Goal: Task Accomplishment & Management: Manage account settings

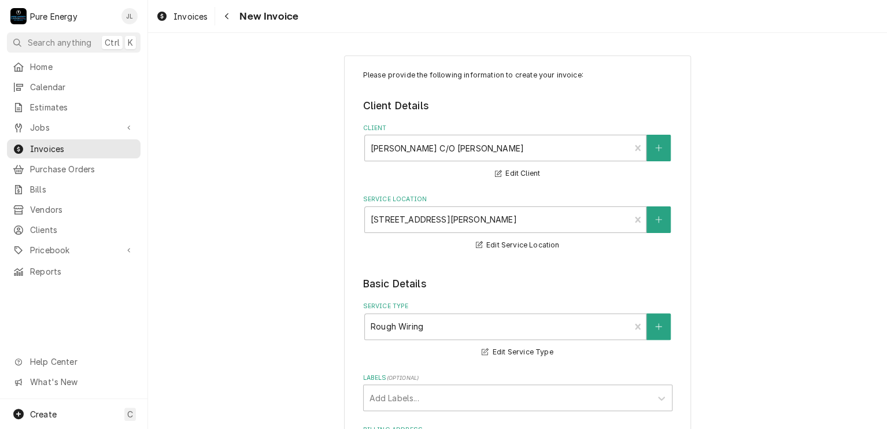
type textarea "x"
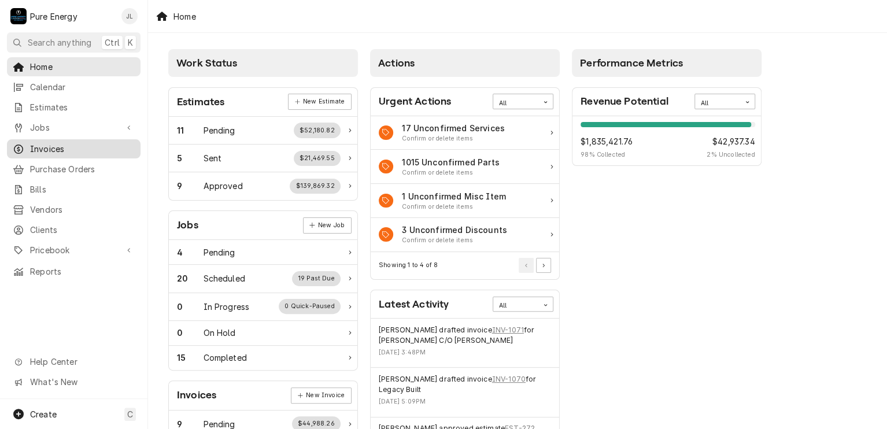
click at [91, 143] on span "Invoices" at bounding box center [82, 149] width 105 height 12
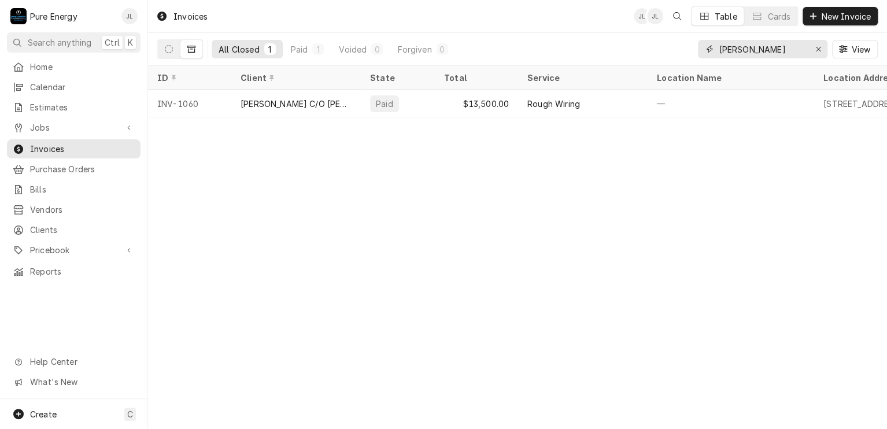
click at [752, 45] on input "jose ba" at bounding box center [762, 49] width 87 height 19
type input "j"
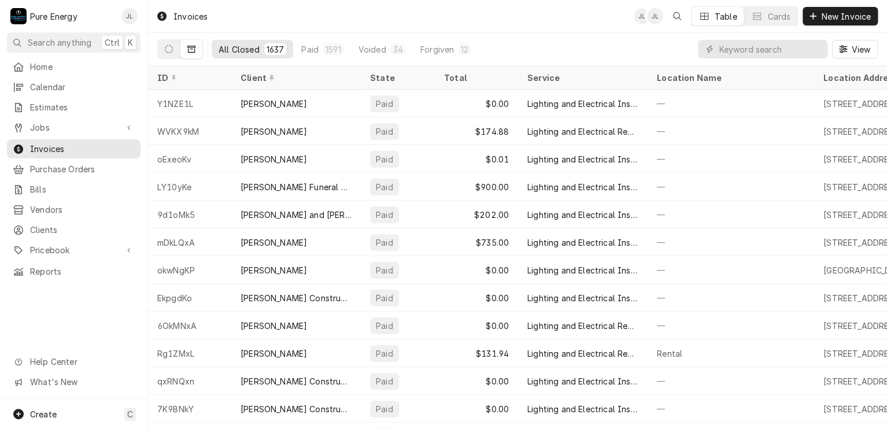
click at [189, 47] on icon "Dynamic Content Wrapper" at bounding box center [191, 49] width 8 height 7
click at [190, 46] on icon "Dynamic Content Wrapper" at bounding box center [191, 49] width 8 height 7
click at [169, 49] on icon "Dynamic Content Wrapper" at bounding box center [169, 49] width 8 height 8
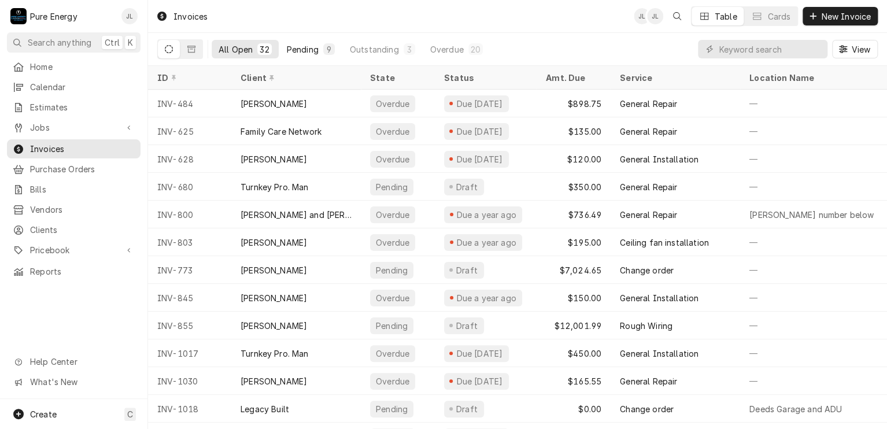
click at [301, 46] on div "Pending" at bounding box center [303, 49] width 32 height 12
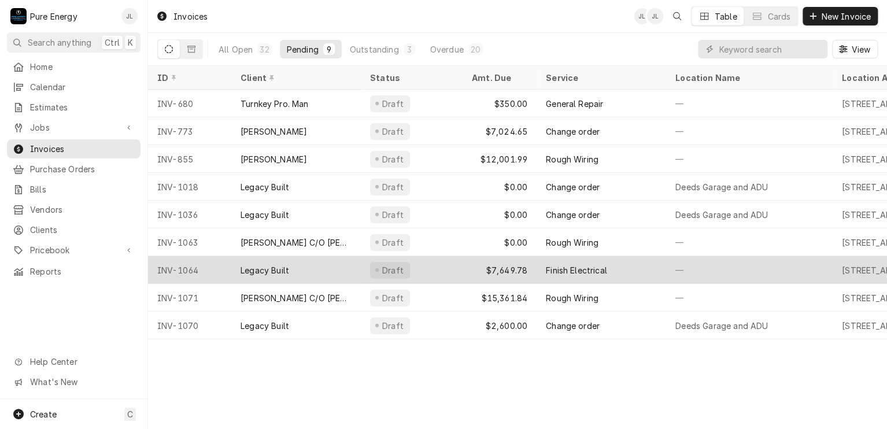
click at [653, 263] on div "Finish Electrical" at bounding box center [602, 270] width 130 height 28
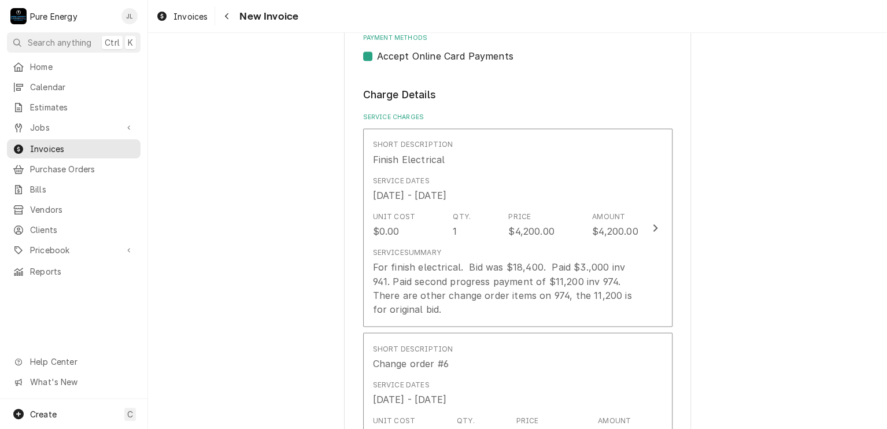
scroll to position [926, 0]
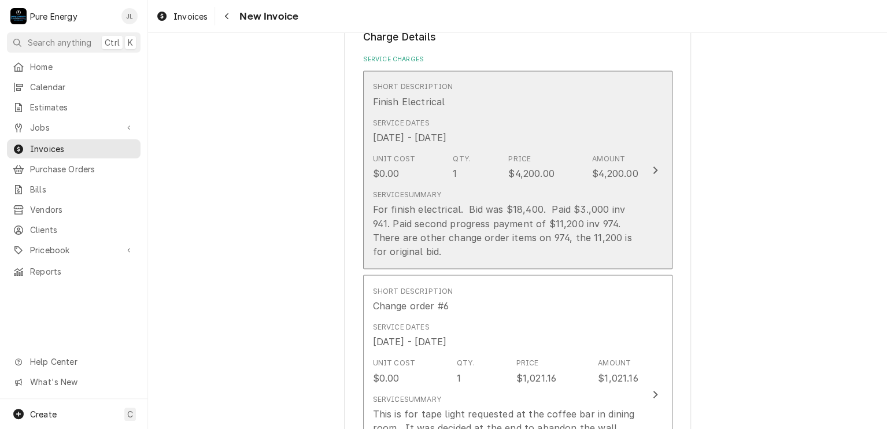
click at [473, 172] on div "Unit Cost $0.00 Qty. 1 Price $4,200.00 Amount $4,200.00" at bounding box center [506, 167] width 266 height 36
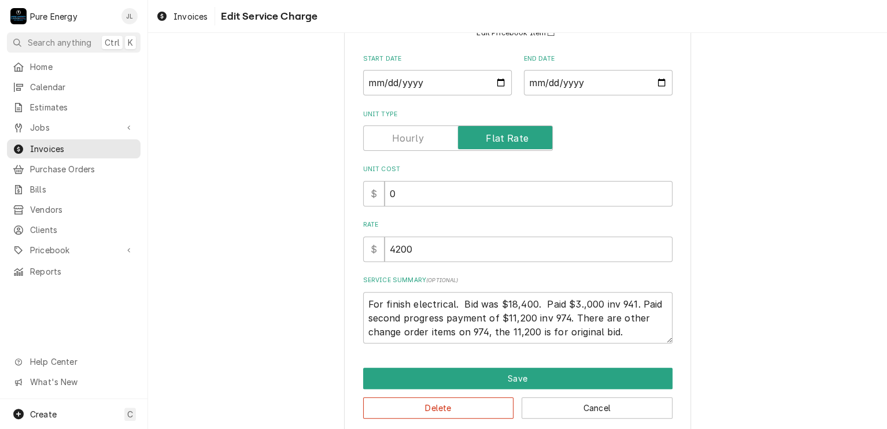
scroll to position [130, 0]
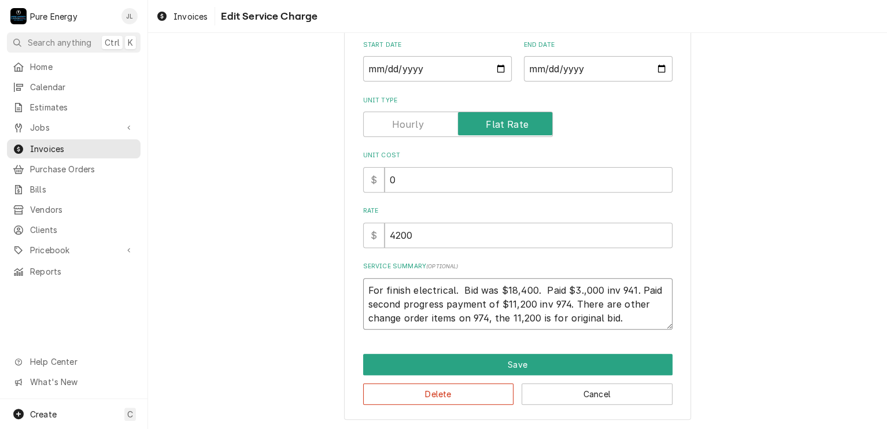
click at [368, 295] on textarea "For finish electrical. Bid was $18,400. Paid $3.,000 inv 941. Paid second progr…" at bounding box center [517, 304] width 309 height 52
type textarea "x"
type textarea "or finish electrical. Bid was $18,400. Paid $3.,000 inv 941. Paid second progre…"
type textarea "x"
type textarea "Bor finish electrical. Bid was $18,400. Paid $3.,000 inv 941. Paid second progr…"
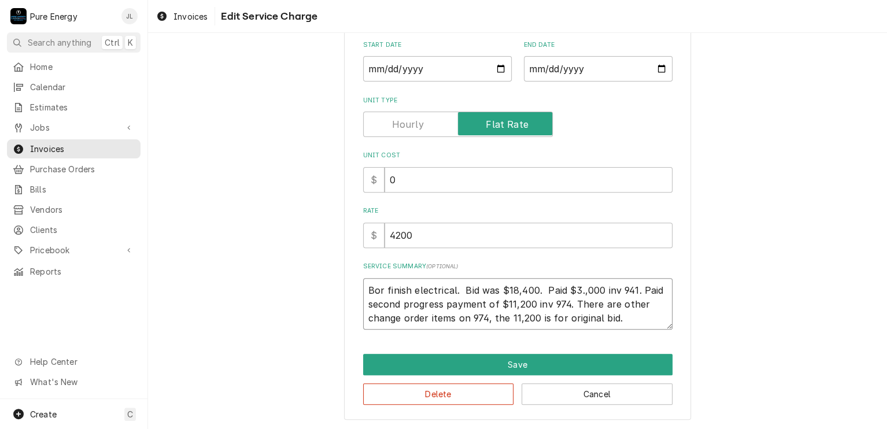
type textarea "x"
type textarea "Balor finish electrical. Bid was $18,400. Paid $3.,000 inv 941. Paid second pro…"
type textarea "x"
type textarea "Balanor finish electrical. Bid was $18,400. Paid $3.,000 inv 941. Paid second p…"
type textarea "x"
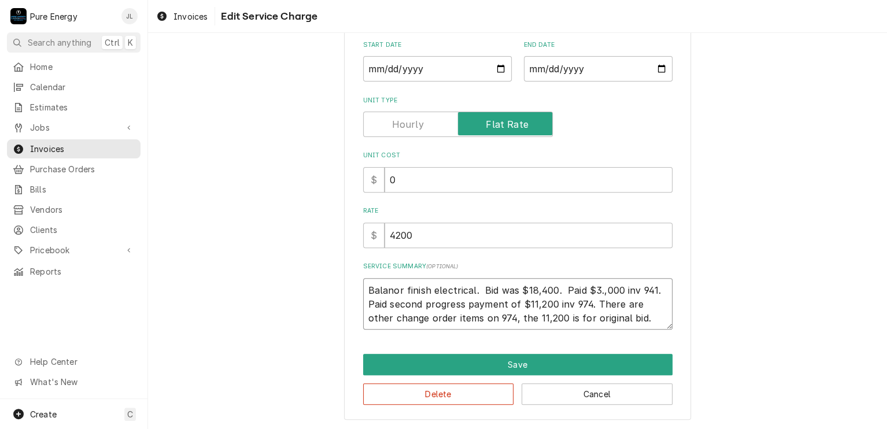
type textarea "Balancor finish electrical. Bid was $18,400. Paid $3.,000 inv 941. Paid second …"
type textarea "x"
type textarea "Balanceor finish electrical. Bid was $18,400. Paid $3.,000 inv 941. Paid second…"
type textarea "x"
type textarea "Balance or finish electrical. Bid was $18,400. Paid $3.,000 inv 941. Paid secon…"
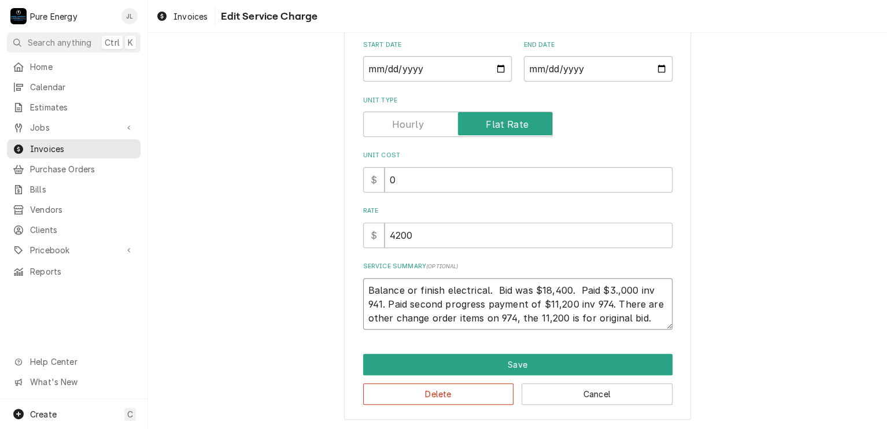
type textarea "x"
type textarea "Balance for finish electrical. Bid was $18,400. Paid $3.,000 inv 941. Paid seco…"
type textarea "x"
type textarea "Balance foor finish electrical. Bid was $18,400. Paid $3.,000 inv 941. Paid sec…"
type textarea "x"
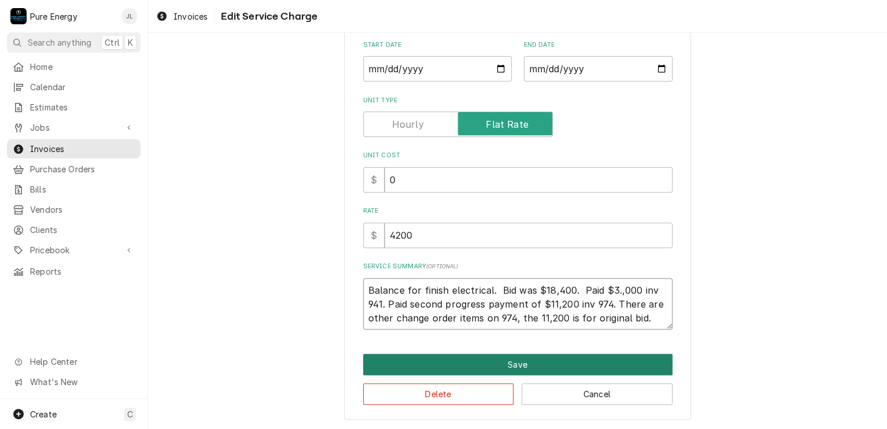
type textarea "Balance for finish electrical. Bid was $18,400. Paid $3.,000 inv 941. Paid seco…"
click at [566, 358] on button "Save" at bounding box center [517, 364] width 309 height 21
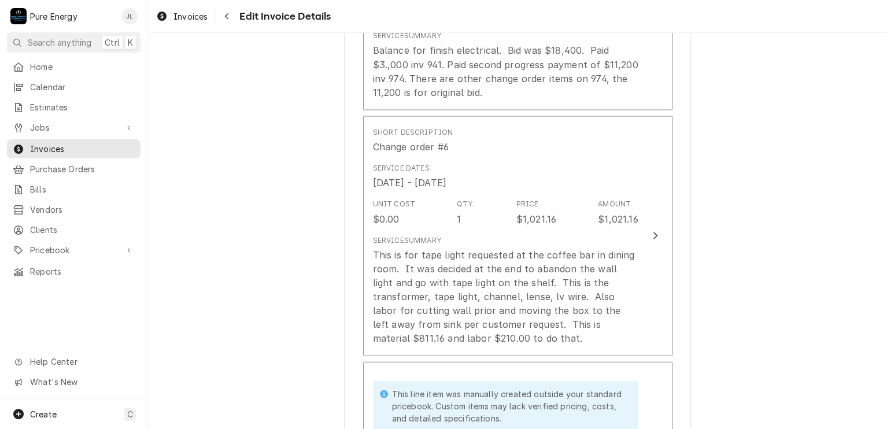
scroll to position [1142, 0]
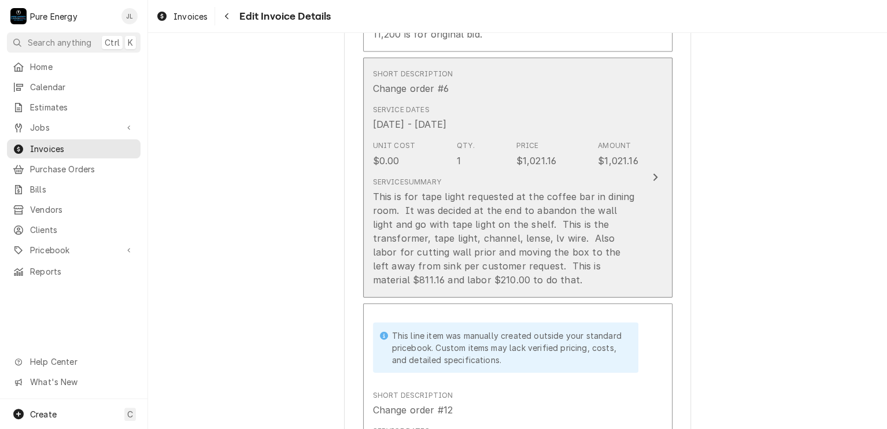
click at [532, 275] on div "This is for tape light requested at the coffee bar in dining room. It was decid…" at bounding box center [506, 238] width 266 height 97
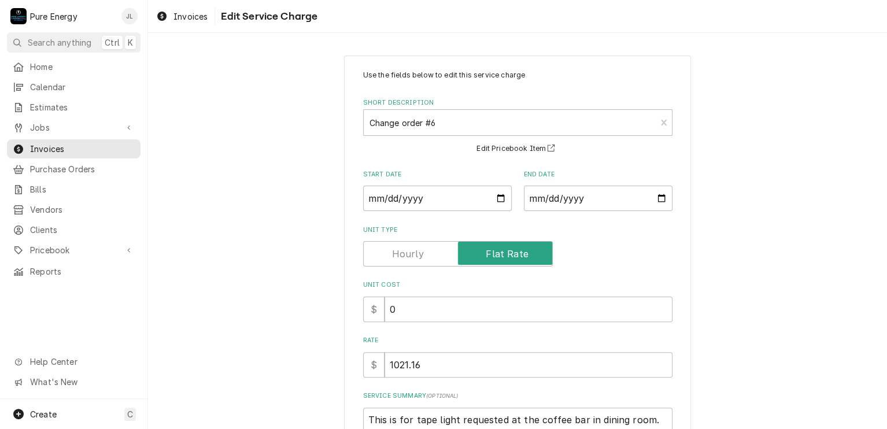
scroll to position [171, 0]
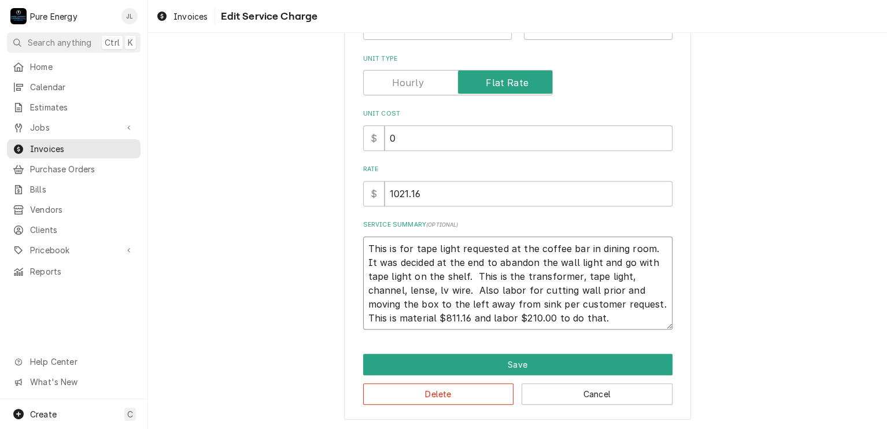
click at [613, 312] on textarea "This is for tape light requested at the coffee bar in dining room. It was decid…" at bounding box center [517, 284] width 309 height 94
click at [613, 311] on textarea "This is for tape light requested at the coffee bar in dining room. It was decid…" at bounding box center [517, 284] width 309 height 94
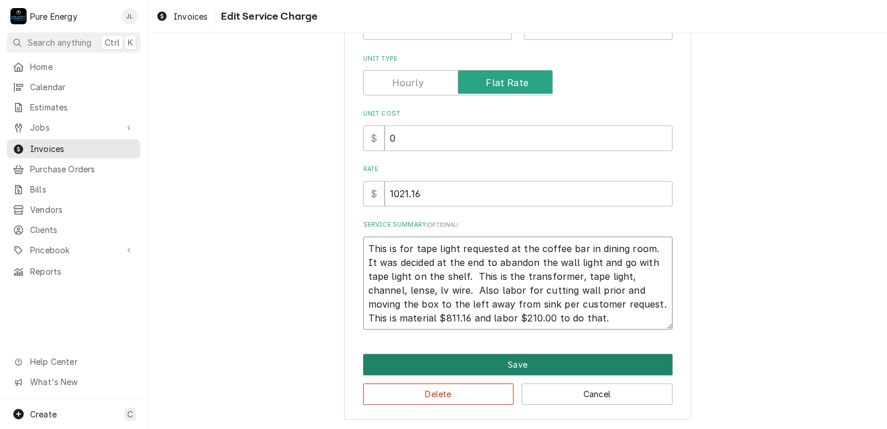
type textarea "x"
type textarea "This is for tape light requested at the coffee bar in dining room. It was decid…"
type textarea "x"
type textarea "This is for tape light requested at the coffee bar in dining room. It was decid…"
type textarea "x"
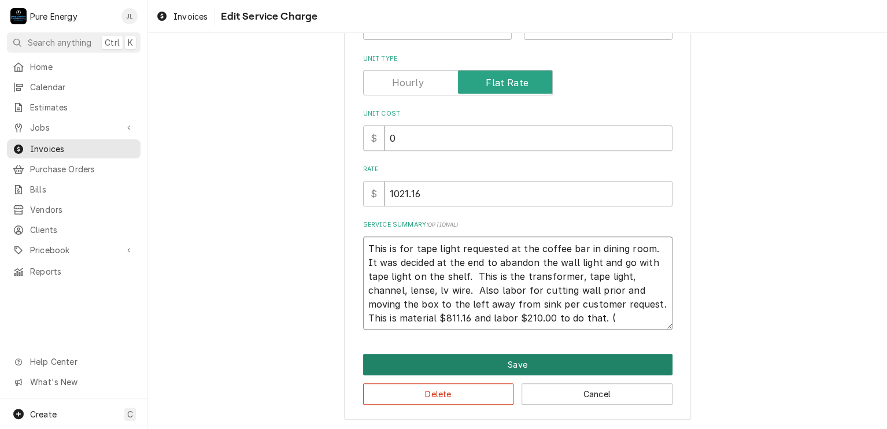
type textarea "This is for tape light requested at the coffee bar in dining room. It was decid…"
type textarea "x"
type textarea "This is for tape light requested at the coffee bar in dining room. It was decid…"
type textarea "x"
type textarea "This is for tape light requested at the coffee bar in dining room. It was decid…"
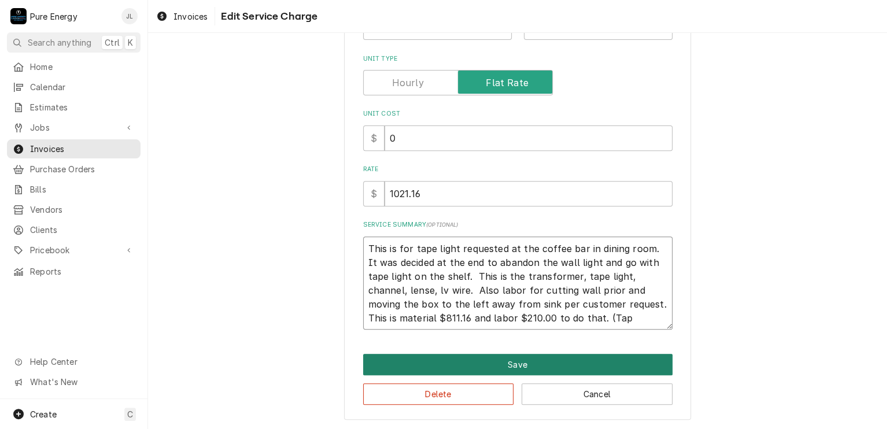
type textarea "x"
type textarea "This is for tape light requested at the coffee bar in dining room. It was decid…"
type textarea "x"
type textarea "This is for tape light requested at the coffee bar in dining room. It was decid…"
type textarea "x"
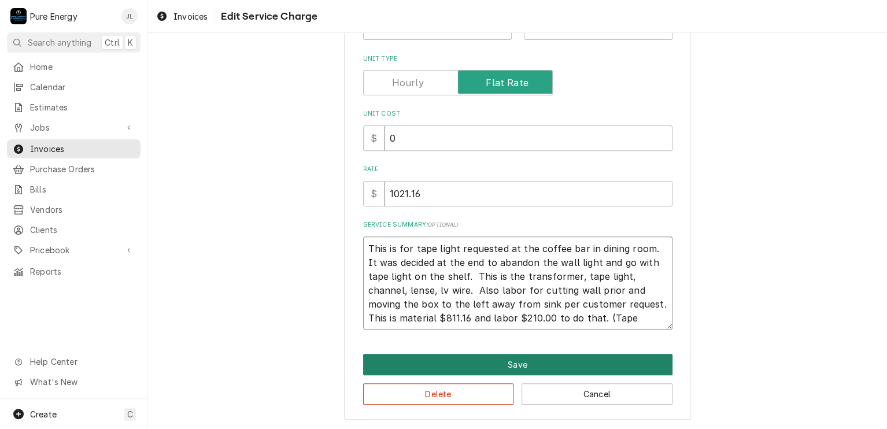
type textarea "This is for tape light requested at the coffee bar in dining room. It was decid…"
type textarea "x"
type textarea "This is for tape light requested at the coffee bar in dining room. It was decid…"
type textarea "x"
type textarea "This is for tape light requested at the coffee bar in dining room. It was decid…"
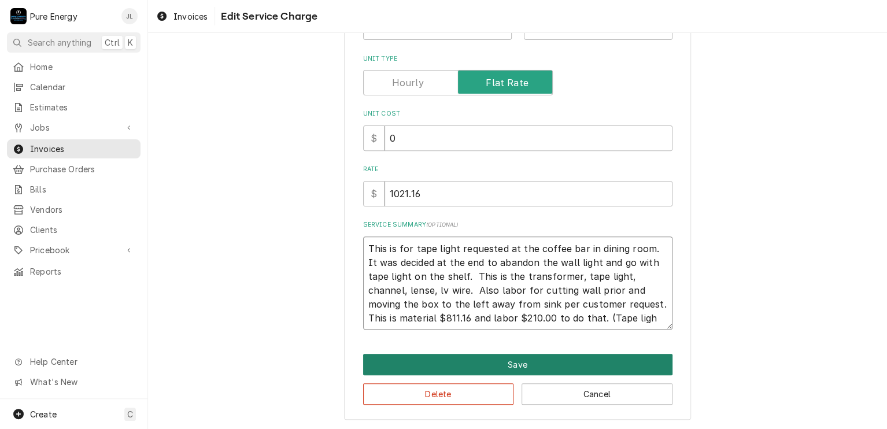
type textarea "x"
type textarea "This is for tape light requested at the coffee bar in dining room. It was decid…"
type textarea "x"
type textarea "This is for tape light requested at the coffee bar in dining room. It was decid…"
type textarea "x"
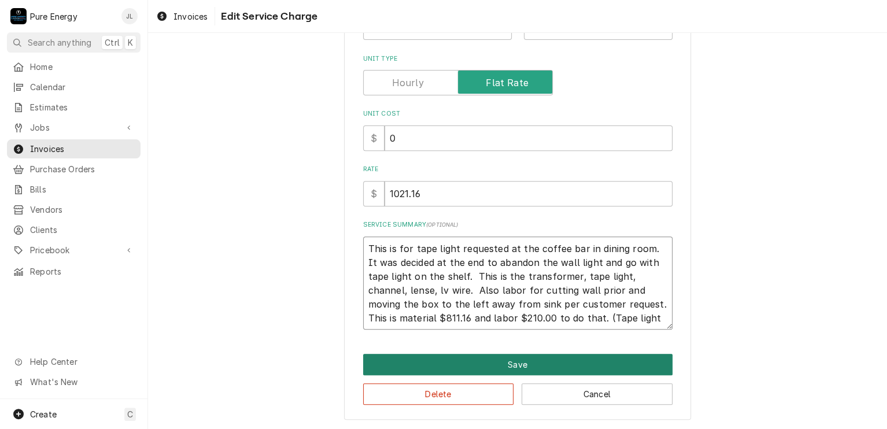
type textarea "This is for tape light requested at the coffee bar in dining room. It was decid…"
type textarea "x"
type textarea "This is for tape light requested at the coffee bar in dining room. It was decid…"
type textarea "x"
type textarea "This is for tape light requested at the coffee bar in dining room. It was decid…"
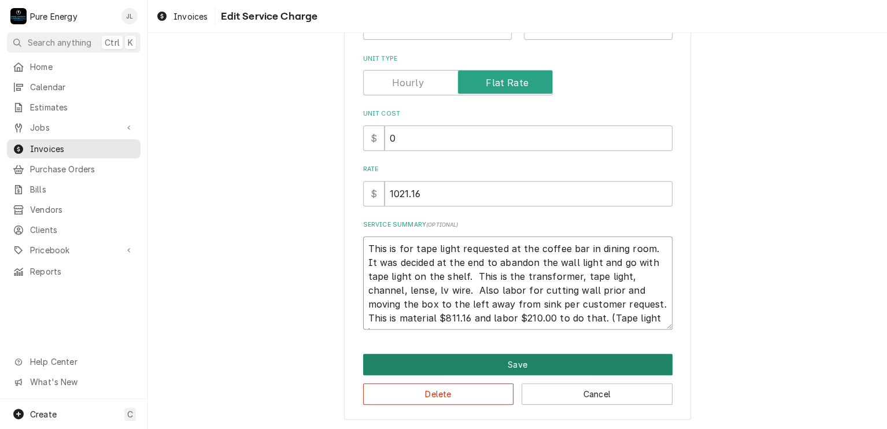
type textarea "x"
type textarea "This is for tape light requested at the coffee bar in dining room. It was decid…"
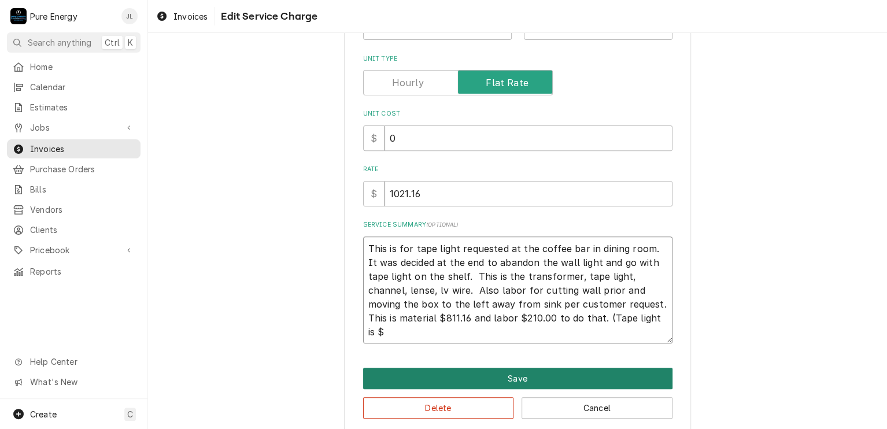
type textarea "x"
type textarea "This is for tape light requested at the coffee bar in dining room. It was decid…"
type textarea "x"
type textarea "This is for tape light requested at the coffee bar in dining room. It was decid…"
type textarea "x"
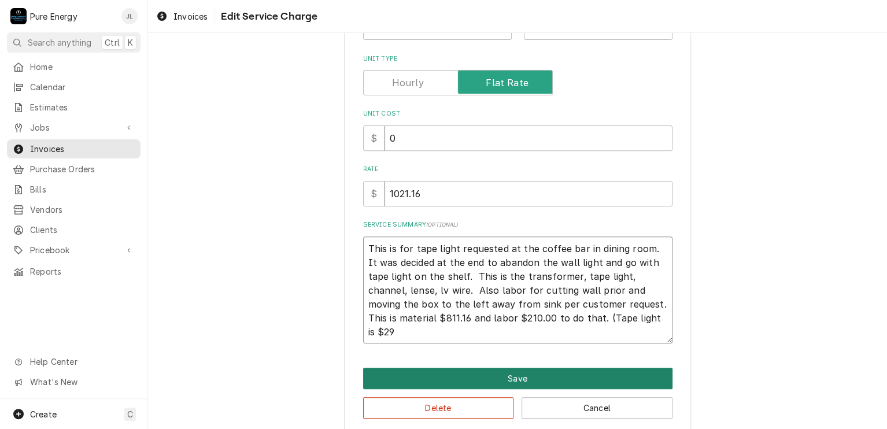
type textarea "This is for tape light requested at the coffee bar in dining room. It was decid…"
type textarea "x"
type textarea "This is for tape light requested at the coffee bar in dining room. It was decid…"
type textarea "x"
type textarea "This is for tape light requested at the coffee bar in dining room. It was decid…"
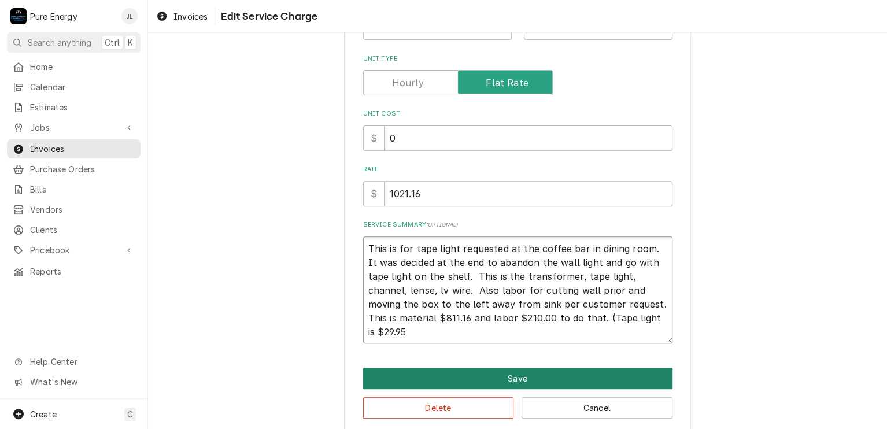
type textarea "x"
type textarea "This is for tape light requested at the coffee bar in dining room. It was decid…"
type textarea "x"
type textarea "This is for tape light requested at the coffee bar in dining room. It was decid…"
type textarea "x"
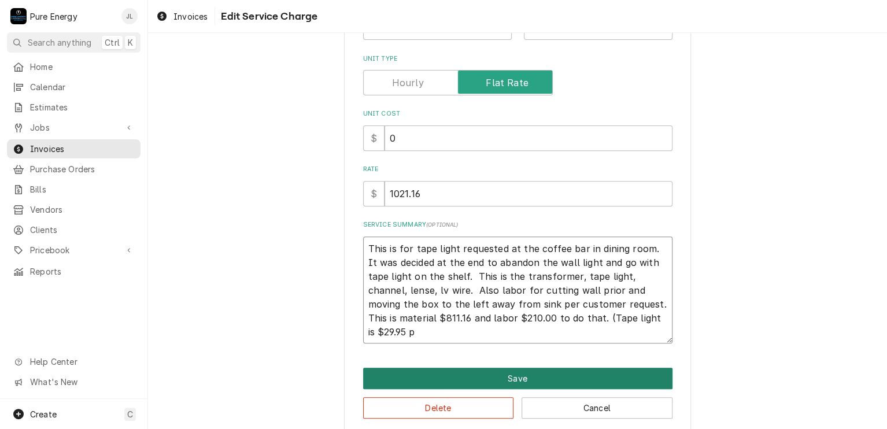
type textarea "This is for tape light requested at the coffee bar in dining room. It was decid…"
type textarea "x"
type textarea "This is for tape light requested at the coffee bar in dining room. It was decid…"
type textarea "x"
type textarea "This is for tape light requested at the coffee bar in dining room. It was decid…"
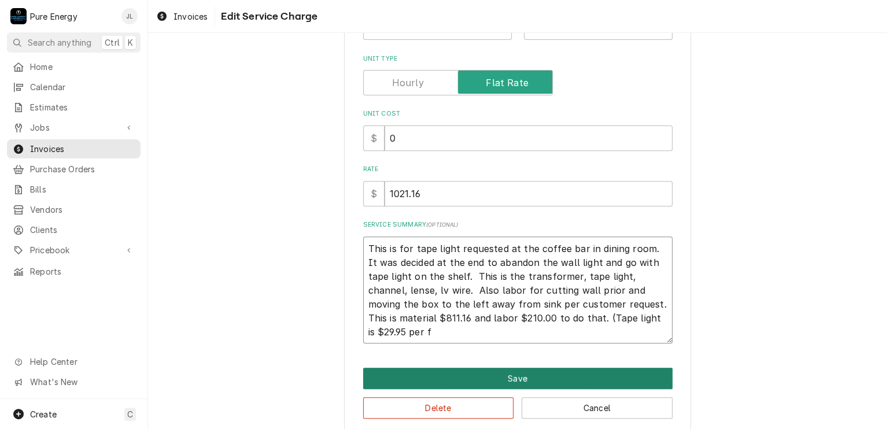
type textarea "x"
type textarea "This is for tape light requested at the coffee bar in dining room. It was decid…"
type textarea "x"
type textarea "This is for tape light requested at the coffee bar in dining room. It was decid…"
type textarea "x"
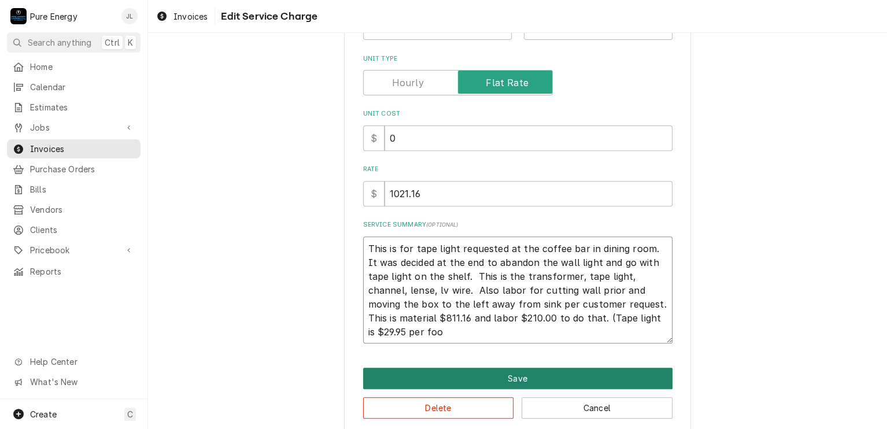
type textarea "This is for tape light requested at the coffee bar in dining room. It was decid…"
type textarea "x"
type textarea "This is for tape light requested at the coffee bar in dining room. It was decid…"
type textarea "x"
type textarea "This is for tape light requested at the coffee bar in dining room. It was decid…"
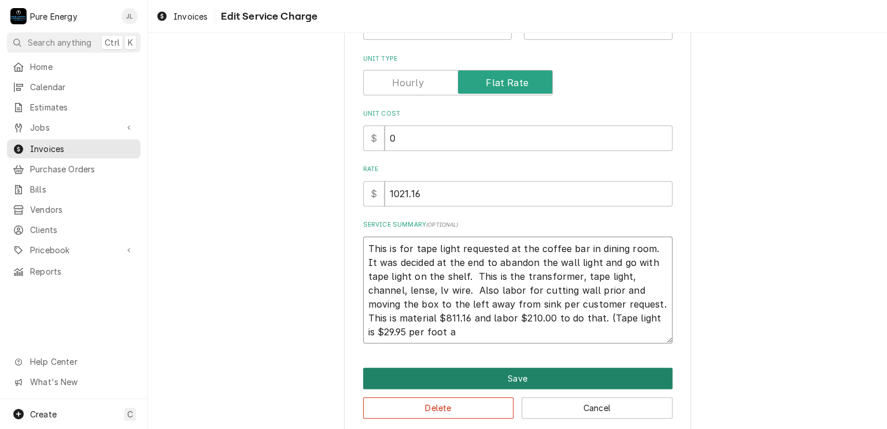
type textarea "x"
type textarea "This is for tape light requested at the coffee bar in dining room. It was decid…"
type textarea "x"
type textarea "This is for tape light requested at the coffee bar in dining room. It was decid…"
type textarea "x"
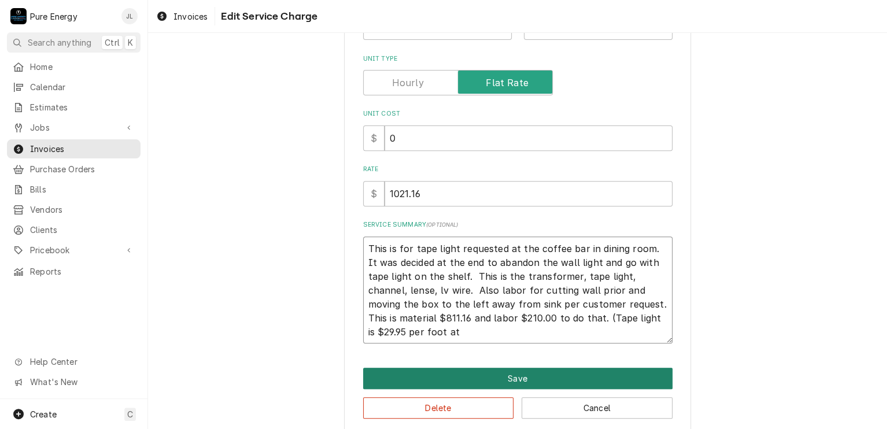
type textarea "This is for tape light requested at the coffee bar in dining room. It was decid…"
type textarea "x"
type textarea "This is for tape light requested at the coffee bar in dining room. It was decid…"
type textarea "x"
type textarea "This is for tape light requested at the coffee bar in dining room. It was decid…"
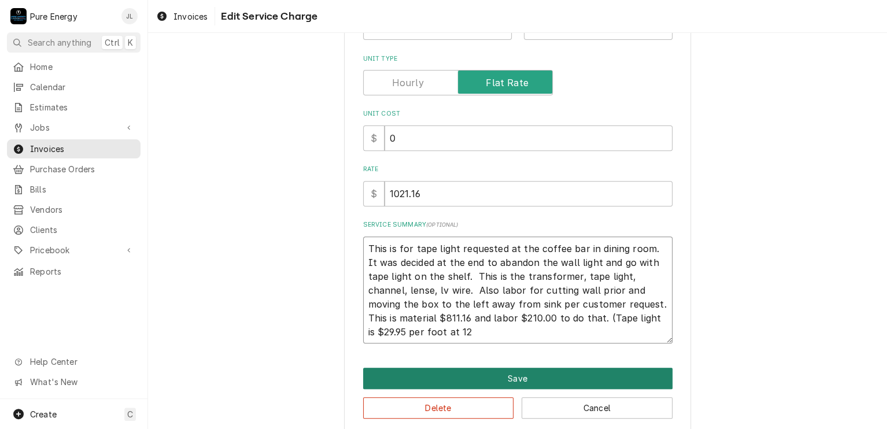
type textarea "x"
type textarea "This is for tape light requested at the coffee bar in dining room. It was decid…"
type textarea "x"
type textarea "This is for tape light requested at the coffee bar in dining room. It was decid…"
type textarea "x"
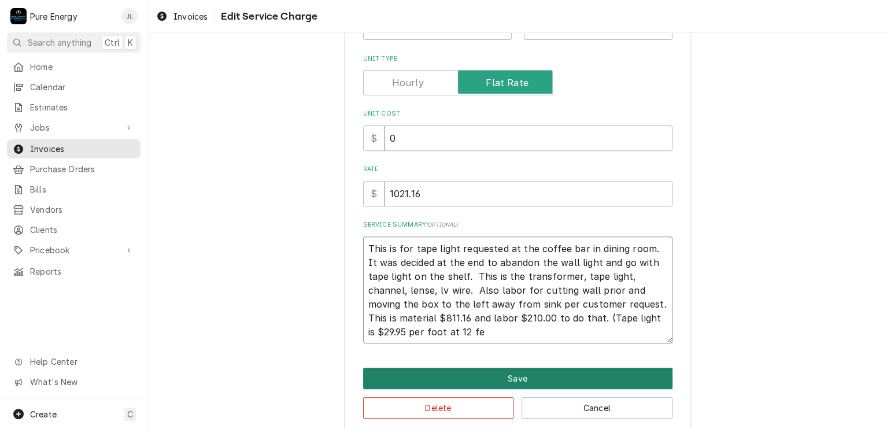
type textarea "This is for tape light requested at the coffee bar in dining room. It was decid…"
type textarea "x"
type textarea "This is for tape light requested at the coffee bar in dining room. It was decid…"
type textarea "x"
type textarea "This is for tape light requested at the coffee bar in dining room. It was decid…"
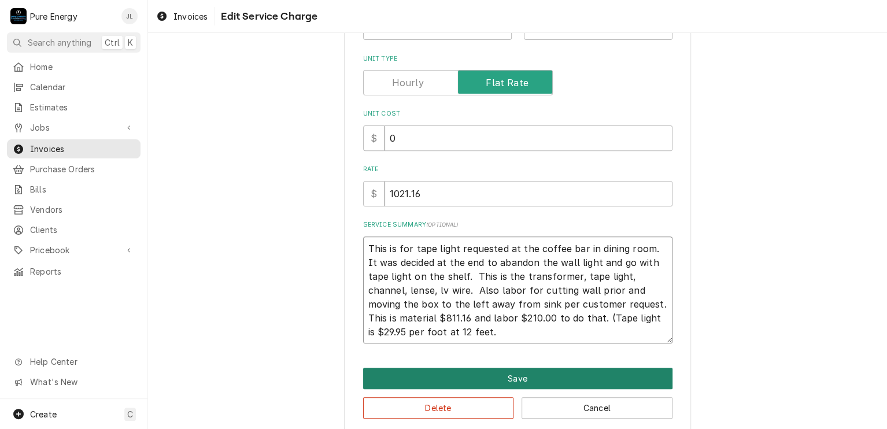
type textarea "x"
type textarea "This is for tape light requested at the coffee bar in dining room. It was decid…"
type textarea "x"
type textarea "This is for tape light requested at the coffee bar in dining room. It was decid…"
type textarea "x"
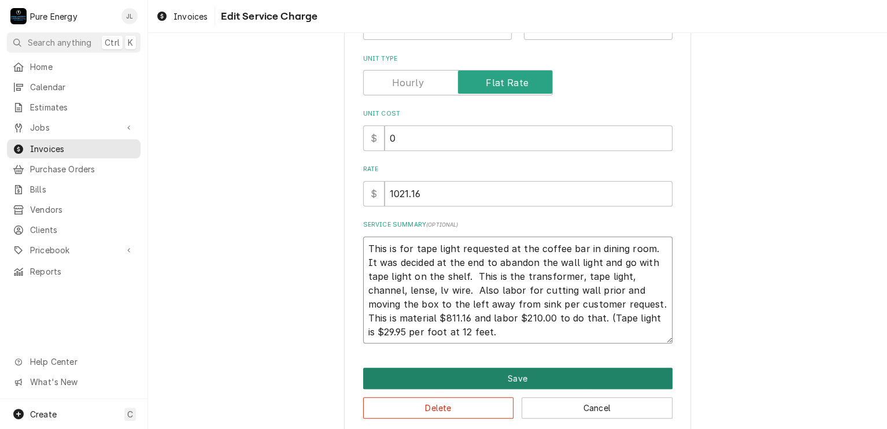
type textarea "This is for tape light requested at the coffee bar in dining room. It was decid…"
type textarea "x"
type textarea "This is for tape light requested at the coffee bar in dining room. It was decid…"
type textarea "x"
type textarea "This is for tape light requested at the coffee bar in dining room. It was decid…"
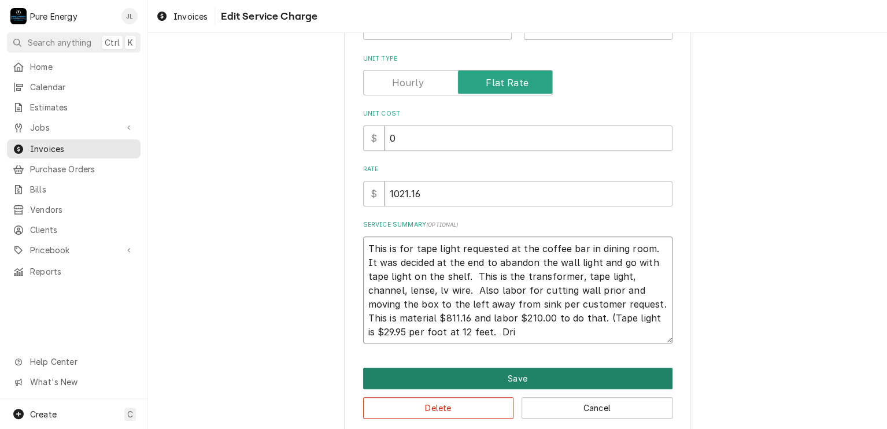
type textarea "x"
type textarea "This is for tape light requested at the coffee bar in dining room. It was decid…"
type textarea "x"
type textarea "This is for tape light requested at the coffee bar in dining room. It was decid…"
type textarea "x"
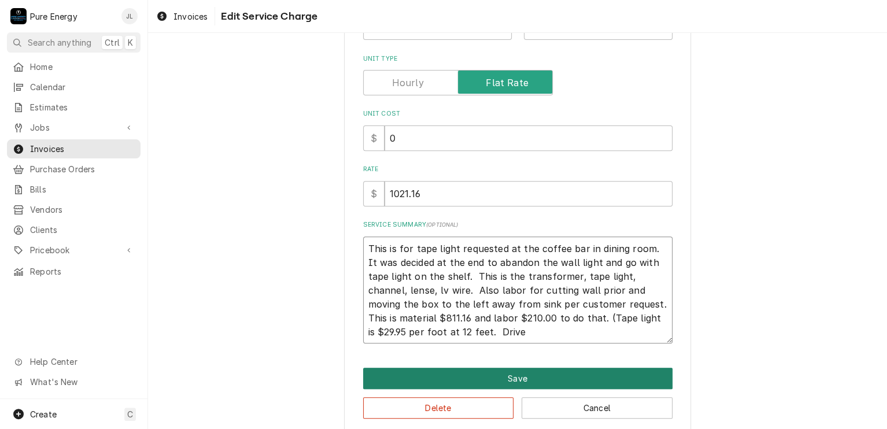
type textarea "This is for tape light requested at the coffee bar in dining room. It was decid…"
type textarea "x"
type textarea "This is for tape light requested at the coffee bar in dining room. It was decid…"
type textarea "x"
type textarea "This is for tape light requested at the coffee bar in dining room. It was decid…"
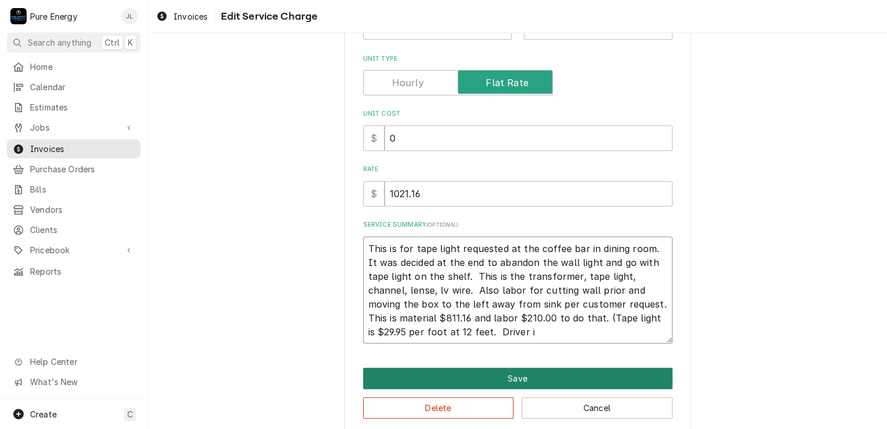
type textarea "x"
type textarea "This is for tape light requested at the coffee bar in dining room. It was decid…"
type textarea "x"
type textarea "This is for tape light requested at the coffee bar in dining room. It was decid…"
type textarea "x"
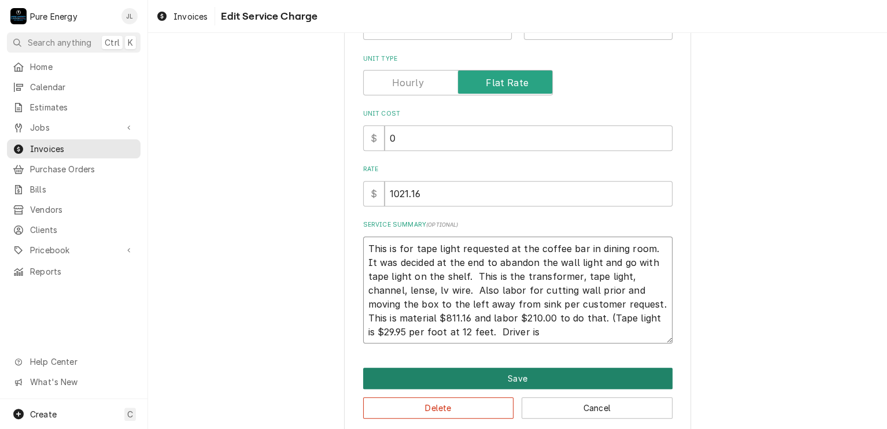
type textarea "This is for tape light requested at the coffee bar in dining room. It was decid…"
type textarea "x"
type textarea "This is for tape light requested at the coffee bar in dining room. It was decid…"
type textarea "x"
type textarea "This is for tape light requested at the coffee bar in dining room. It was decid…"
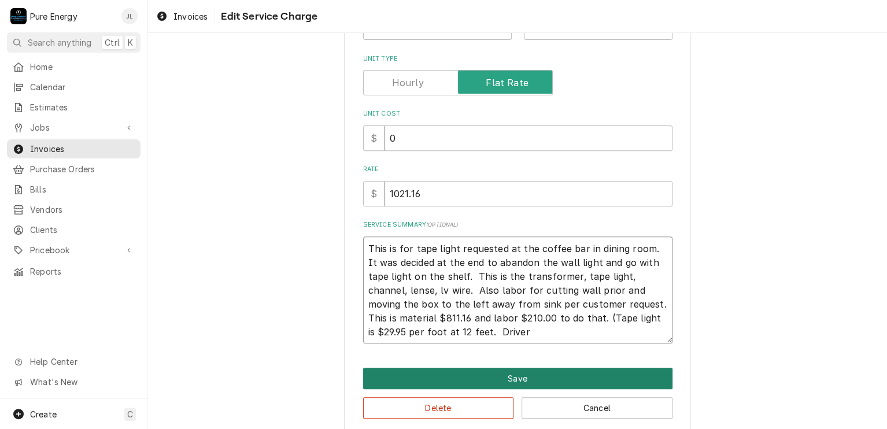
type textarea "x"
type textarea "This is for tape light requested at the coffee bar in dining room. It was decid…"
type textarea "x"
type textarea "This is for tape light requested at the coffee bar in dining room. It was decid…"
type textarea "x"
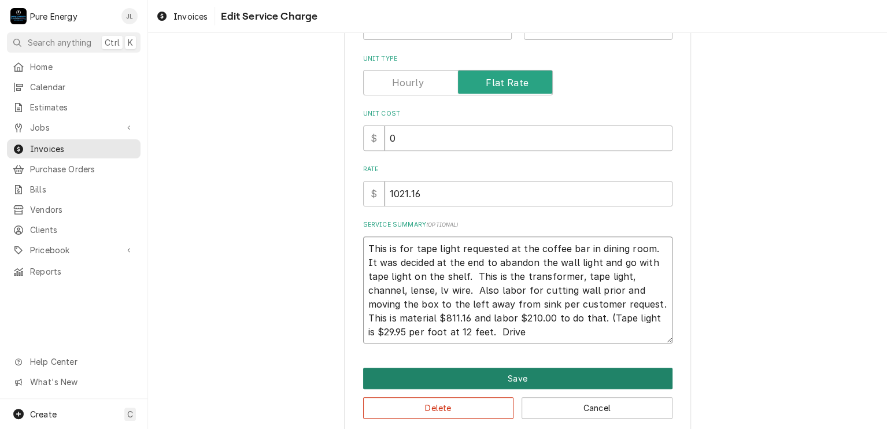
type textarea "This is for tape light requested at the coffee bar in dining room. It was decid…"
type textarea "x"
type textarea "This is for tape light requested at the coffee bar in dining room. It was decid…"
type textarea "x"
type textarea "This is for tape light requested at the coffee bar in dining room. It was decid…"
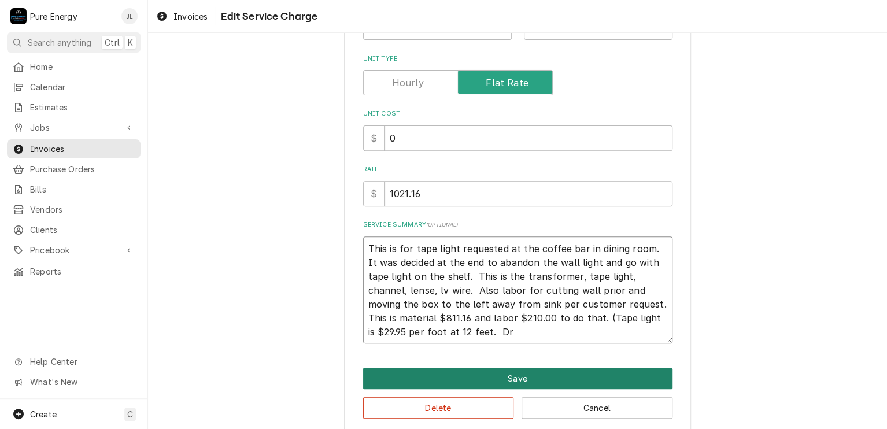
type textarea "x"
type textarea "This is for tape light requested at the coffee bar in dining room. It was decid…"
type textarea "x"
type textarea "This is for tape light requested at the coffee bar in dining room. It was decid…"
type textarea "x"
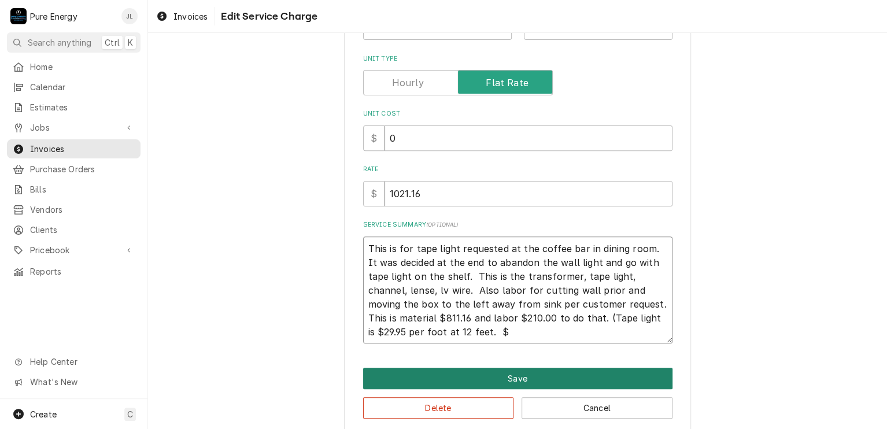
type textarea "This is for tape light requested at the coffee bar in dining room. It was decid…"
type textarea "x"
type textarea "This is for tape light requested at the coffee bar in dining room. It was decid…"
type textarea "x"
type textarea "This is for tape light requested at the coffee bar in dining room. It was decid…"
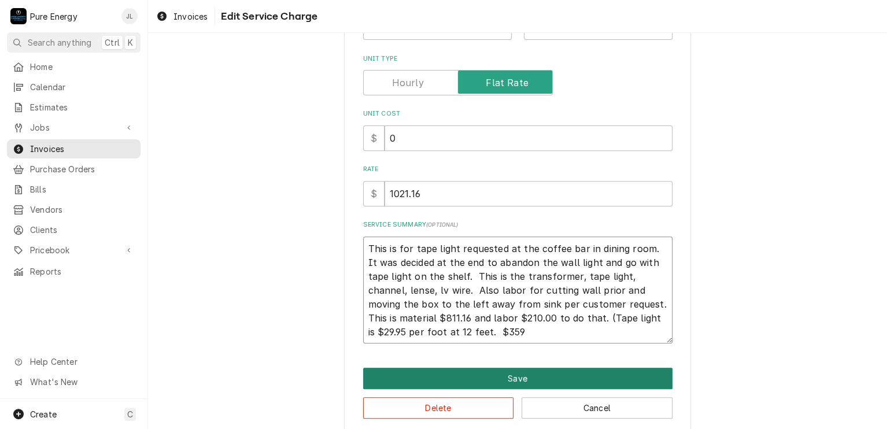
type textarea "x"
type textarea "This is for tape light requested at the coffee bar in dining room. It was decid…"
type textarea "x"
type textarea "This is for tape light requested at the coffee bar in dining room. It was decid…"
type textarea "x"
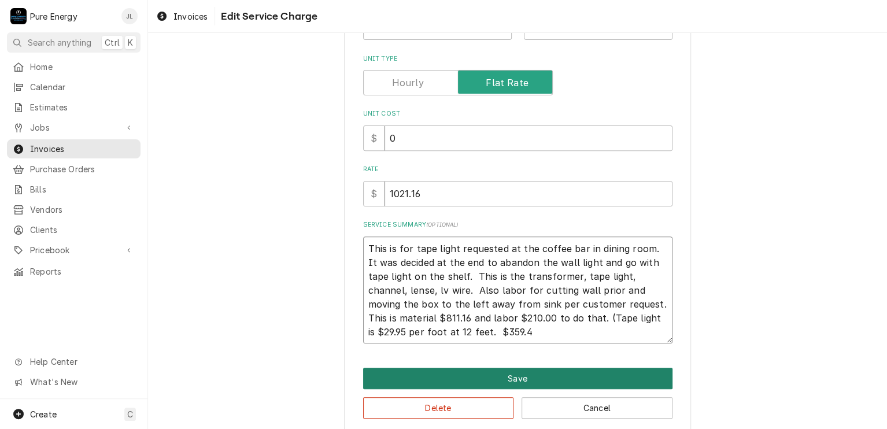
type textarea "This is for tape light requested at the coffee bar in dining room. It was decid…"
type textarea "x"
type textarea "This is for tape light requested at the coffee bar in dining room. It was decid…"
type textarea "x"
type textarea "This is for tape light requested at the coffee bar in dining room. It was decid…"
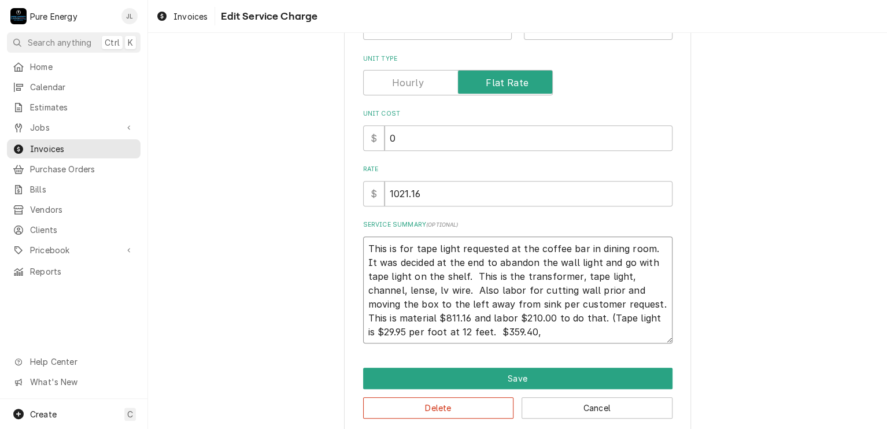
click at [602, 316] on textarea "This is for tape light requested at the coffee bar in dining room. It was decid…" at bounding box center [517, 291] width 309 height 108
type textarea "x"
type textarea "This is for tape light requested at the coffee bar in dining room. It was decid…"
type textarea "x"
type textarea "This is for tape light requested at the coffee bar in dining room. It was decid…"
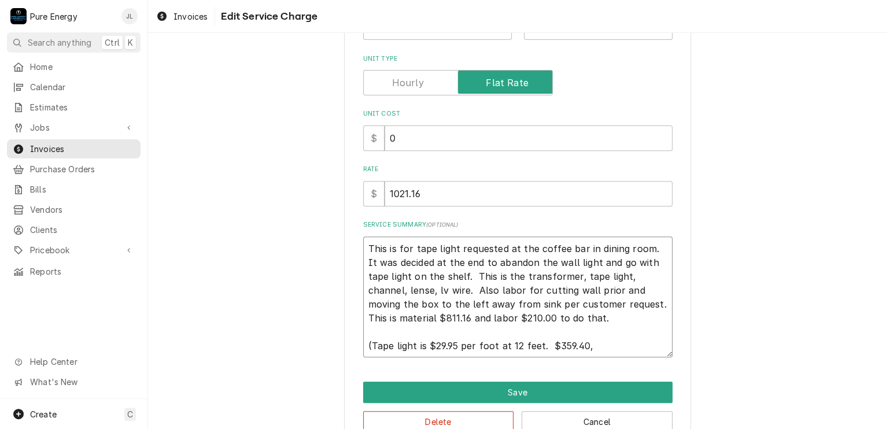
click at [593, 345] on textarea "This is for tape light requested at the coffee bar in dining room. It was decid…" at bounding box center [517, 297] width 309 height 121
type textarea "x"
type textarea "This is for tape light requested at the coffee bar in dining room. It was decid…"
type textarea "x"
type textarea "This is for tape light requested at the coffee bar in dining room. It was decid…"
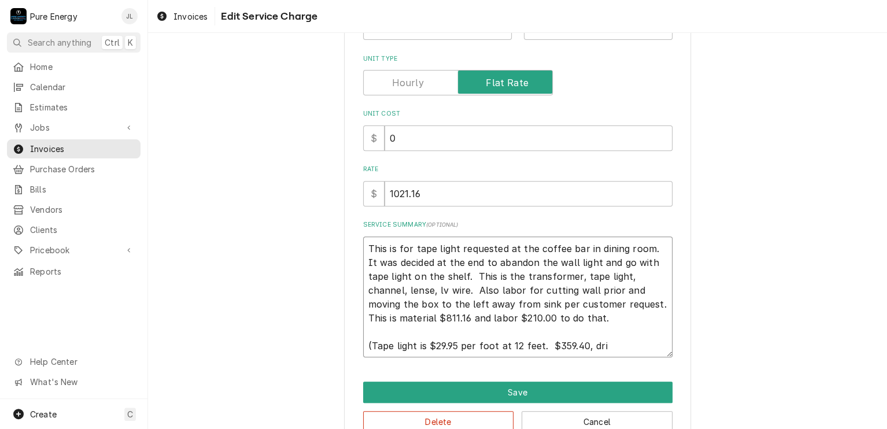
type textarea "x"
type textarea "This is for tape light requested at the coffee bar in dining room. It was decid…"
type textarea "x"
type textarea "This is for tape light requested at the coffee bar in dining room. It was decid…"
type textarea "x"
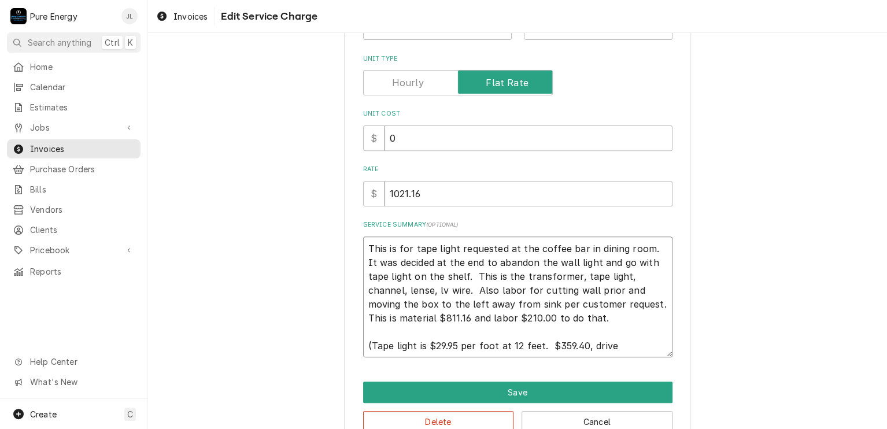
type textarea "This is for tape light requested at the coffee bar in dining room. It was decid…"
type textarea "x"
type textarea "This is for tape light requested at the coffee bar in dining room. It was decid…"
type textarea "x"
type textarea "This is for tape light requested at the coffee bar in dining room. It was decid…"
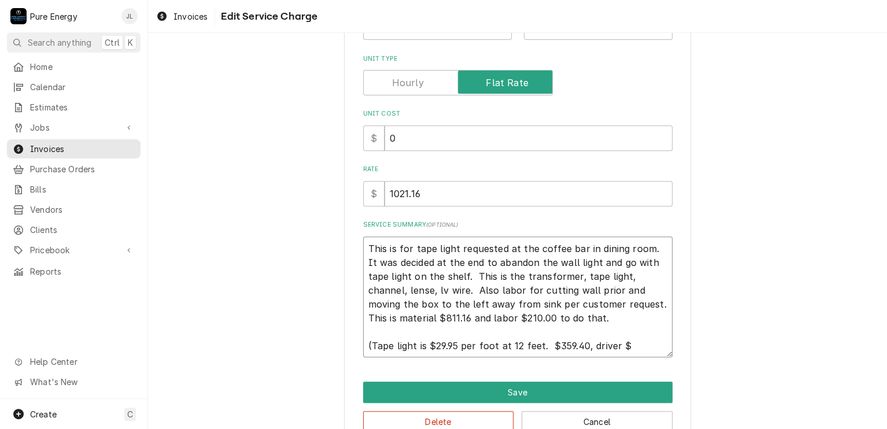
type textarea "x"
type textarea "This is for tape light requested at the coffee bar in dining room. It was decid…"
type textarea "x"
type textarea "This is for tape light requested at the coffee bar in dining room. It was decid…"
type textarea "x"
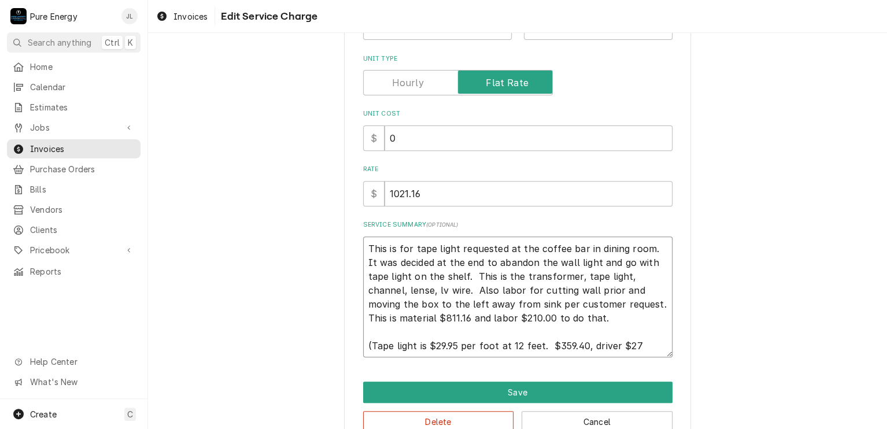
type textarea "This is for tape light requested at the coffee bar in dining room. It was decid…"
type textarea "x"
type textarea "This is for tape light requested at the coffee bar in dining room. It was decid…"
type textarea "x"
type textarea "This is for tape light requested at the coffee bar in dining room. It was decid…"
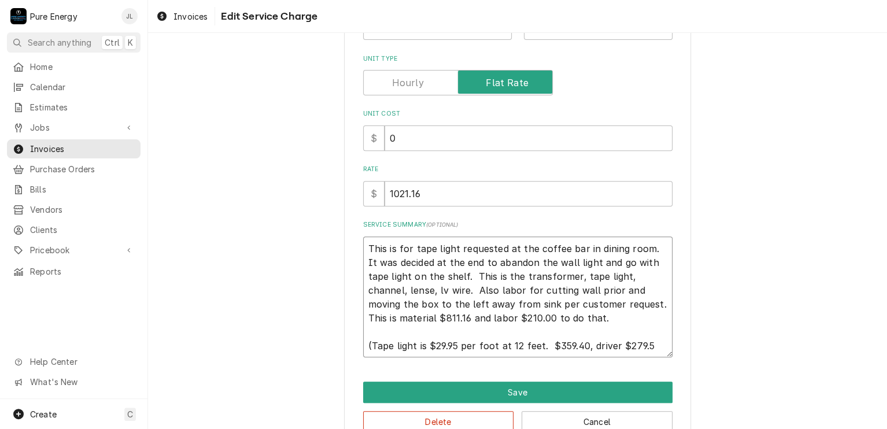
type textarea "x"
type textarea "This is for tape light requested at the coffee bar in dining room. It was decid…"
type textarea "x"
type textarea "This is for tape light requested at the coffee bar in dining room. It was decid…"
type textarea "x"
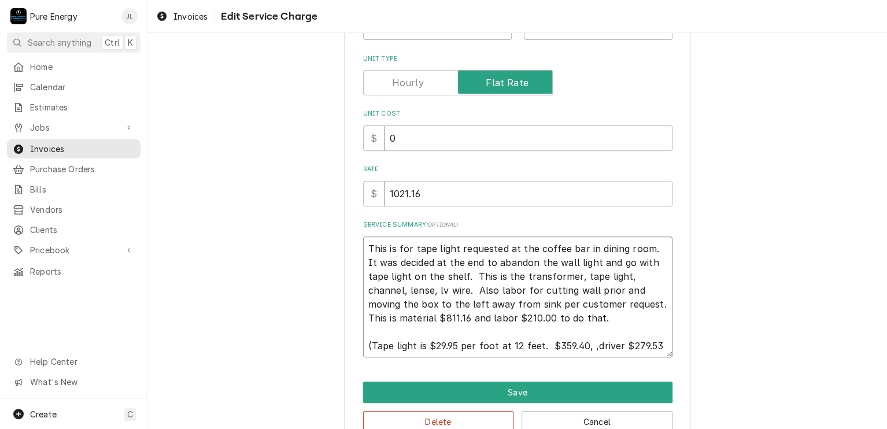
type textarea "This is for tape light requested at the coffee bar in dining room. It was decid…"
type textarea "x"
type textarea "This is for tape light requested at the coffee bar in dining room. It was decid…"
type textarea "x"
type textarea "This is for tape light requested at the coffee bar in dining room. It was decid…"
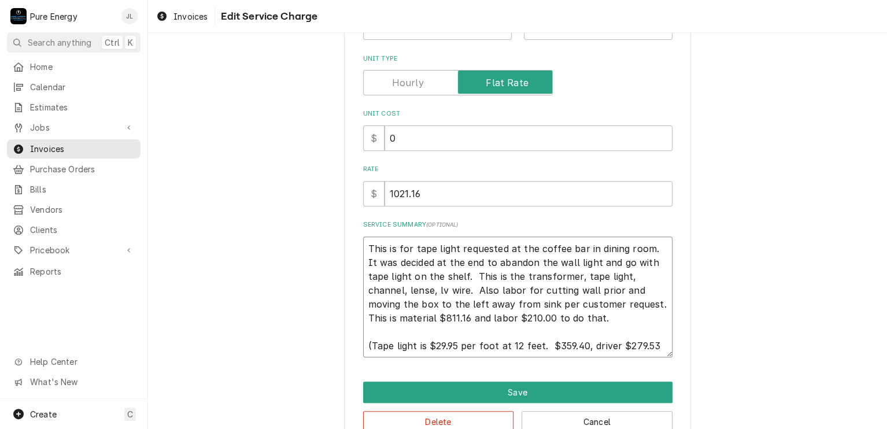
click at [661, 344] on textarea "This is for tape light requested at the coffee bar in dining room. It was decid…" at bounding box center [517, 297] width 309 height 121
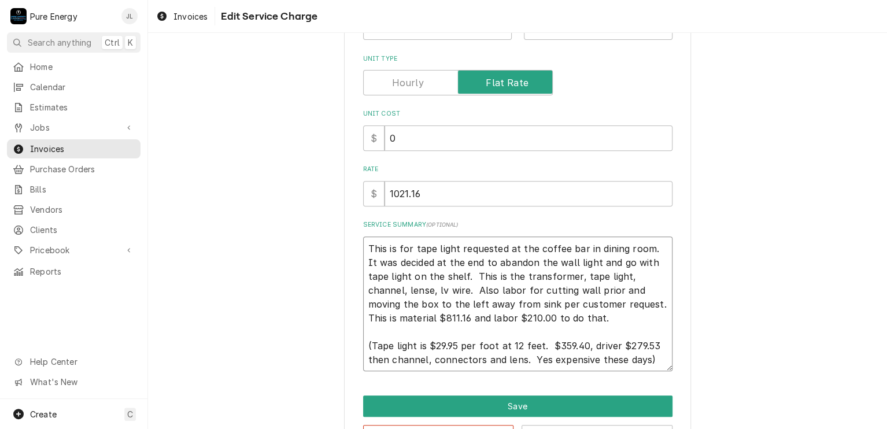
scroll to position [213, 0]
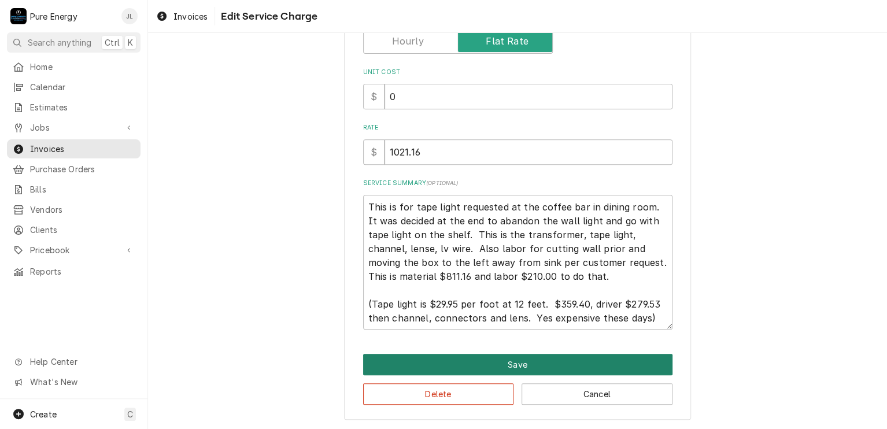
click at [538, 364] on button "Save" at bounding box center [517, 364] width 309 height 21
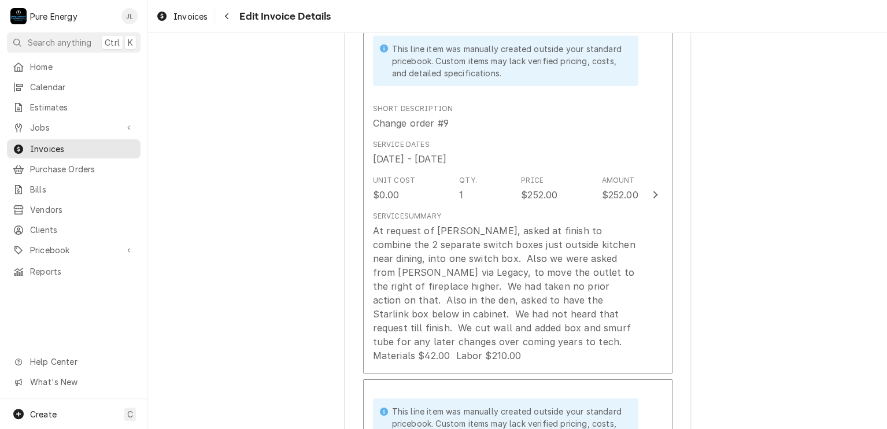
scroll to position [1823, 0]
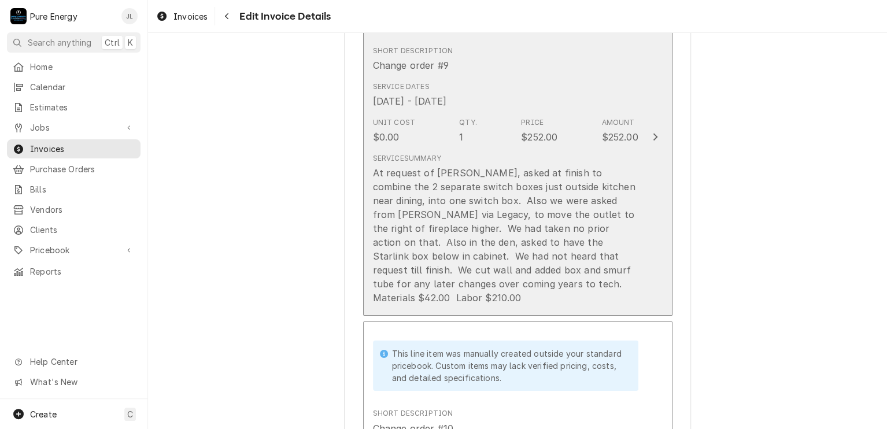
click at [644, 178] on button "This line item was manually created outside your standard pricebook. Custom ite…" at bounding box center [517, 137] width 309 height 357
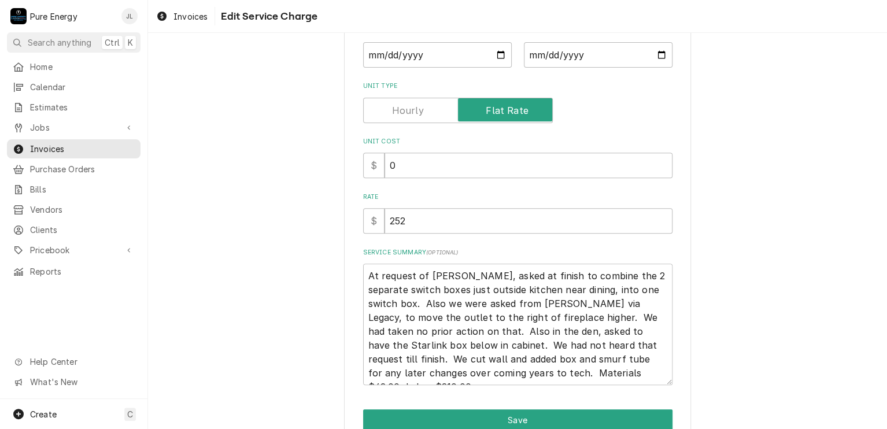
scroll to position [228, 0]
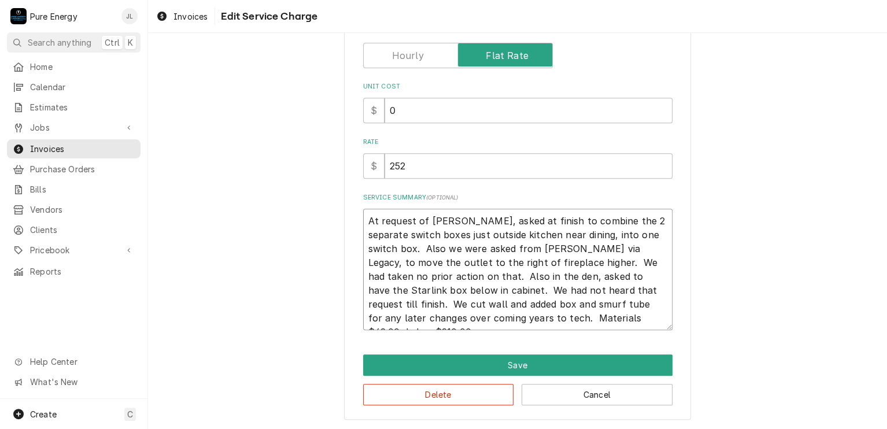
drag, startPoint x: 592, startPoint y: 308, endPoint x: 667, endPoint y: 234, distance: 104.7
click at [673, 236] on div "Use the fields below to edit this service charge This line item does not exist …" at bounding box center [517, 123] width 347 height 593
click at [648, 227] on textarea "At request of Allie, asked at finish to combine the 2 separate switch boxes jus…" at bounding box center [517, 269] width 309 height 121
click at [437, 292] on textarea "At request of Allie, asked at finish to combine the 2 separate switch boxes jus…" at bounding box center [517, 269] width 309 height 121
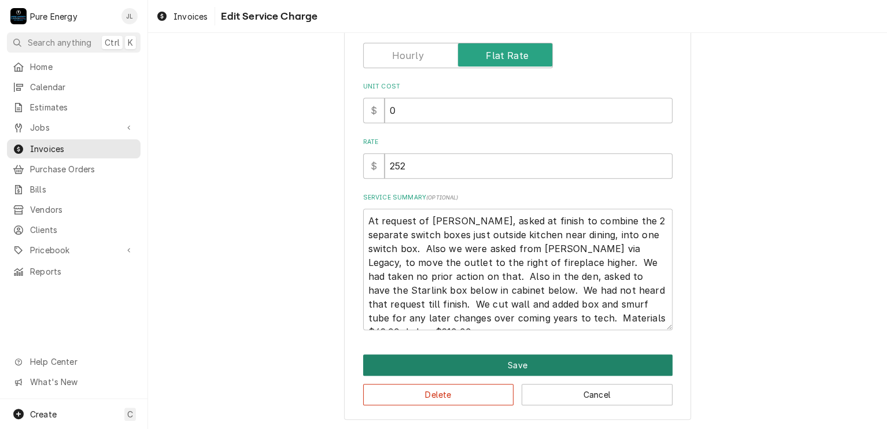
click at [583, 367] on button "Save" at bounding box center [517, 365] width 309 height 21
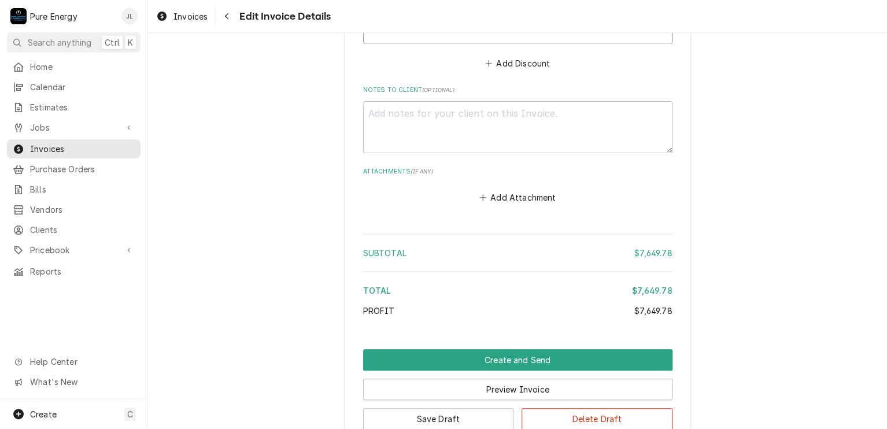
scroll to position [4690, 0]
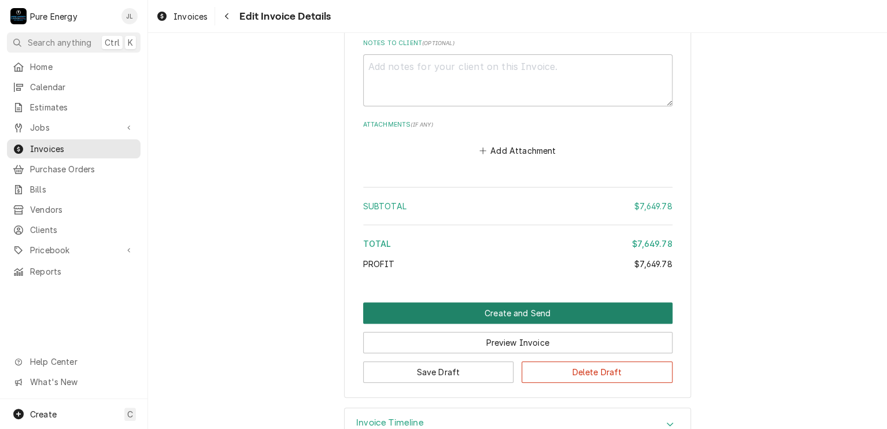
click at [528, 303] on button "Create and Send" at bounding box center [517, 313] width 309 height 21
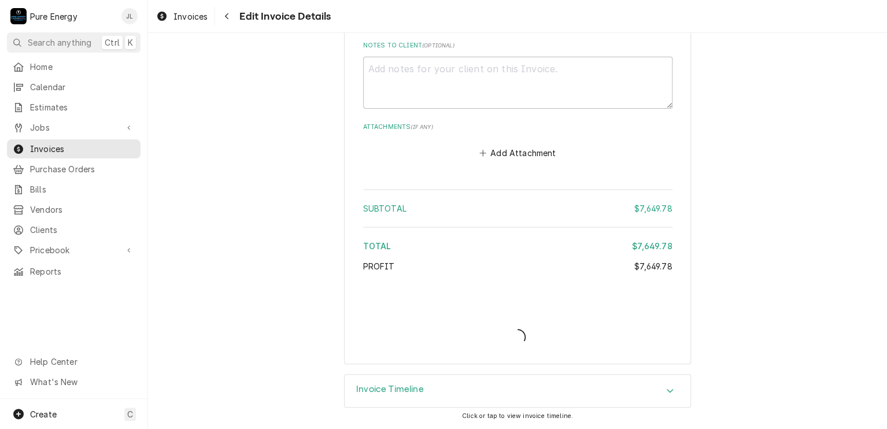
scroll to position [4655, 0]
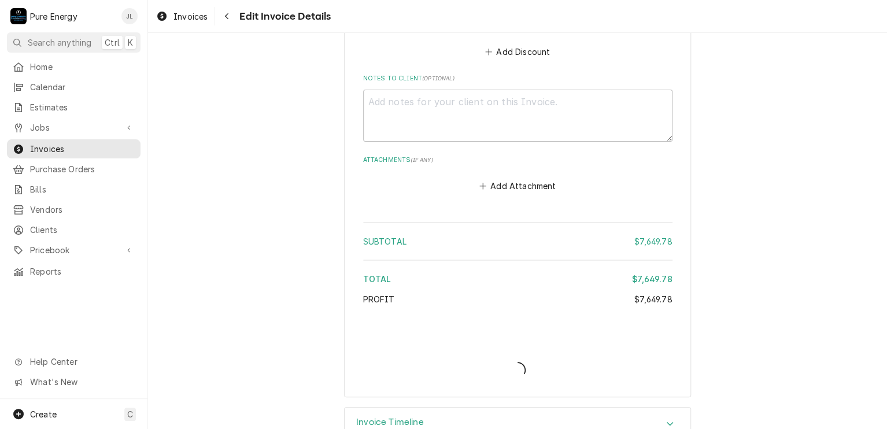
drag, startPoint x: 754, startPoint y: 209, endPoint x: 768, endPoint y: 207, distance: 13.4
drag, startPoint x: 773, startPoint y: 189, endPoint x: 780, endPoint y: 174, distance: 16.6
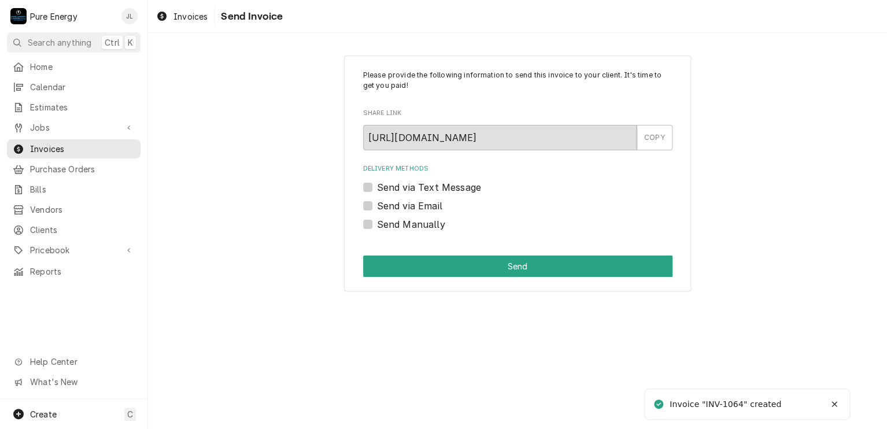
click at [377, 226] on label "Send Manually" at bounding box center [411, 224] width 68 height 14
click at [377, 226] on input "Send Manually" at bounding box center [531, 229] width 309 height 25
checkbox input "true"
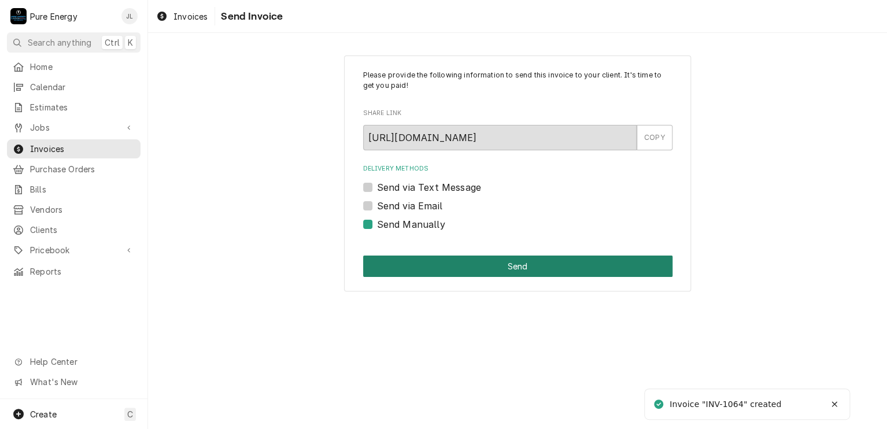
click at [509, 268] on button "Send" at bounding box center [517, 266] width 309 height 21
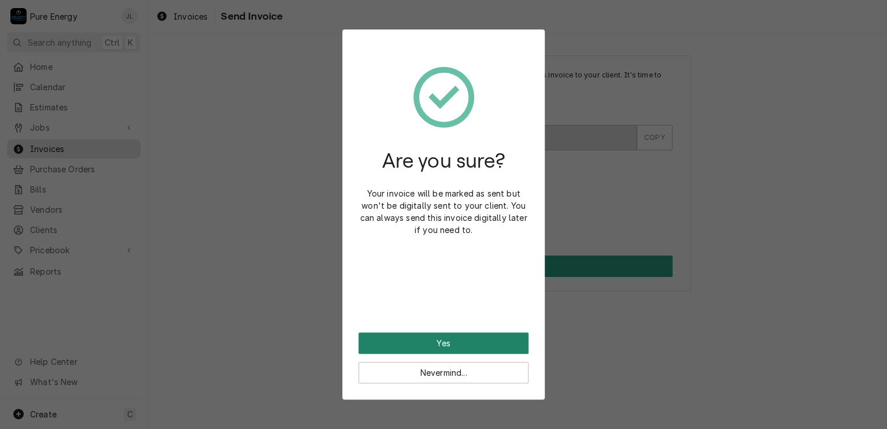
click at [462, 340] on button "Yes" at bounding box center [444, 343] width 170 height 21
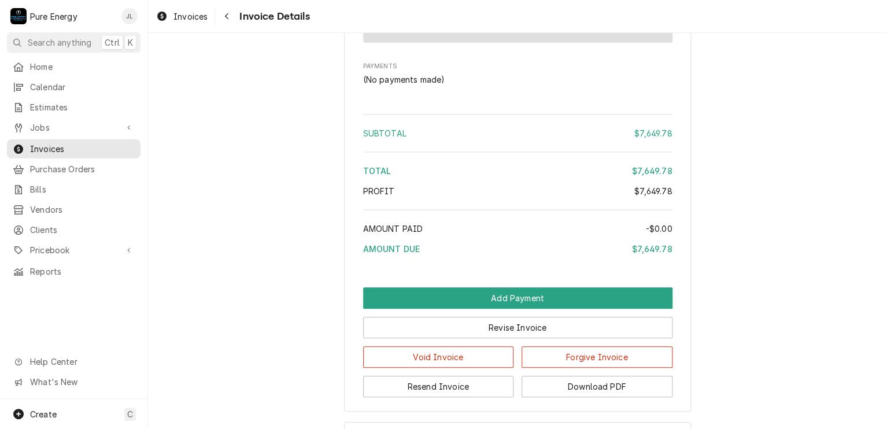
scroll to position [3555, 0]
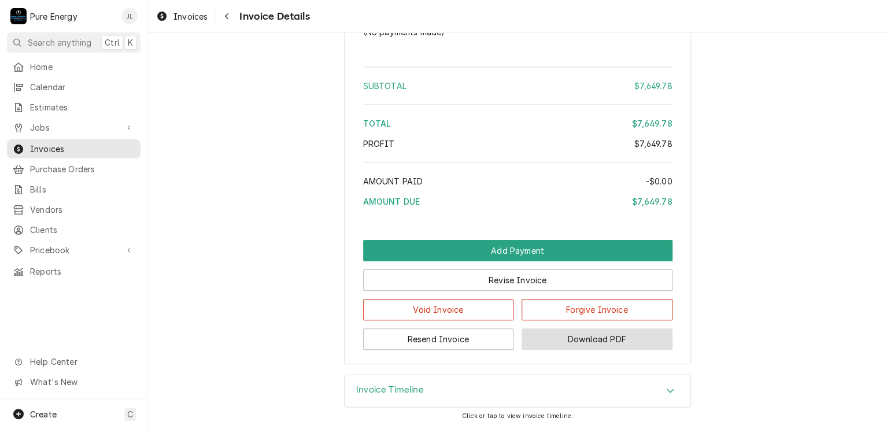
click at [592, 340] on button "Download PDF" at bounding box center [597, 339] width 151 height 21
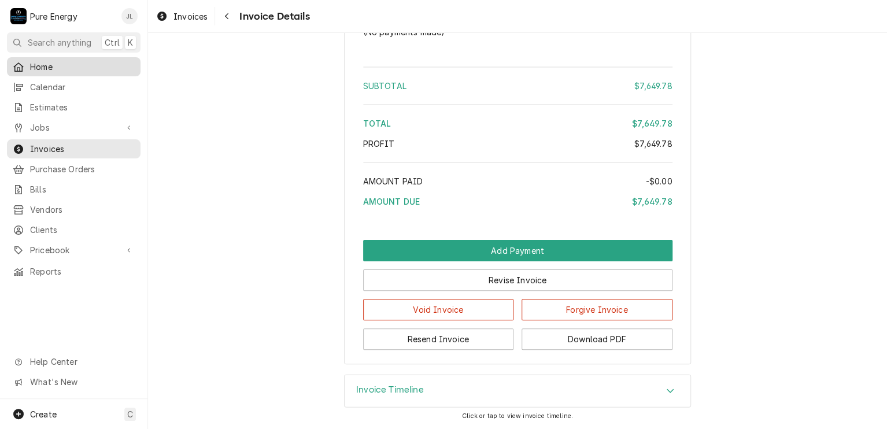
click at [64, 67] on span "Home" at bounding box center [82, 67] width 105 height 12
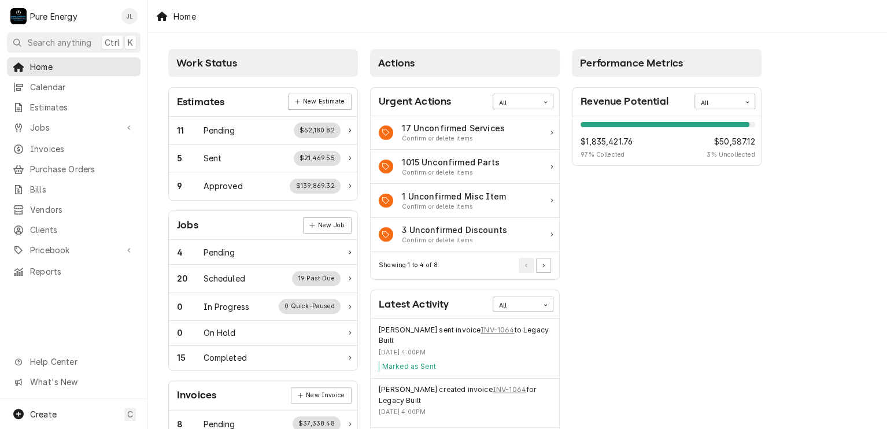
scroll to position [58, 0]
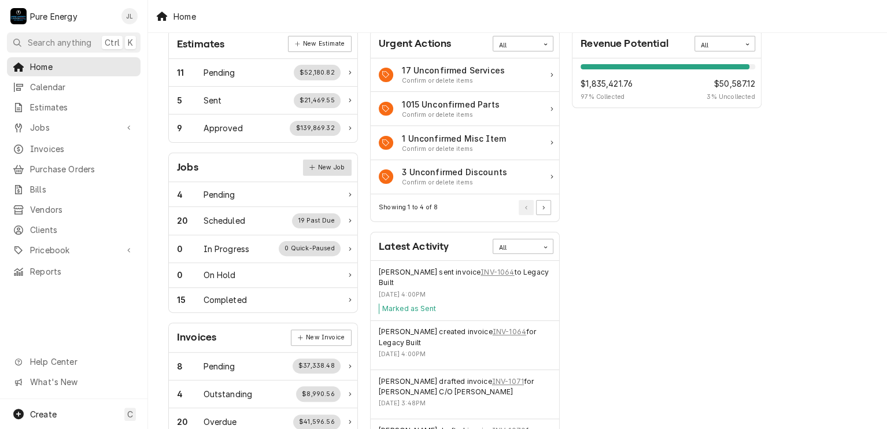
click at [330, 168] on link "New Job" at bounding box center [327, 168] width 49 height 16
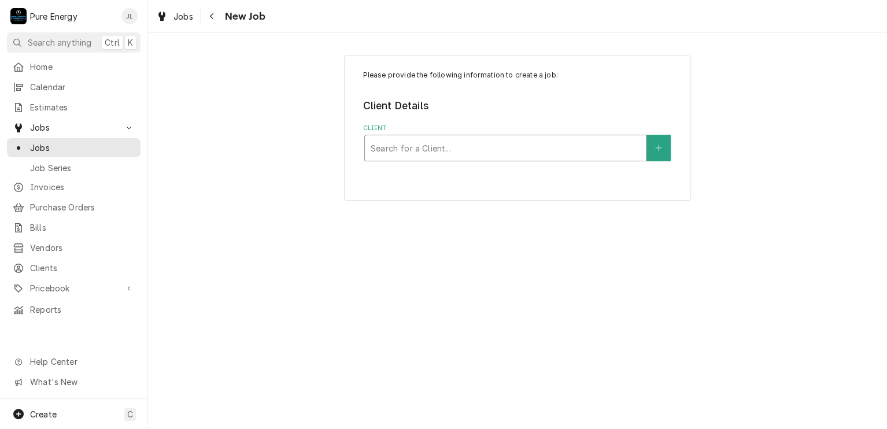
click at [416, 148] on div "Client" at bounding box center [506, 148] width 270 height 21
type input "Oso"
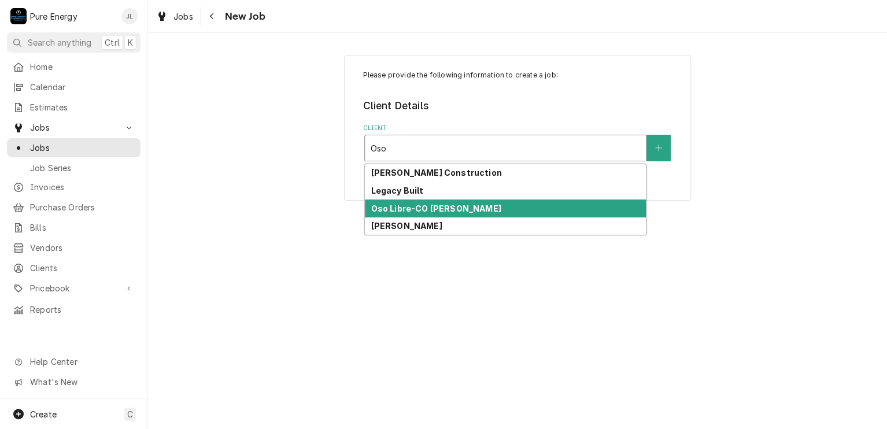
click at [475, 205] on strong "Oso Libre-CO Jake Young" at bounding box center [436, 209] width 130 height 10
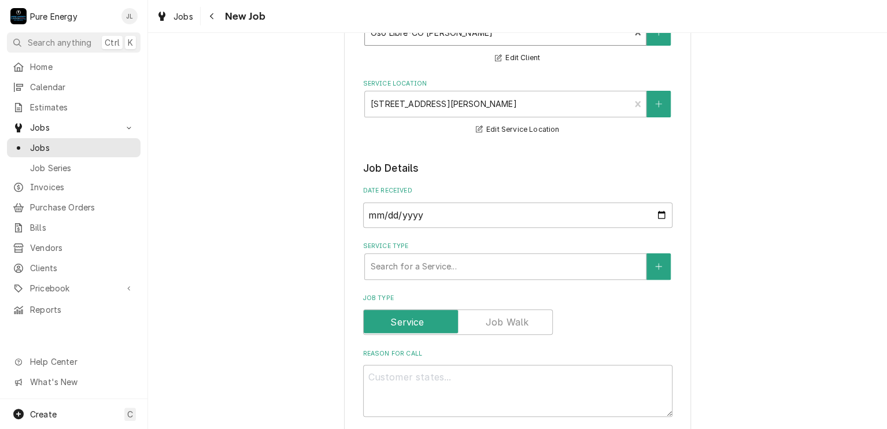
scroll to position [289, 0]
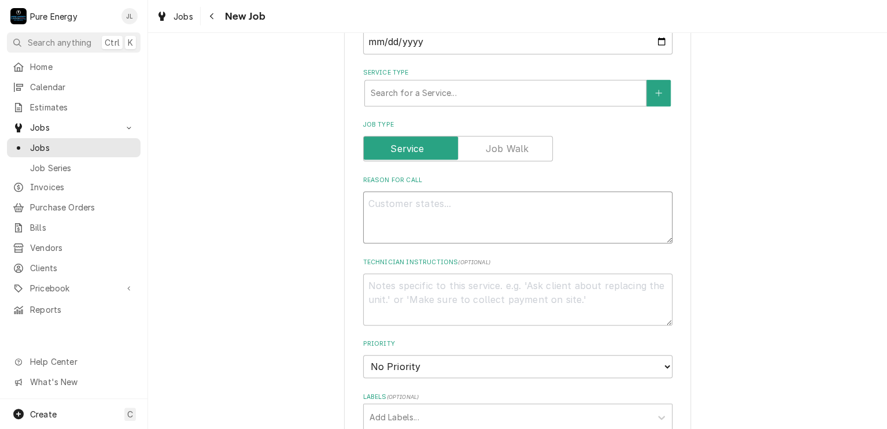
click at [409, 214] on textarea "Reason For Call" at bounding box center [517, 217] width 309 height 52
type textarea "x"
type textarea "N"
type textarea "x"
type textarea "Ne"
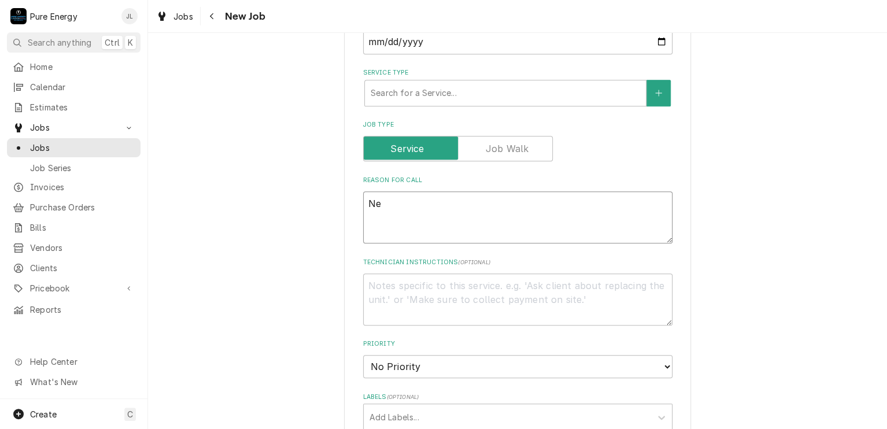
type textarea "x"
type textarea "Nee"
type textarea "x"
type textarea "Need"
type textarea "x"
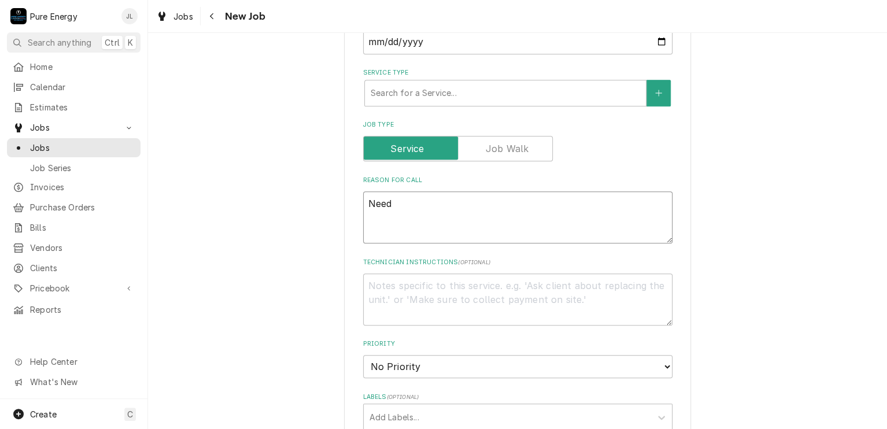
type textarea "Need t"
type textarea "x"
type textarea "Need to"
type textarea "x"
type textarea "Need to"
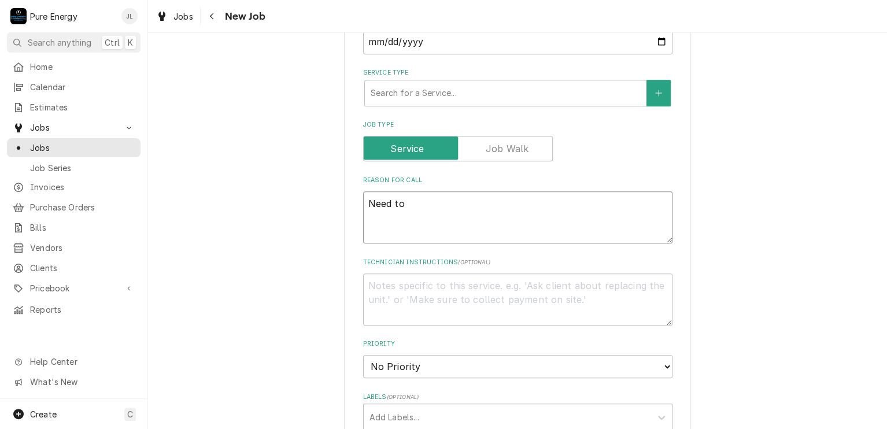
type textarea "x"
type textarea "Need to g"
type textarea "x"
type textarea "Need to ge"
type textarea "x"
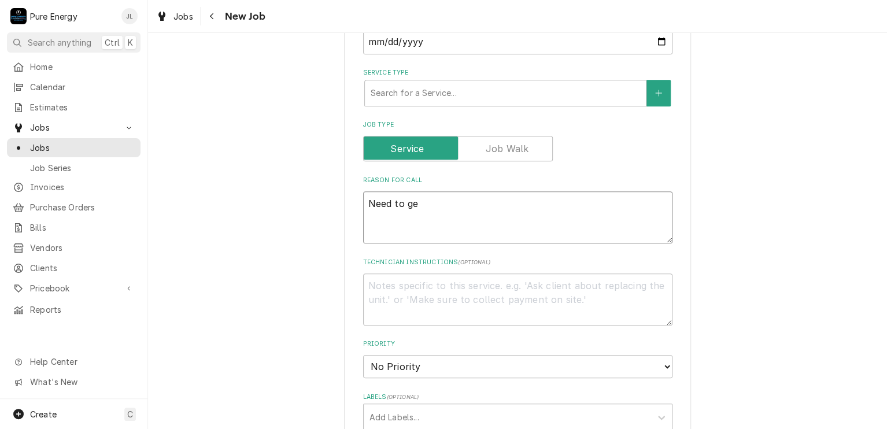
type textarea "Need to get"
type textarea "x"
type textarea "Need to get"
type textarea "x"
type textarea "Need to get t"
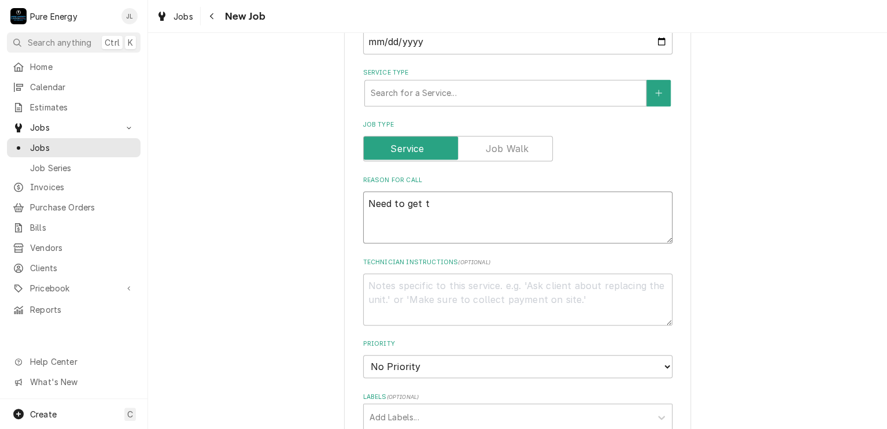
type textarea "x"
type textarea "Need to get th"
type textarea "x"
type textarea "Need to get the"
type textarea "x"
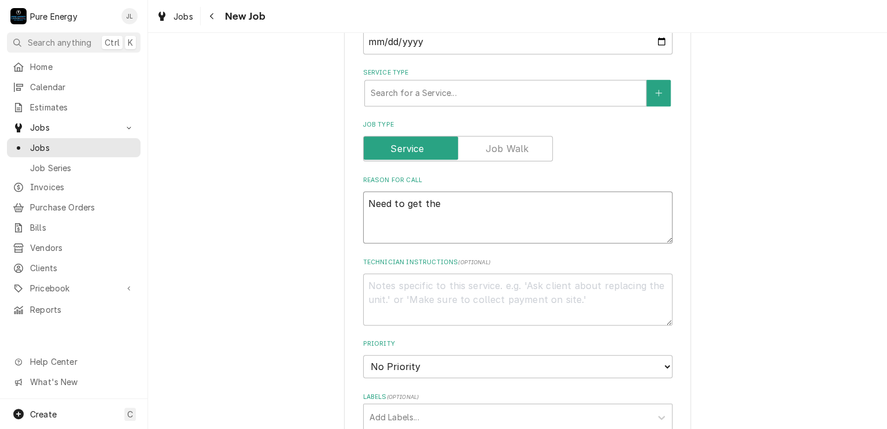
type textarea "Need to get the"
type textarea "x"
type textarea "Need to get the u"
type textarea "x"
type textarea "Need to get the un"
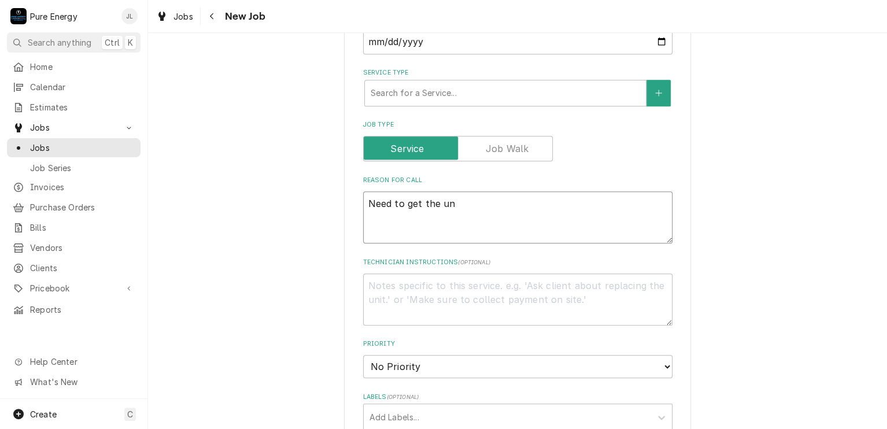
type textarea "x"
type textarea "Need to get the und"
type textarea "x"
type textarea "Need to get the unde"
type textarea "x"
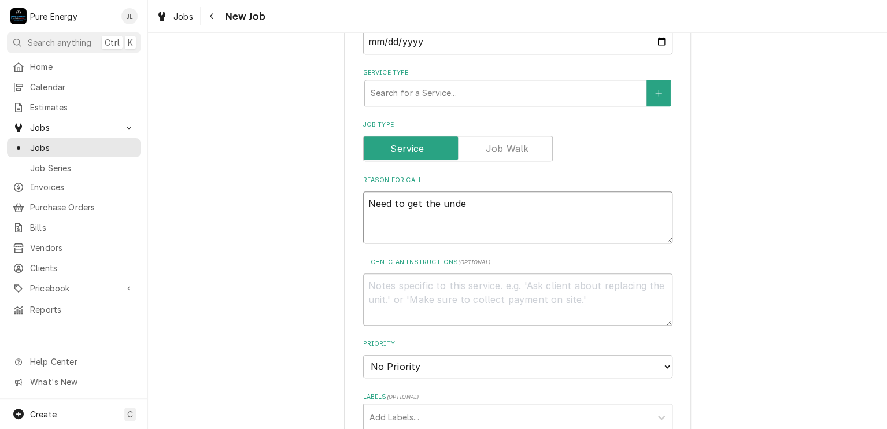
type textarea "Need to get the under"
type textarea "x"
type textarea "Need to get the underg"
type textarea "x"
type textarea "Need to get the undergro"
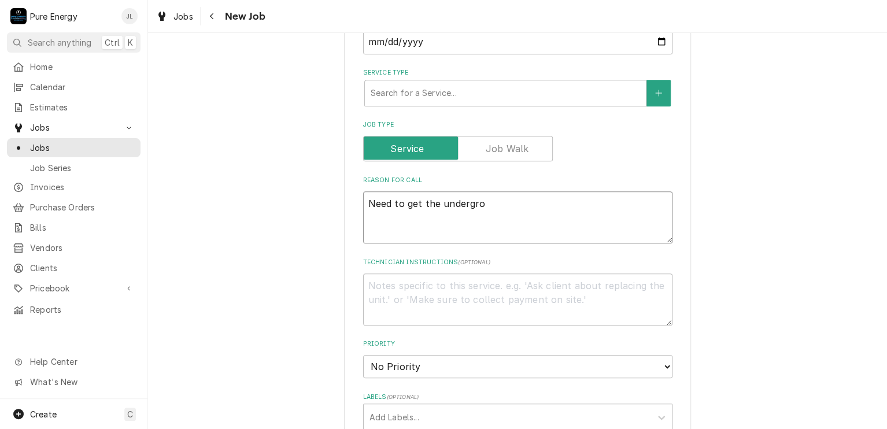
type textarea "x"
type textarea "Need to get the undergrou"
type textarea "x"
type textarea "Need to get the undergroun"
type textarea "x"
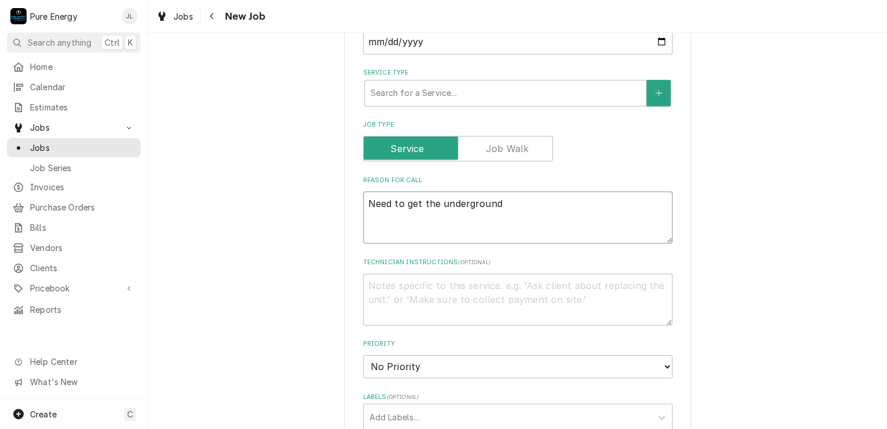
type textarea "Need to get the underground"
type textarea "x"
type textarea "Need to get the underground i"
type textarea "x"
type textarea "Need to get the underground it"
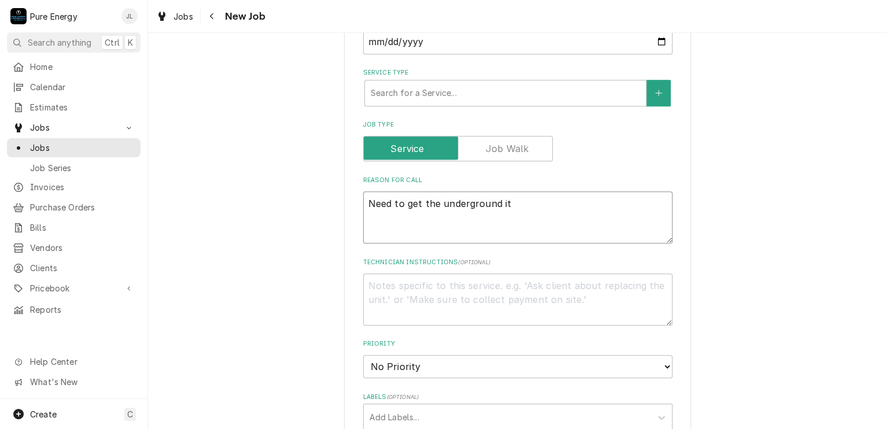
type textarea "x"
type textarea "Need to get the underground i"
type textarea "x"
type textarea "Need to get the underground in"
type textarea "x"
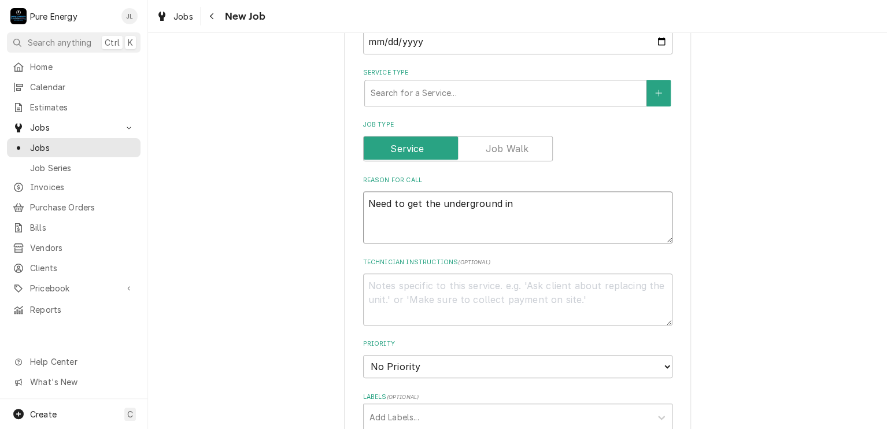
type textarea "Need to get the underground in."
type textarea "x"
type textarea "Need to get the underground in."
type textarea "x"
type textarea "Need to get the underground in."
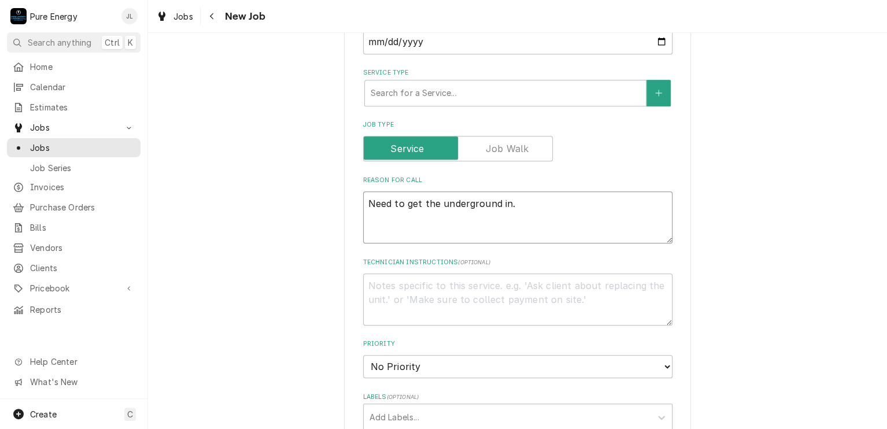
type textarea "x"
type textarea "Need to get the underground in. J"
type textarea "x"
type textarea "Need to get the underground in. Jak"
type textarea "x"
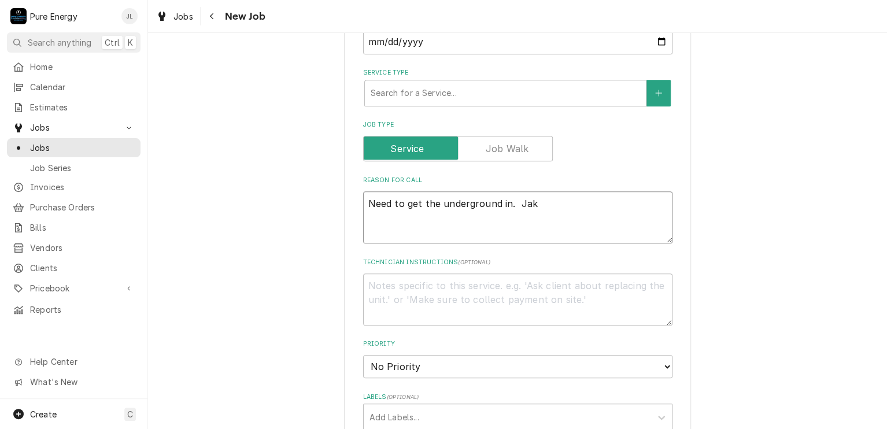
type textarea "Need to get the underground in. Jake"
type textarea "x"
type textarea "Need to get the underground in. Jake"
type textarea "x"
type textarea "Need to get the underground in. Jake a"
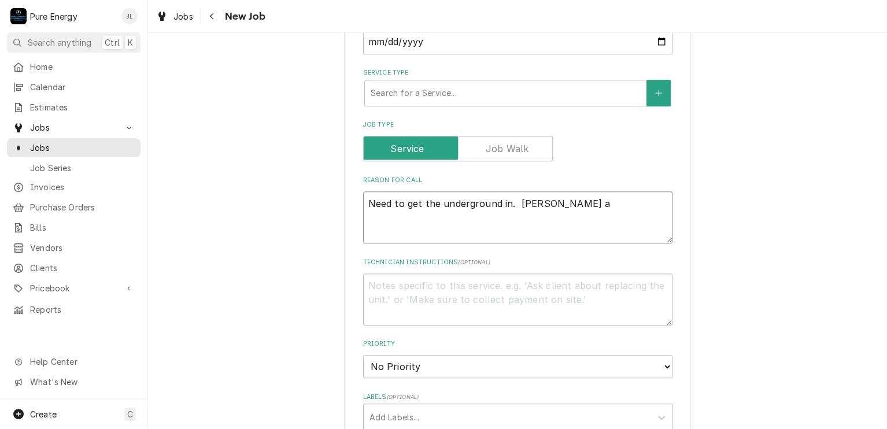
type textarea "x"
type textarea "Need to get the underground in. Jake as"
type textarea "x"
type textarea "Need to get the underground in. Jake ask"
type textarea "x"
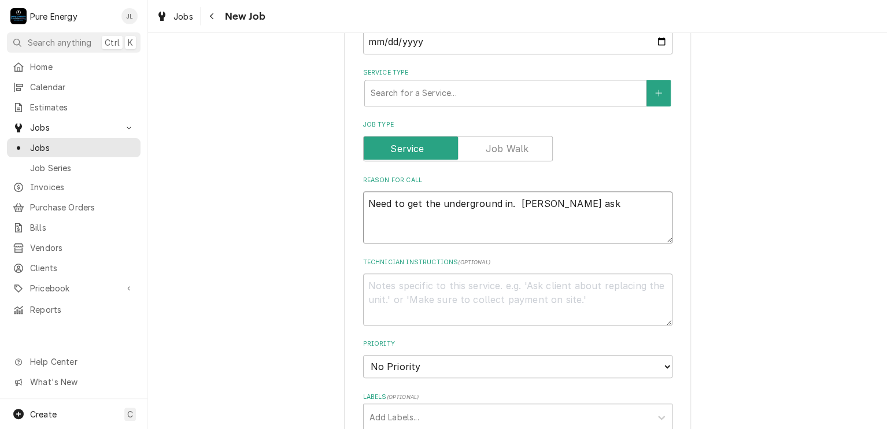
type textarea "Need to get the underground in. Jake aske"
type textarea "x"
type textarea "Need to get the underground in. Jake asked"
type textarea "x"
type textarea "Need to get the underground in. Jake asked"
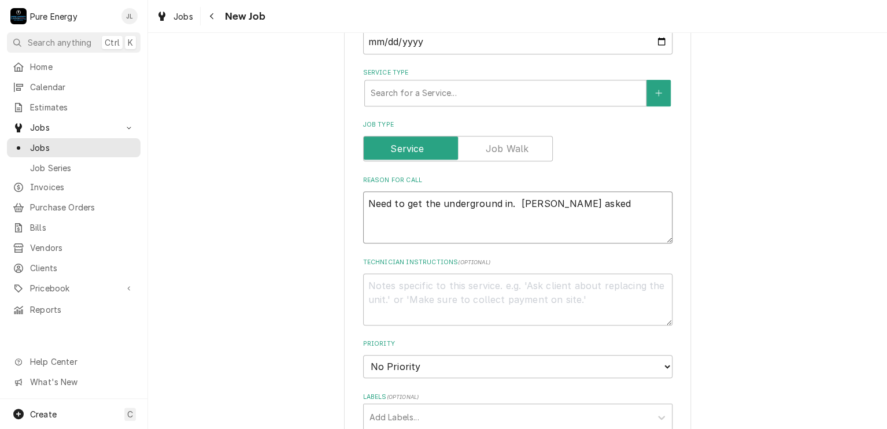
type textarea "x"
type textarea "Need to get the underground in. Jake asked"
type textarea "x"
type textarea "Need to get the underground in. Jake aske"
type textarea "x"
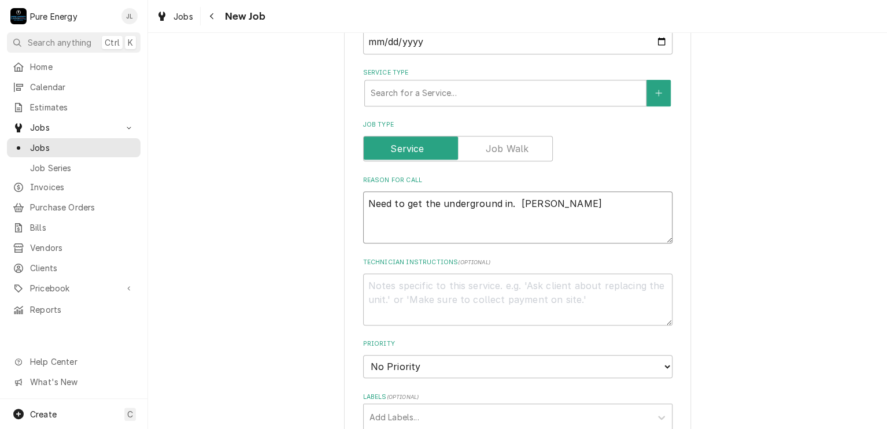
type textarea "Need to get the underground in. Jake ask"
type textarea "x"
type textarea "Need to get the underground in. Jake as"
type textarea "x"
type textarea "Need to get the underground in. Jake a"
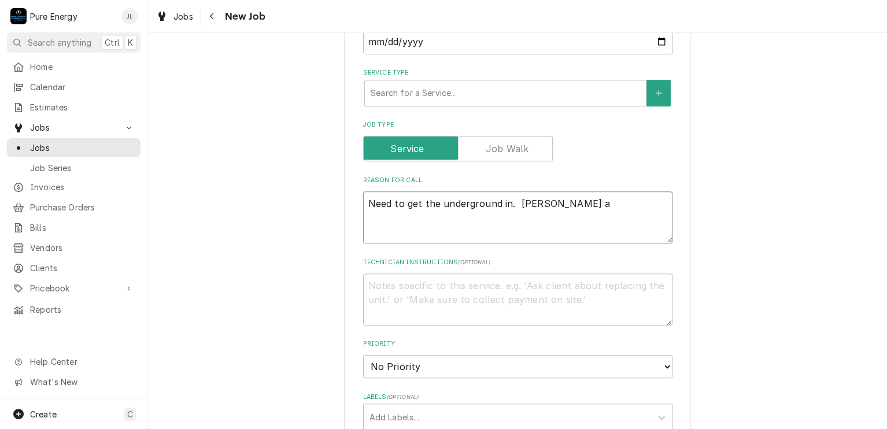
type textarea "x"
type textarea "Need to get the underground in. Jake"
type textarea "x"
type textarea "Need to get the underground in. Jake"
type textarea "x"
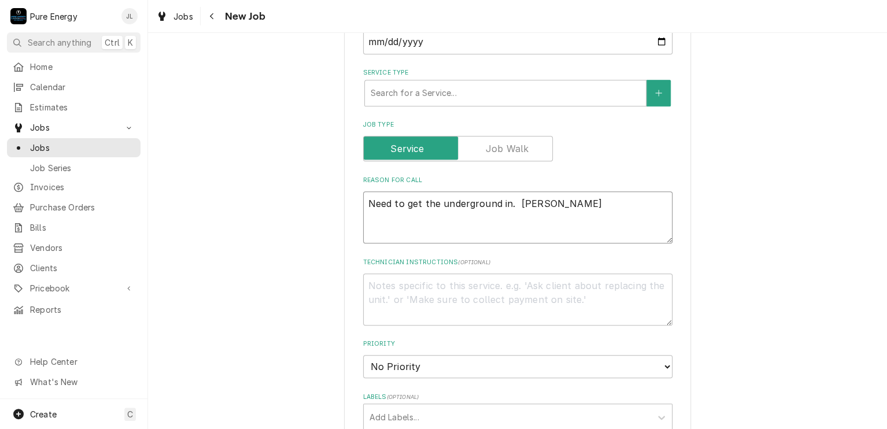
type textarea "Need to get the underground in. Jak"
type textarea "x"
type textarea "Need to get the underground in. Jake"
type textarea "x"
type textarea "Need to get the underground in. Jake"
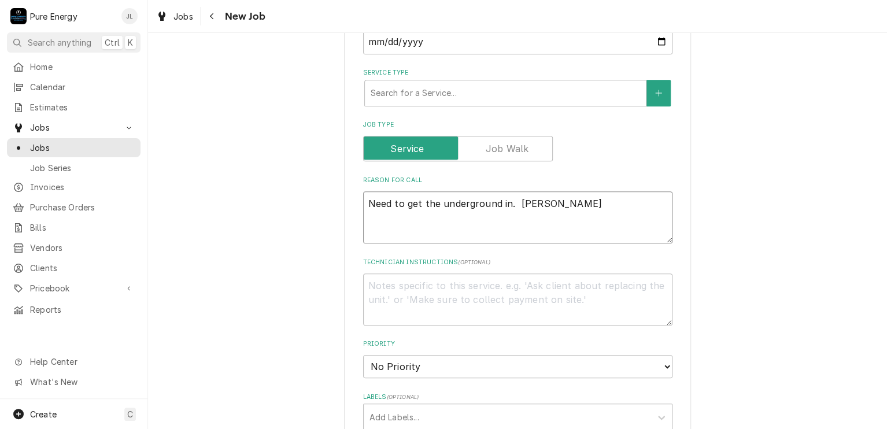
type textarea "x"
type textarea "Need to get the underground in. Jake h"
type textarea "x"
type textarea "Need to get the underground in. Jake ha"
type textarea "x"
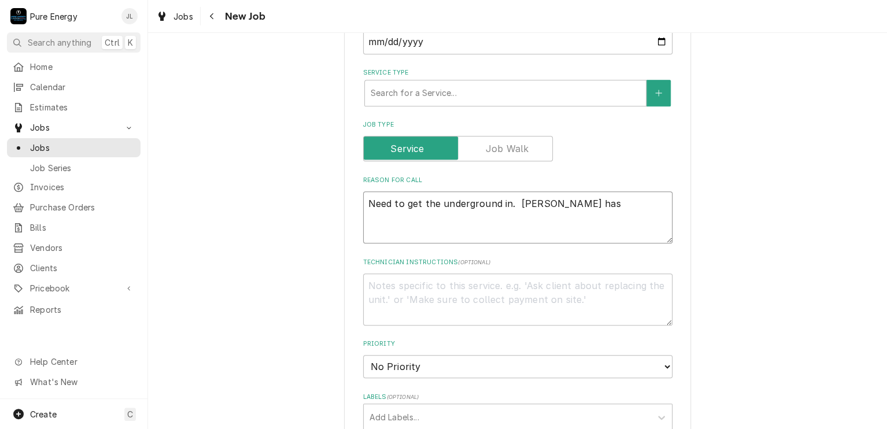
type textarea "Need to get the underground in. Jake has"
type textarea "x"
type textarea "Need to get the underground in. Jake has t"
type textarea "x"
type textarea "Need to get the underground in. Jake has ta"
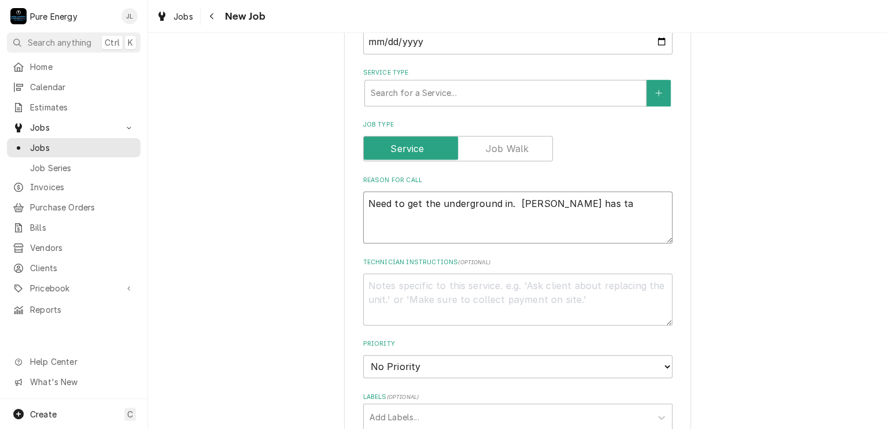
type textarea "x"
type textarea "Need to get the underground in. Jake has tak"
type textarea "x"
type textarea "Need to get the underground in. Jake has take"
type textarea "x"
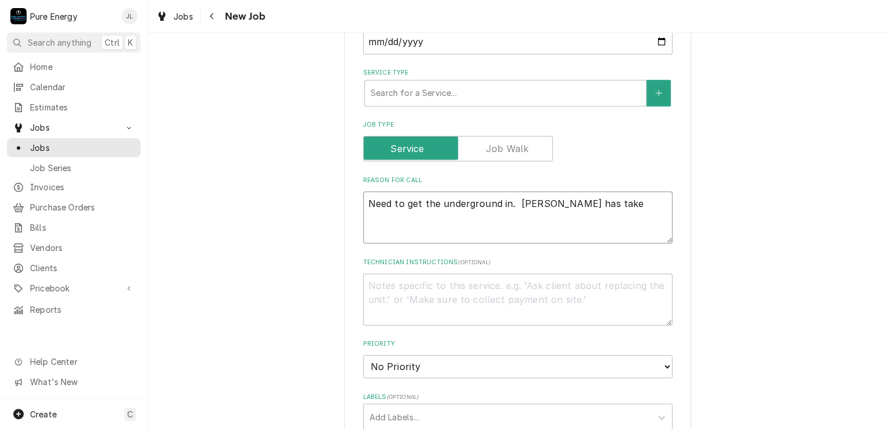
type textarea "Need to get the underground in. Jake has taken"
type textarea "x"
type textarea "Need to get the underground in. Jake has taken"
type textarea "x"
type textarea "Need to get the underground in. Jake has taken n"
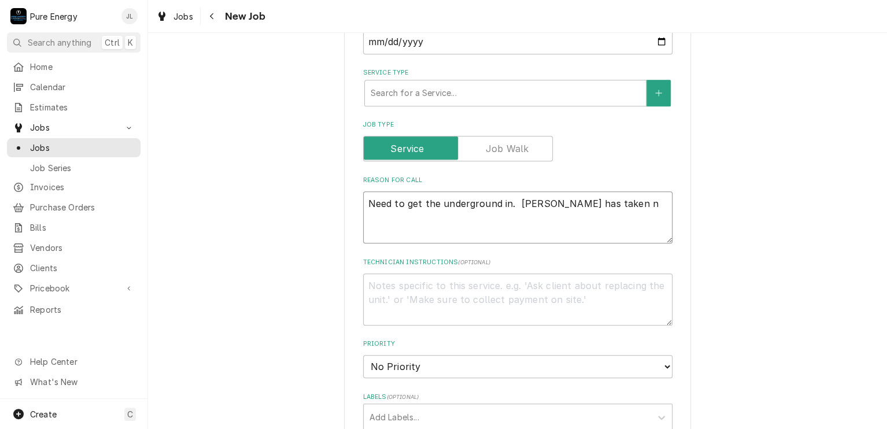
type textarea "x"
type textarea "Need to get the underground in. Jake has taken no"
type textarea "x"
type textarea "Need to get the underground in. Jake has taken no"
type textarea "x"
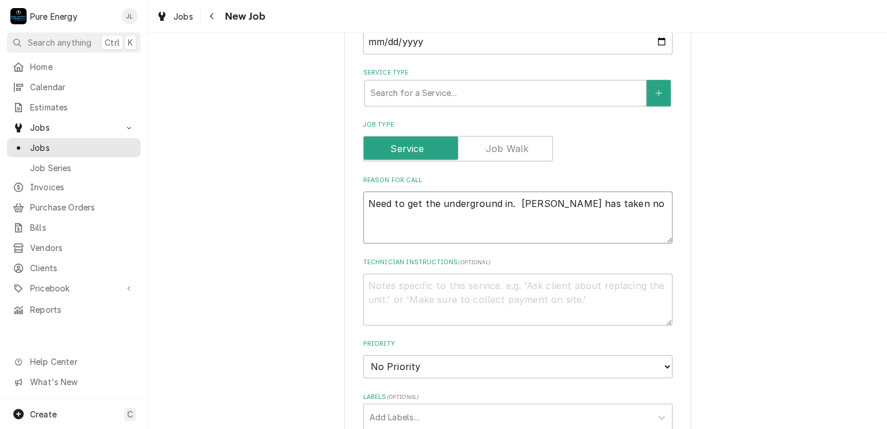
type textarea "Need to get the underground in. Jake has taken no a"
type textarea "x"
type textarea "Need to get the underground in. Jake has taken no ac"
type textarea "x"
type textarea "Need to get the underground in. Jake has taken no act"
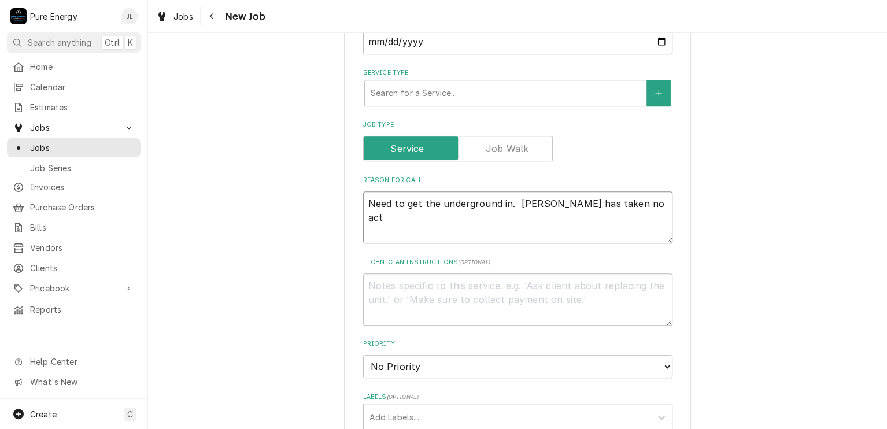
type textarea "x"
type textarea "Need to get the underground in. Jake has taken no actt"
type textarea "x"
type textarea "Need to get the underground in. Jake has taken no act"
type textarea "x"
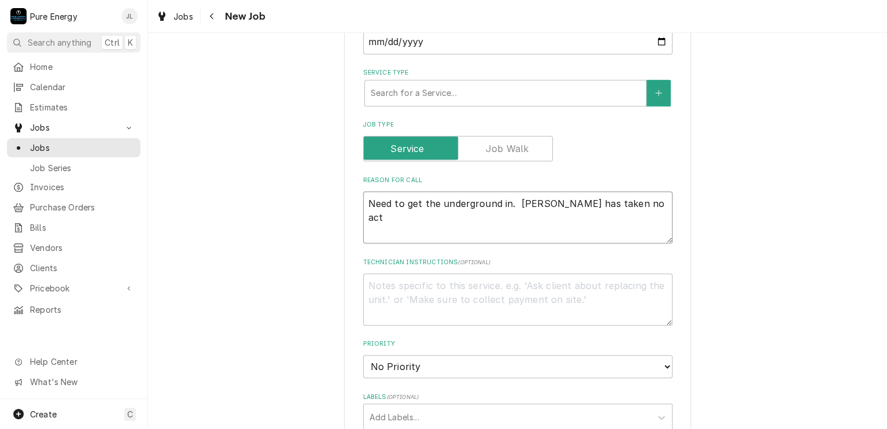
type textarea "Need to get the underground in. Jake has taken no acti"
type textarea "x"
type textarea "Need to get the underground in. Jake has taken no actio"
type textarea "x"
type textarea "Need to get the underground in. Jake has taken no action"
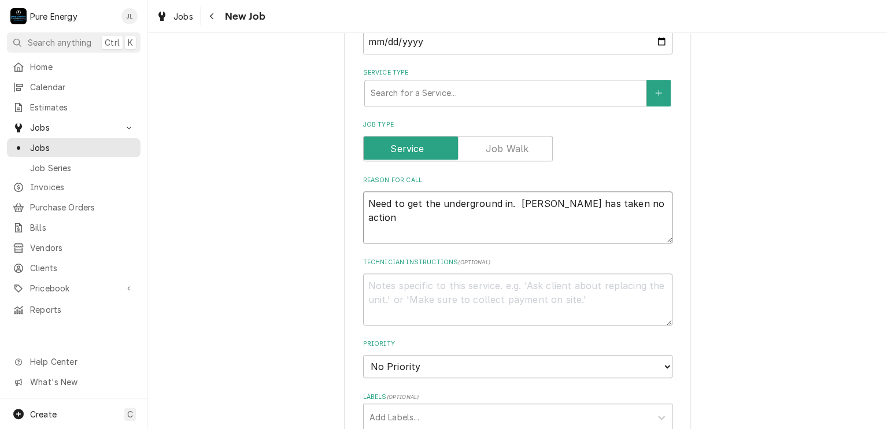
type textarea "x"
type textarea "Need to get the underground in. Jake has taken no action"
type textarea "x"
type textarea "Need to get the underground in. Jake has taken no action a"
type textarea "x"
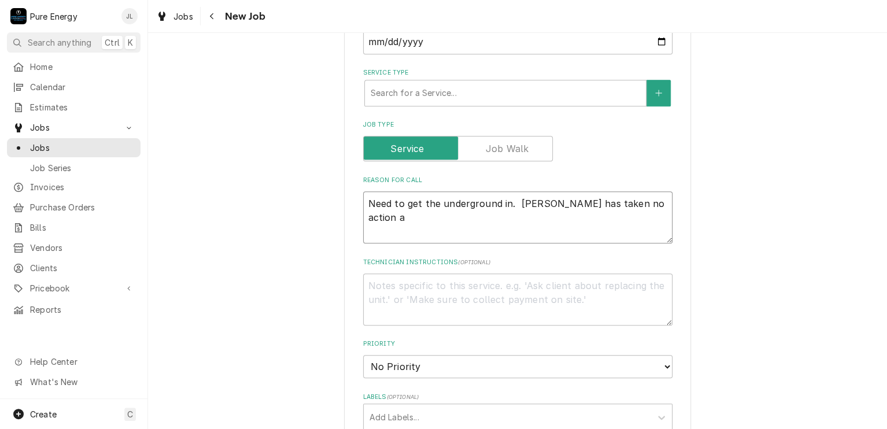
type textarea "Need to get the underground in. Jake has taken no action an"
type textarea "x"
type textarea "Need to get the underground in. Jake has taken no action and"
type textarea "x"
type textarea "Need to get the underground in. Jake has taken no action and"
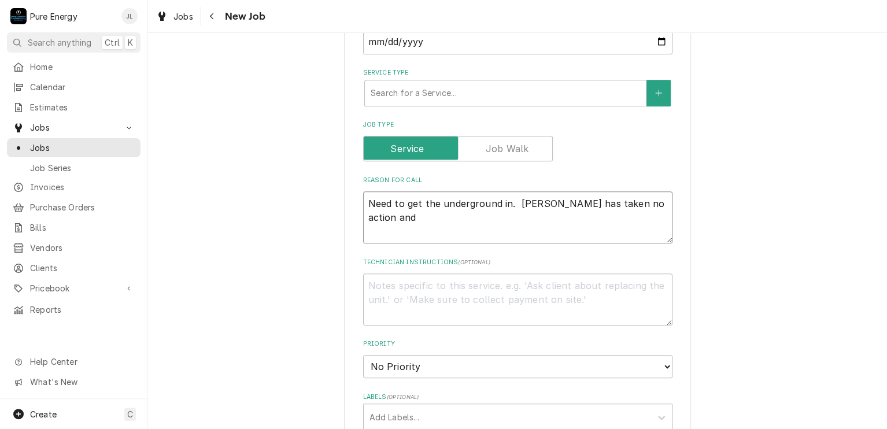
type textarea "x"
type textarea "Need to get the underground in. Jake has taken no action and a"
type textarea "x"
type textarea "Need to get the underground in. Jake has taken no action and as"
type textarea "x"
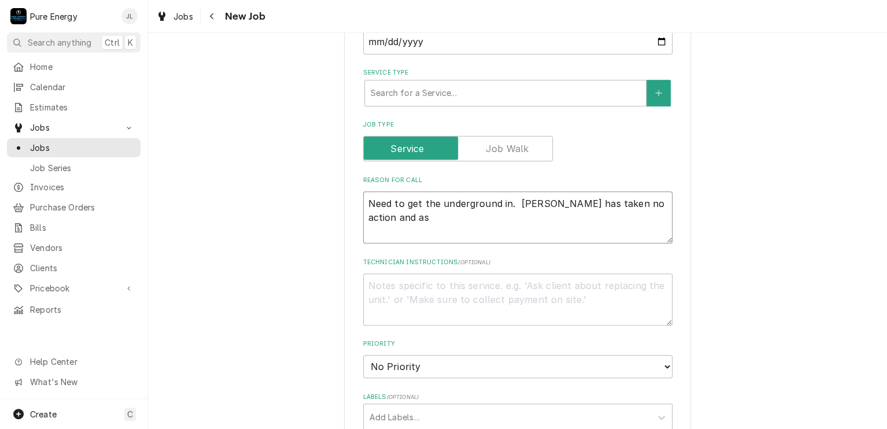
type textarea "Need to get the underground in. Jake has taken no action and ask"
type textarea "x"
type textarea "Need to get the underground in. Jake has taken no action and aske"
type textarea "x"
type textarea "Need to get the underground in. Jake has taken no action and asked"
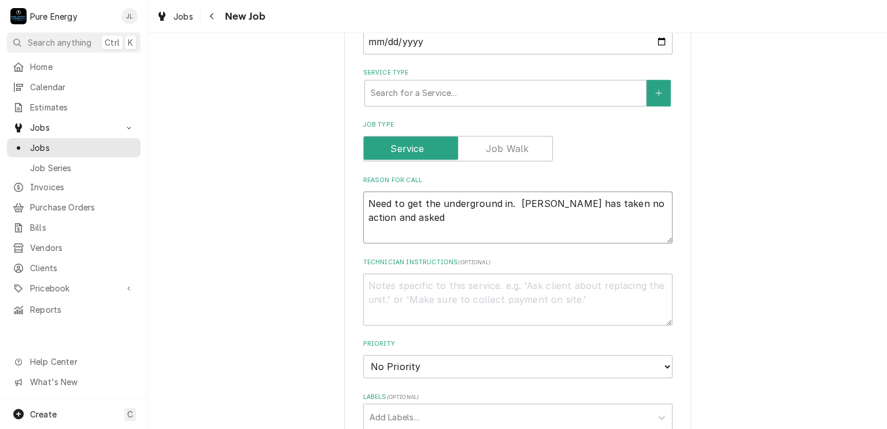
type textarea "x"
type textarea "Need to get the underground in. Jake has taken no action and asked"
type textarea "x"
type textarea "Need to get the underground in. Jake has taken no action and asked i"
type textarea "x"
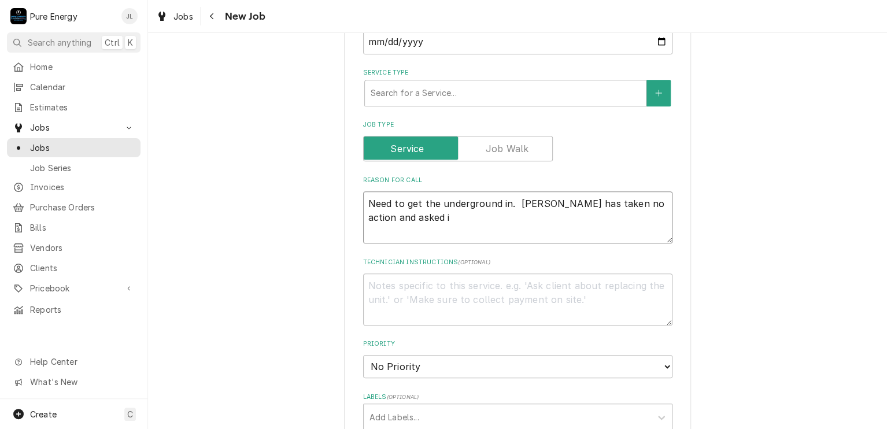
type textarea "Need to get the underground in. Jake has taken no action and asked if"
type textarea "x"
type textarea "Need to get the underground in. Jake has taken no action and asked if"
type textarea "x"
type textarea "Need to get the underground in. Jake has taken no action and asked if w"
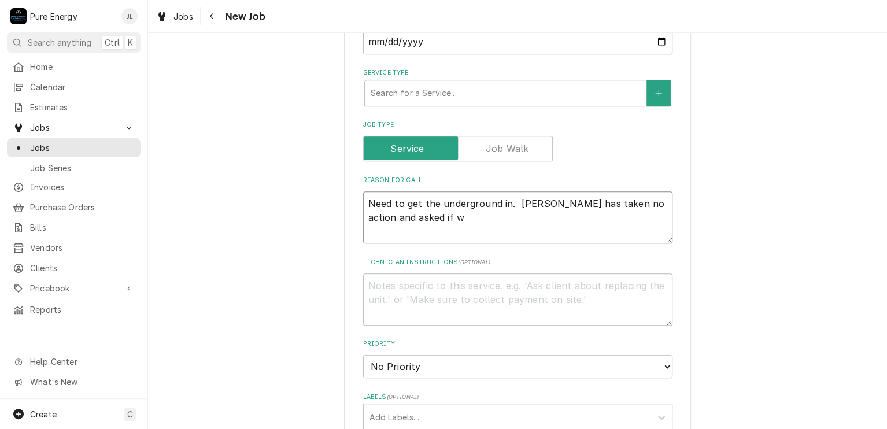
type textarea "x"
type textarea "Need to get the underground in. Jake has taken no action and asked if we"
type textarea "x"
type textarea "Need to get the underground in. Jake has taken no action and asked if we"
type textarea "x"
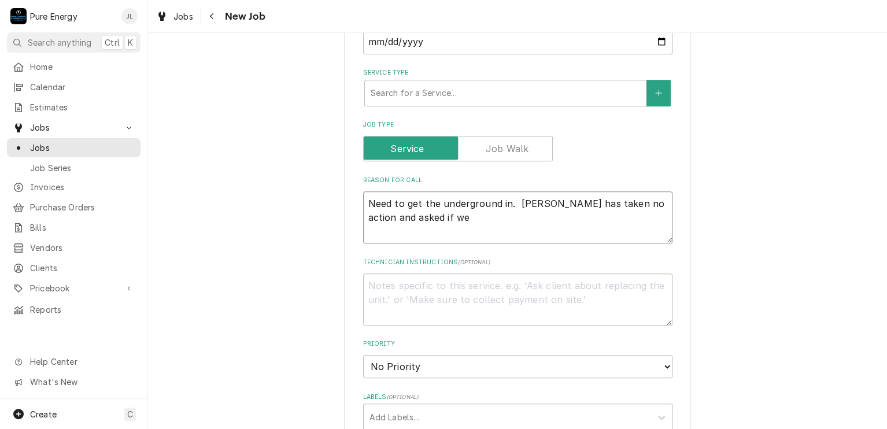
type textarea "Need to get the underground in. Jake has taken no action and asked if we c"
type textarea "x"
type textarea "Need to get the underground in. Jake has taken no action and asked if we cao"
type textarea "x"
type textarea "Need to get the underground in. Jake has taken no action and asked if we ca"
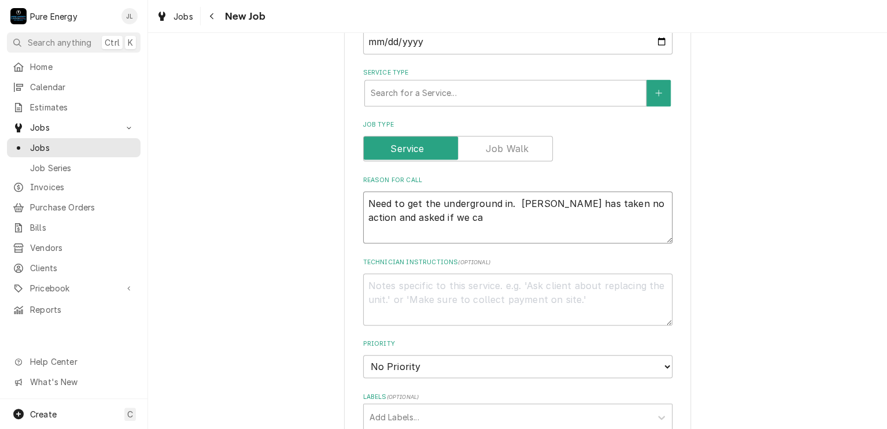
type textarea "x"
type textarea "Need to get the underground in. Jake has taken no action and asked if we can"
type textarea "x"
type textarea "Need to get the underground in. Jake has taken no action and asked if we can"
type textarea "x"
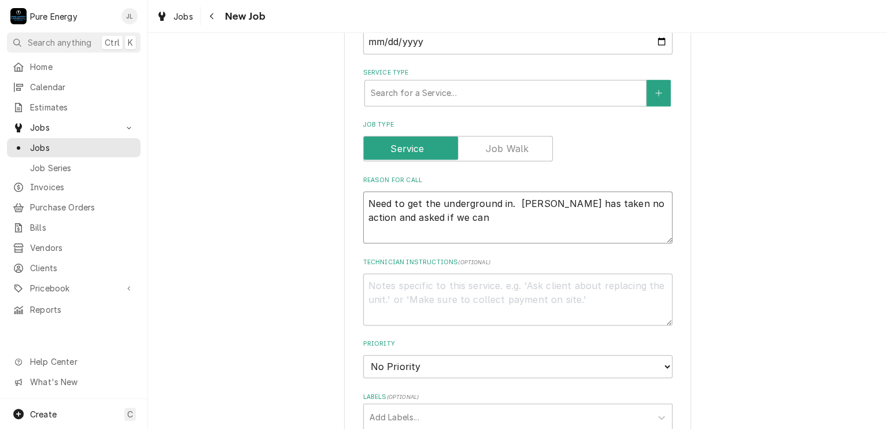
type textarea "Need to get the underground in. Jake has taken no action and asked if we can t"
type textarea "x"
type textarea "Need to get the underground in. Jake has taken no action and asked if we can try"
type textarea "x"
type textarea "Need to get the underground in. Jake has taken no action and asked if we can tr…"
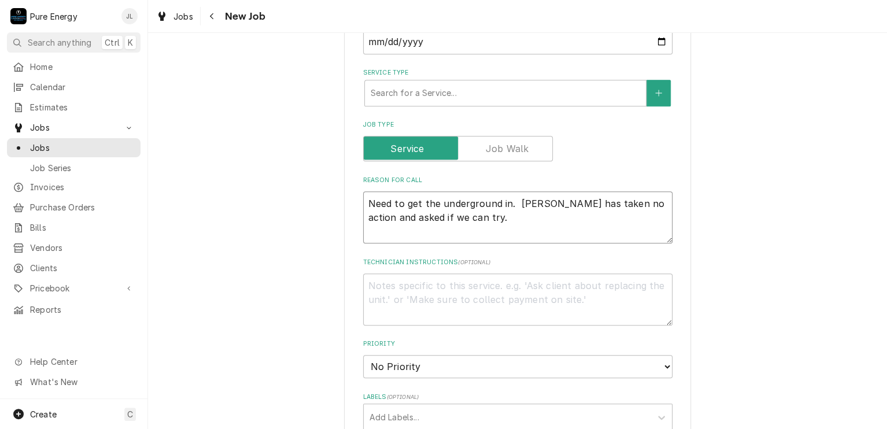
type textarea "x"
type textarea "Need to get the underground in. Jake has taken no action and asked if we can tr…"
type textarea "x"
type textarea "Need to get the underground in. Jake has taken no action and asked if we can tr…"
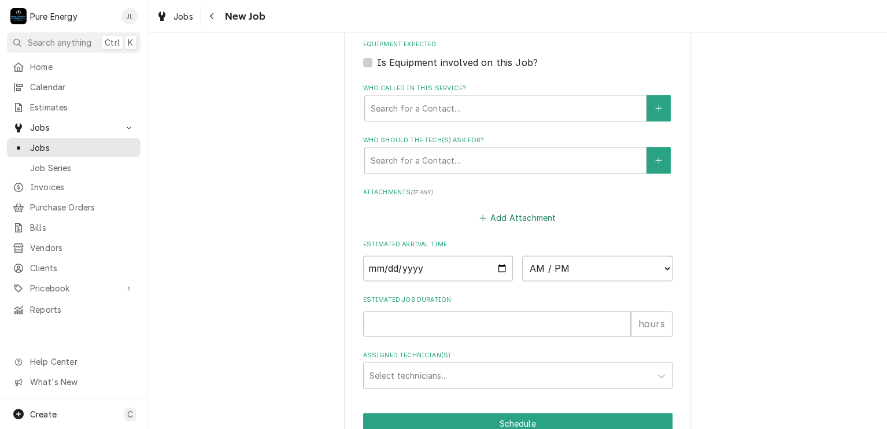
scroll to position [750, 0]
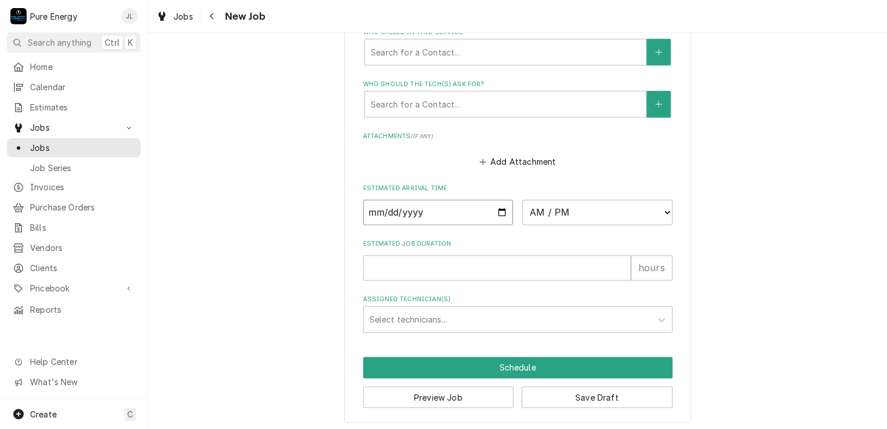
click at [497, 209] on input "Date" at bounding box center [438, 212] width 150 height 25
click at [665, 210] on select "AM / PM 6:00 AM 6:15 AM 6:30 AM 6:45 AM 7:00 AM 7:15 AM 7:30 AM 7:45 AM 8:00 AM…" at bounding box center [597, 212] width 150 height 25
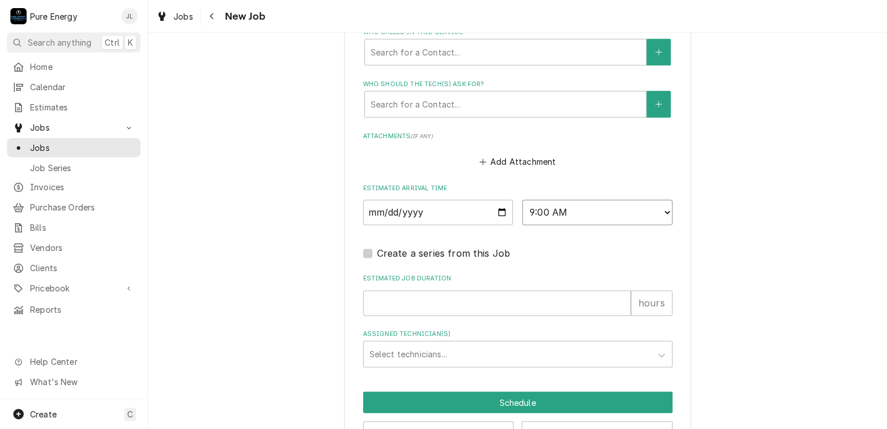
scroll to position [786, 0]
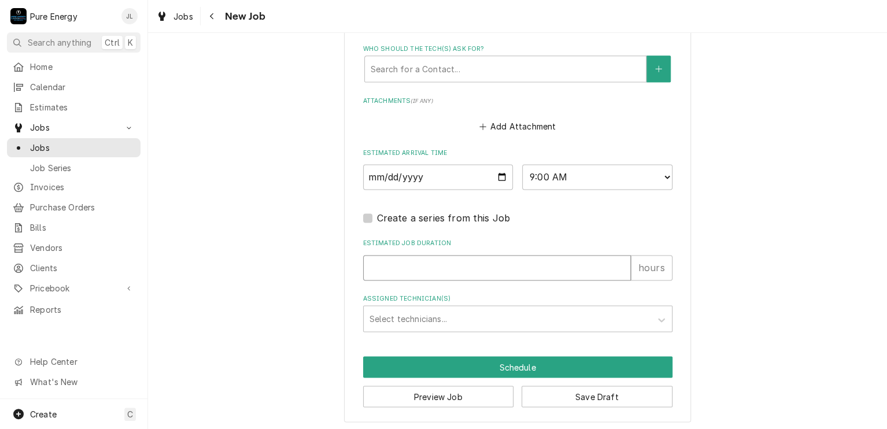
click at [458, 267] on input "Estimated Job Duration" at bounding box center [497, 267] width 268 height 25
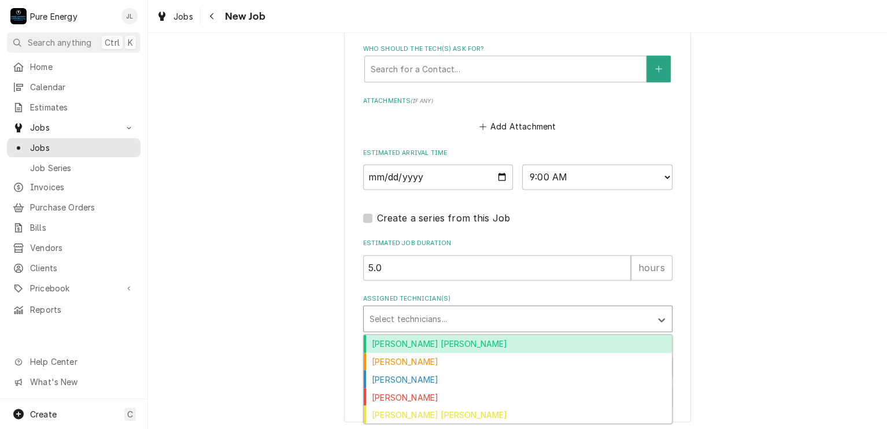
click at [429, 314] on div "Assigned Technician(s)" at bounding box center [508, 318] width 276 height 21
click at [546, 341] on div "Albert Hernandez Soto" at bounding box center [518, 344] width 308 height 18
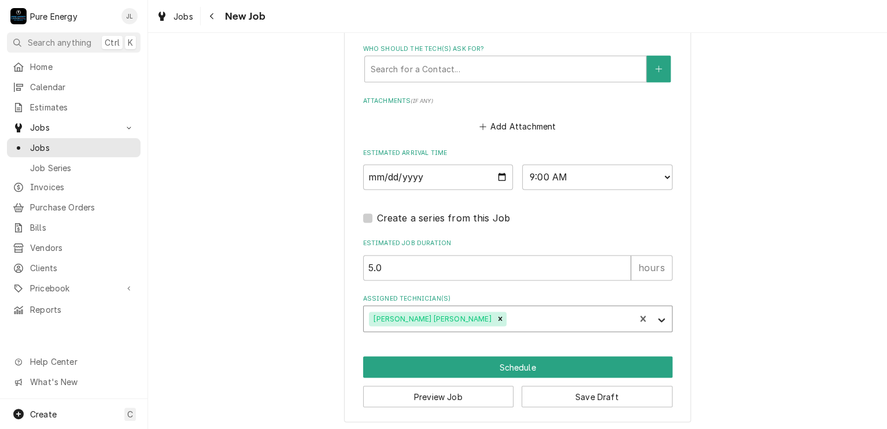
click at [663, 319] on div "Assigned Technician(s)" at bounding box center [661, 319] width 21 height 22
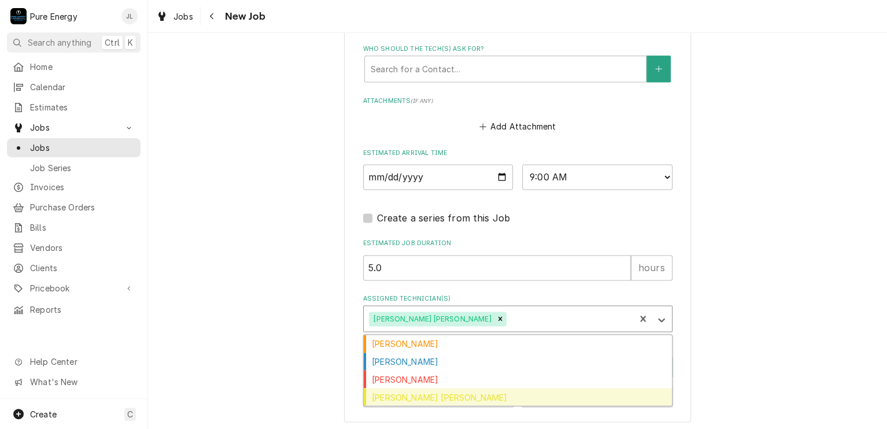
click at [530, 388] on div "Rodolfo Hernandez Lorenzo" at bounding box center [518, 397] width 308 height 18
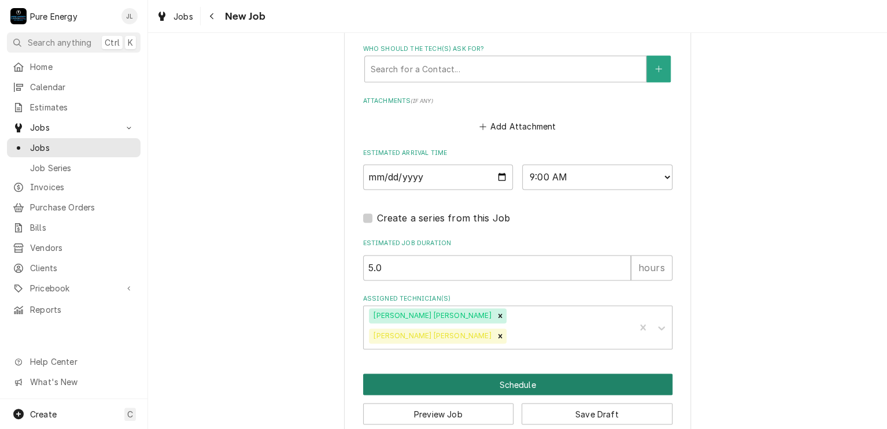
click at [534, 374] on button "Schedule" at bounding box center [517, 384] width 309 height 21
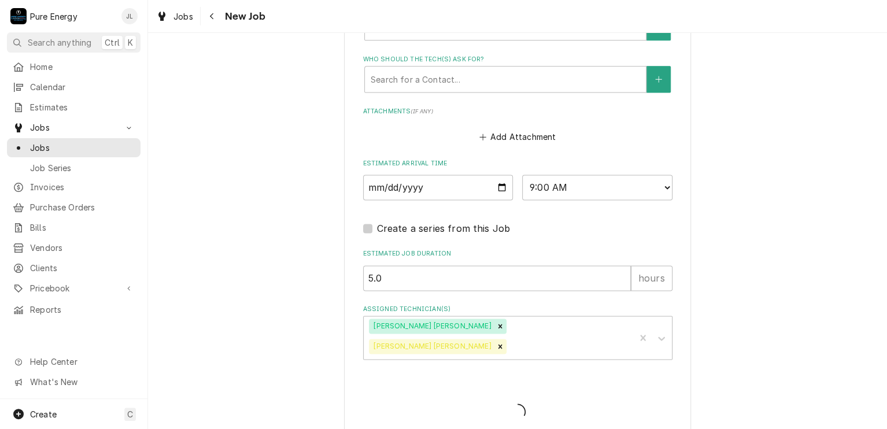
scroll to position [324, 0]
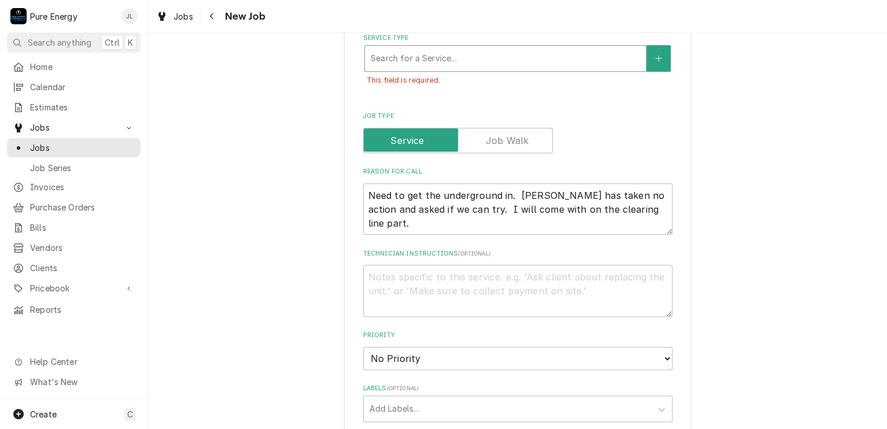
click at [535, 54] on div "Service Type" at bounding box center [506, 58] width 270 height 21
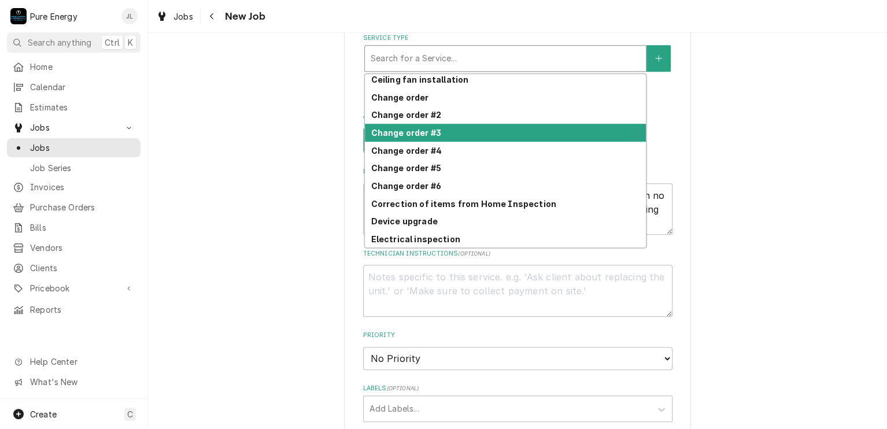
scroll to position [180, 0]
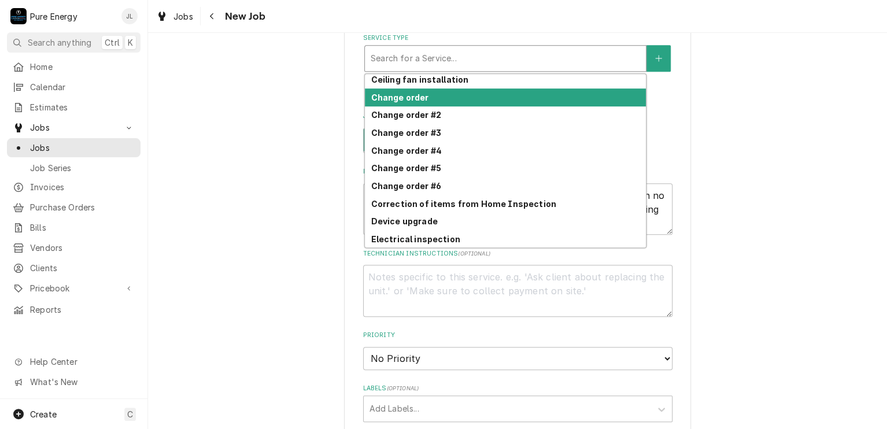
click at [506, 89] on div "Change order" at bounding box center [505, 98] width 281 height 18
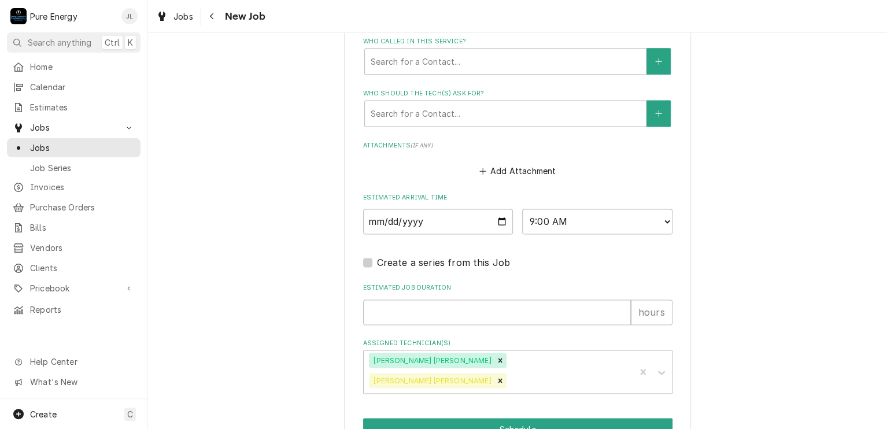
scroll to position [831, 0]
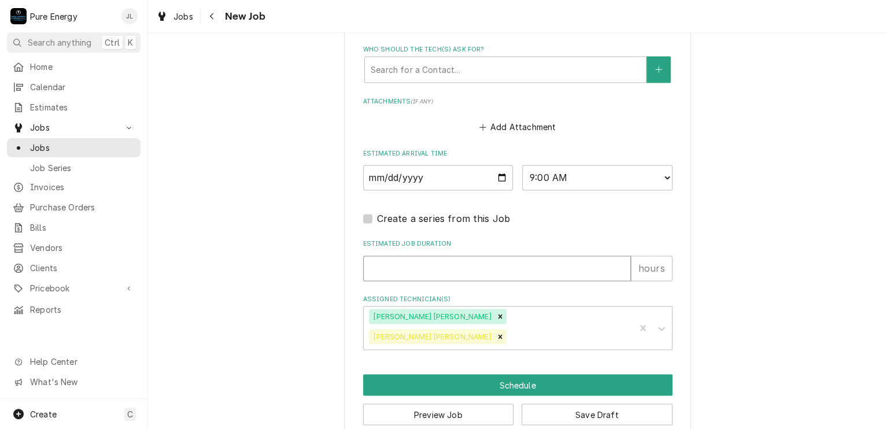
click at [459, 256] on input "Estimated Job Duration" at bounding box center [497, 268] width 268 height 25
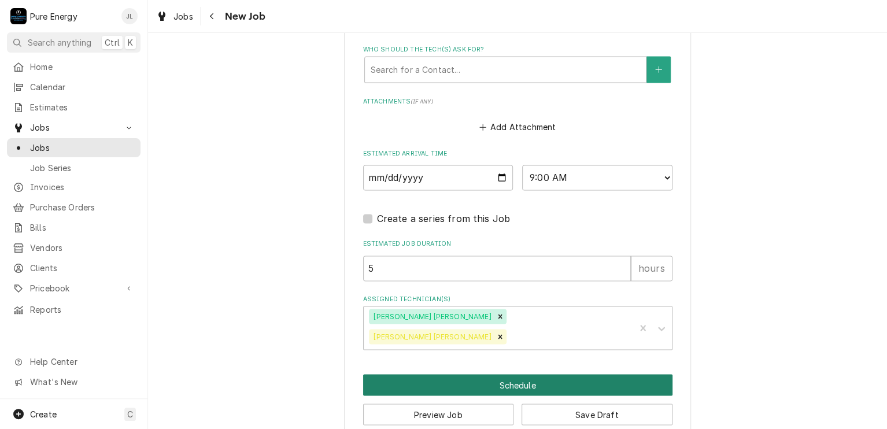
click at [432, 374] on button "Schedule" at bounding box center [517, 384] width 309 height 21
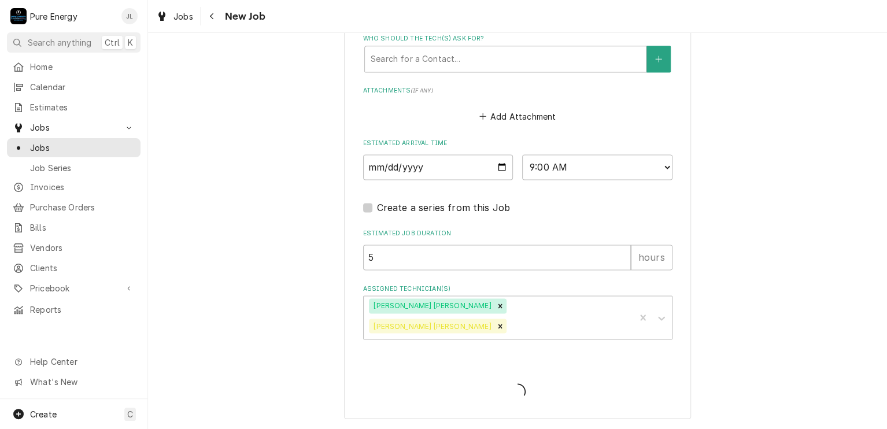
scroll to position [795, 0]
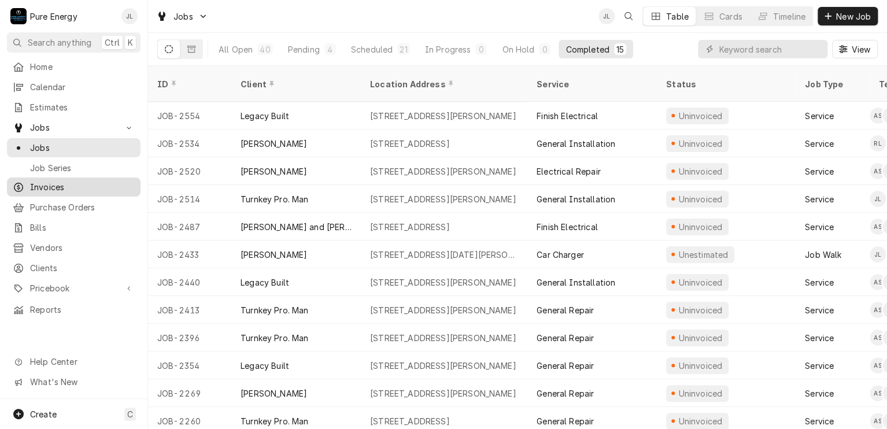
click at [71, 181] on span "Invoices" at bounding box center [82, 187] width 105 height 12
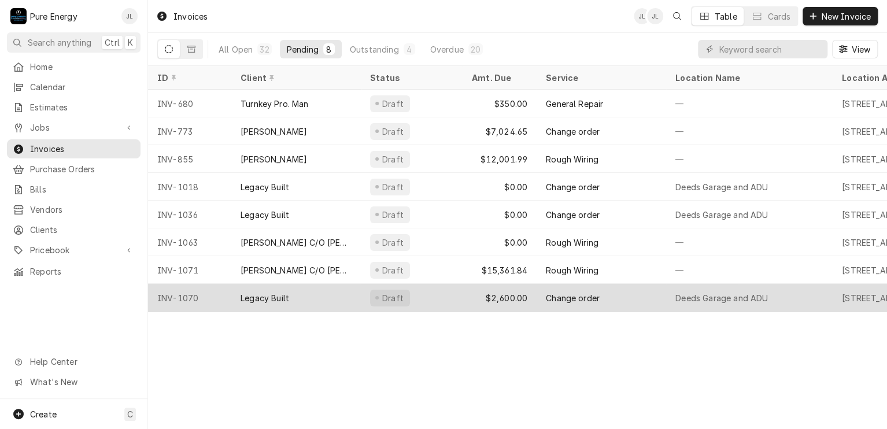
click at [463, 296] on div "$2,600.00" at bounding box center [500, 298] width 74 height 28
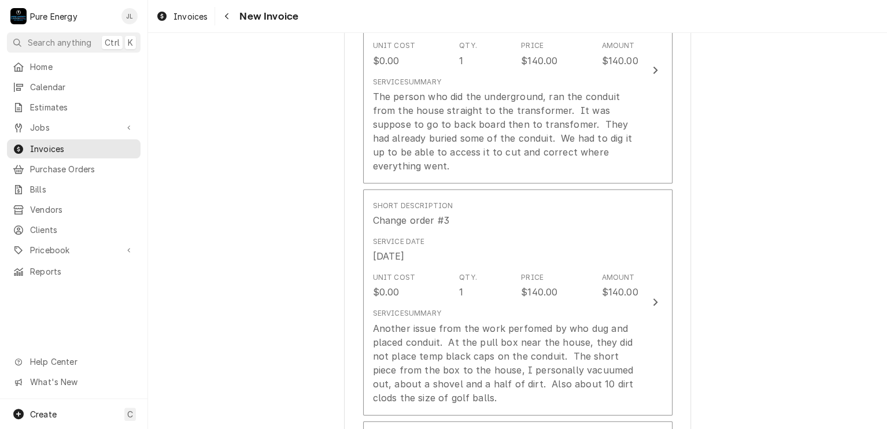
scroll to position [1273, 0]
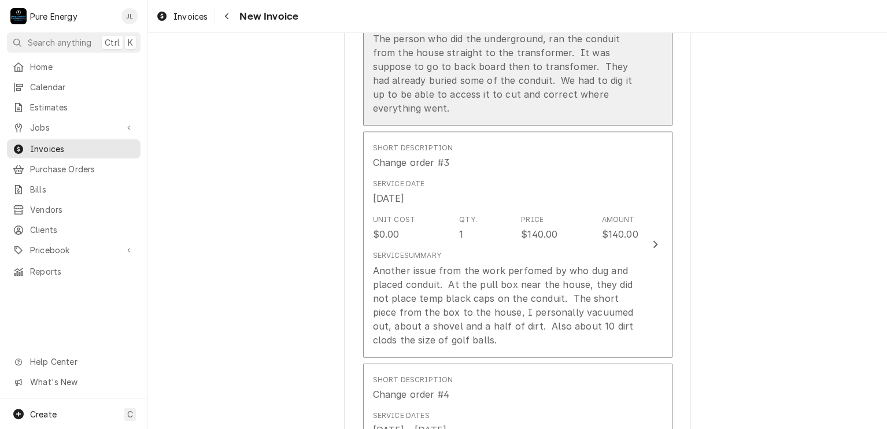
click at [491, 106] on div "The person who did the underground, ran the conduit from the house straight to …" at bounding box center [506, 73] width 266 height 83
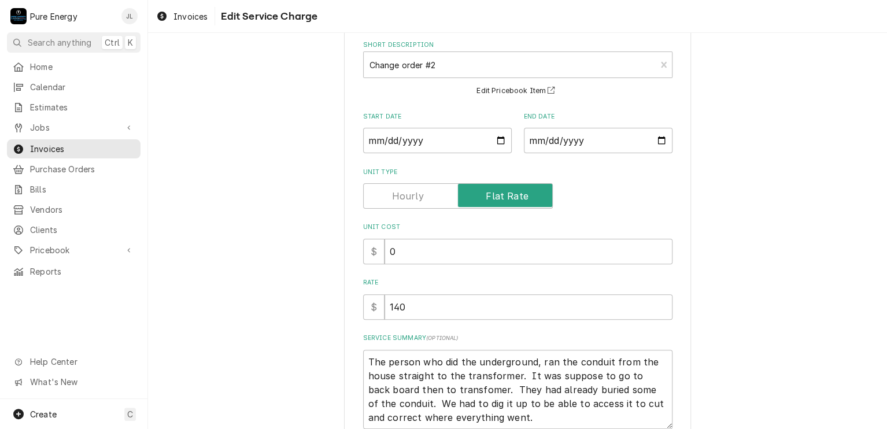
scroll to position [157, 0]
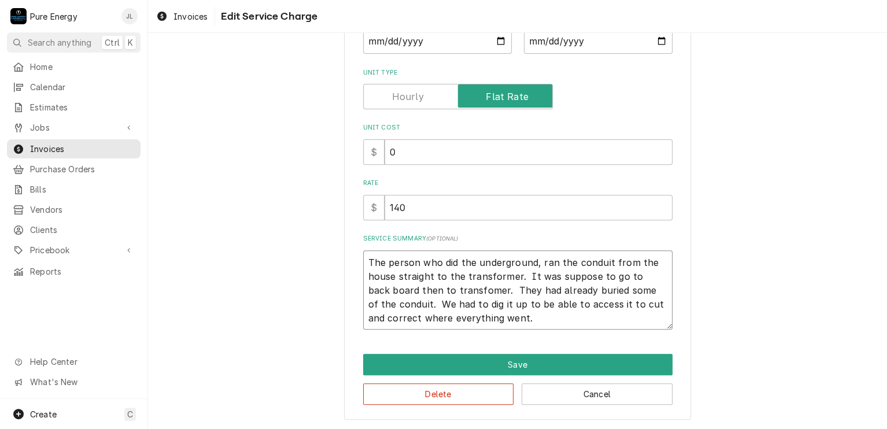
drag, startPoint x: 491, startPoint y: 303, endPoint x: 490, endPoint y: 315, distance: 11.6
click at [491, 305] on textarea "The person who did the underground, ran the conduit from the house straight to …" at bounding box center [517, 290] width 309 height 80
type textarea "x"
type textarea "The person who did the underground, ran the conduit from the house straight to …"
type textarea "x"
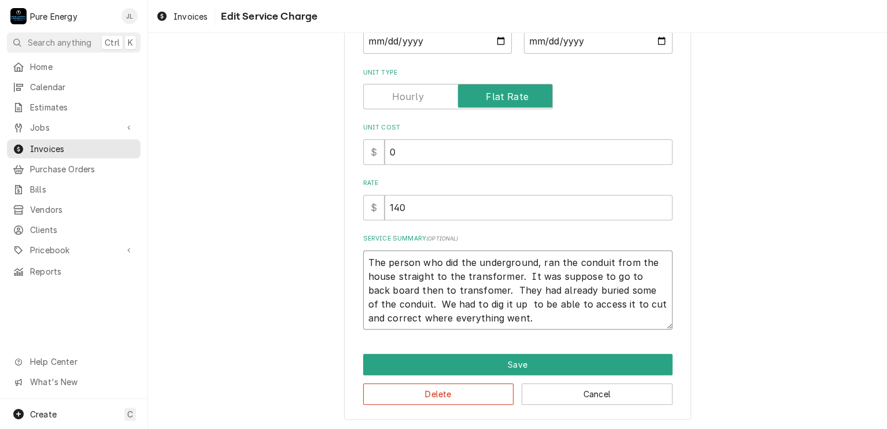
type textarea "The person who did the underground, ran the conduit from the house straight to …"
type textarea "x"
type textarea "The person who did the underground, ran the conduit from the house straight to …"
type textarea "x"
type textarea "The person who did the underground, ran the conduit from the house straight to …"
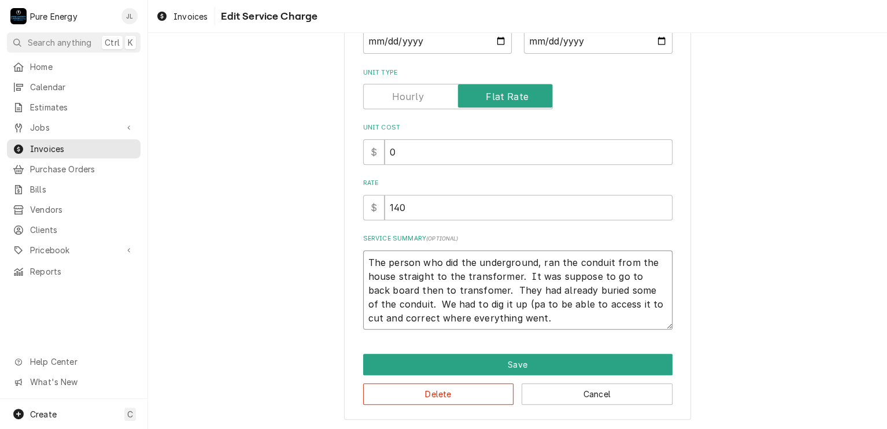
type textarea "x"
type textarea "The person who did the underground, ran the conduit from the house straight to …"
type textarea "x"
type textarea "The person who did the underground, ran the conduit from the house straight to …"
type textarea "x"
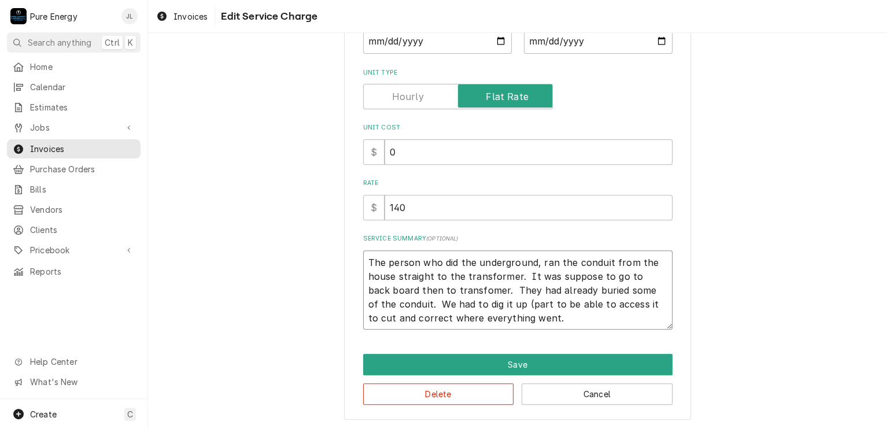
type textarea "The person who did the underground, ran the conduit from the house straight to …"
type textarea "x"
type textarea "The person who did the underground, ran the conduit from the house straight to …"
type textarea "x"
type textarea "The person who did the underground, ran the conduit from the house straight to …"
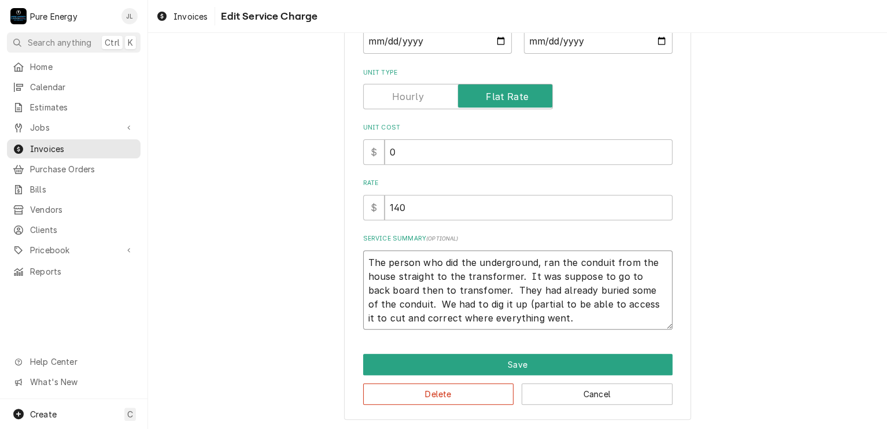
type textarea "x"
type textarea "The person who did the underground, ran the conduit from the house straight to …"
type textarea "x"
type textarea "The person who did the underground, ran the conduit from the house straight to …"
type textarea "x"
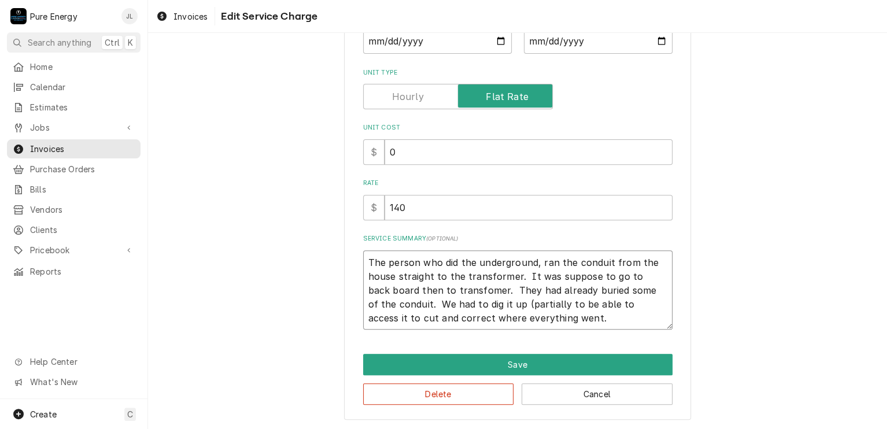
type textarea "The person who did the underground, ran the conduit from the house straight to …"
type textarea "x"
type textarea "The person who did the underground, ran the conduit from the house straight to …"
type textarea "x"
type textarea "The person who did the underground, ran the conduit from the house straight to …"
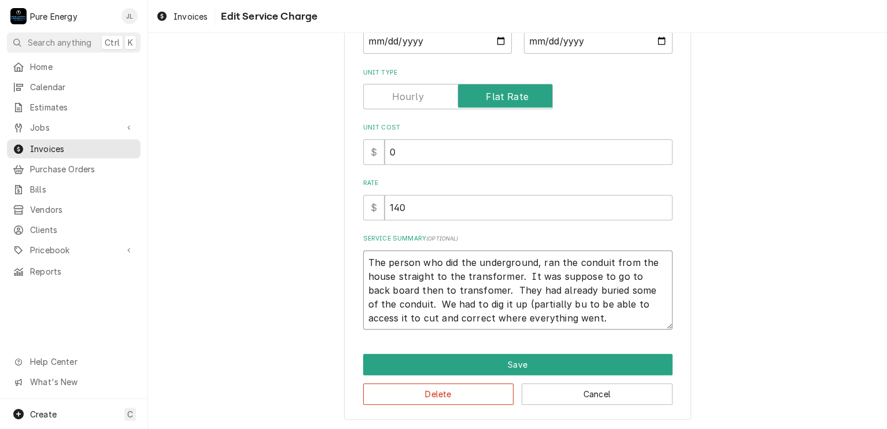
type textarea "x"
type textarea "The person who did the underground, ran the conduit from the house straight to …"
type textarea "x"
type textarea "The person who did the underground, ran the conduit from the house straight to …"
type textarea "x"
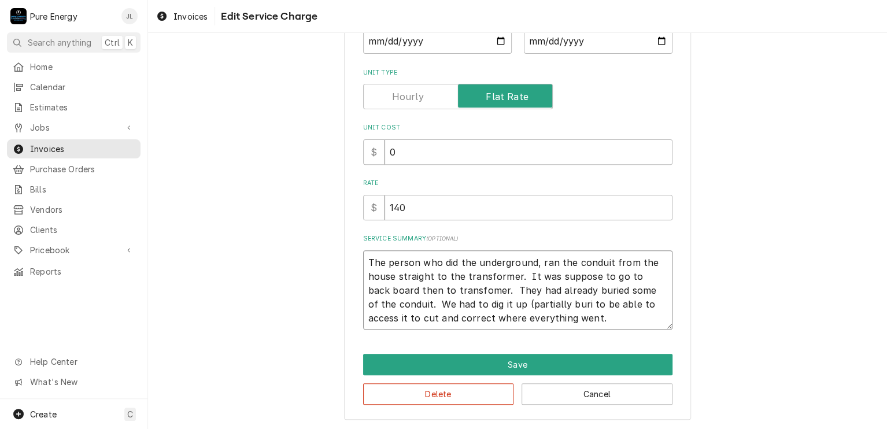
type textarea "The person who did the underground, ran the conduit from the house straight to …"
type textarea "x"
type textarea "The person who did the underground, ran the conduit from the house straight to …"
type textarea "x"
type textarea "The person who did the underground, ran the conduit from the house straight to …"
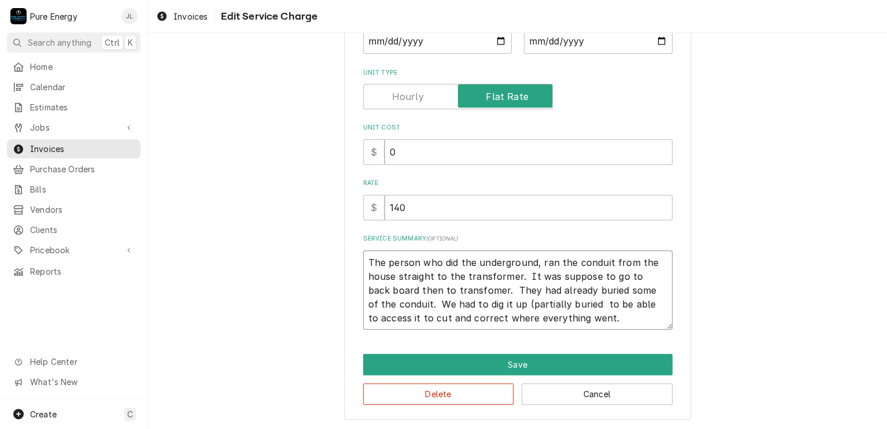
type textarea "x"
type textarea "The person who did the underground, ran the conduit from the house straight to …"
type textarea "x"
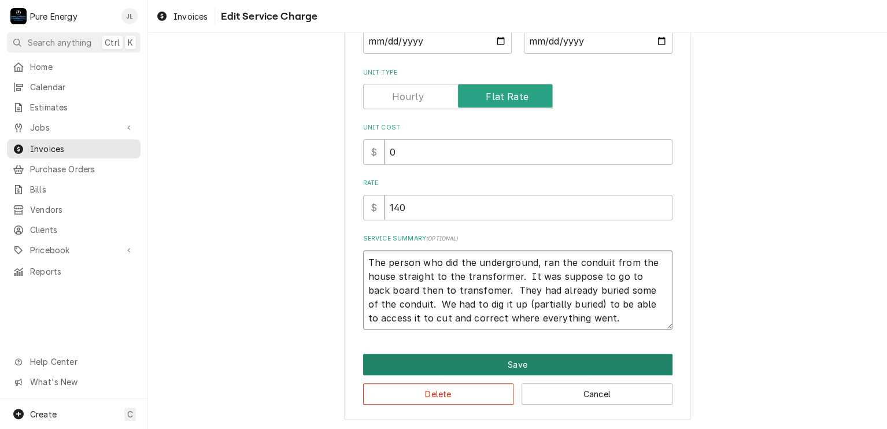
type textarea "The person who did the underground, ran the conduit from the house straight to …"
click at [532, 360] on button "Save" at bounding box center [517, 364] width 309 height 21
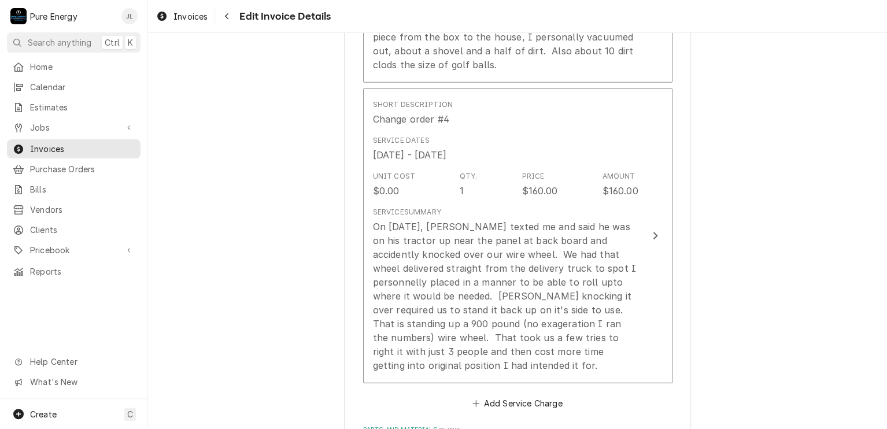
scroll to position [1606, 0]
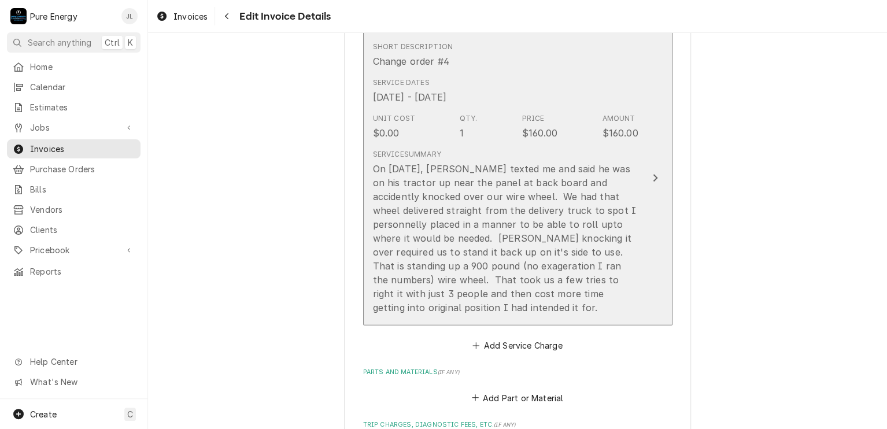
click at [485, 120] on div "Unit Cost $0.00 Qty. 1 Price $160.00 Amount $160.00" at bounding box center [506, 127] width 266 height 36
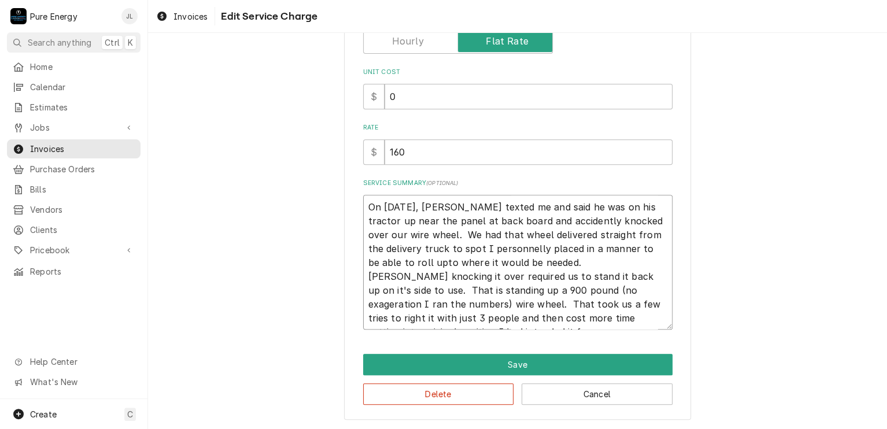
click at [416, 237] on textarea "On Aug 22, Gary texted me and said he was on his tractor up near the panel at b…" at bounding box center [517, 262] width 309 height 135
type textarea "x"
type textarea "On Aug 22, Gary texted me and said he was on his tractor up near the panel at b…"
type textarea "x"
type textarea "On Aug 22, Gary texted me and said he was on his tractor up near the panel at b…"
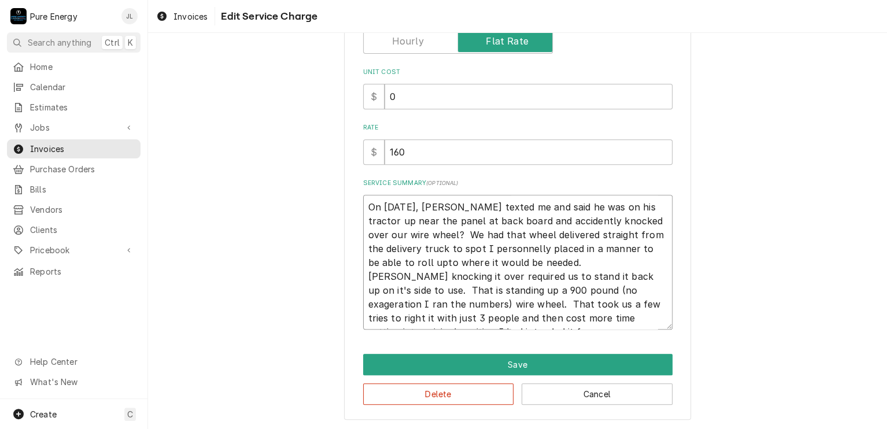
type textarea "x"
type textarea "On Aug 22, Gary texted me and said he was on his tractor up near the panel at b…"
type textarea "x"
type textarea "On Aug 22, Gary texted me and said he was on his tractor up near the panel at b…"
click at [433, 234] on textarea "On Aug 22, Gary texted me and said he was on his tractor up near the panel at b…" at bounding box center [517, 262] width 309 height 135
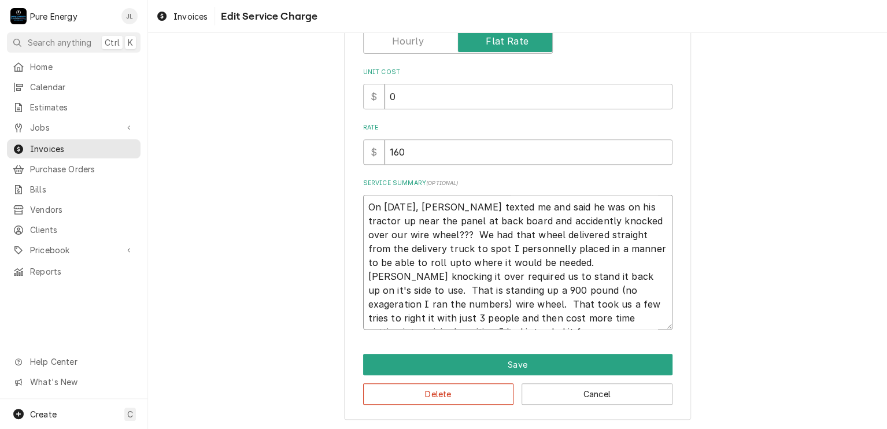
type textarea "x"
type textarea "On Aug 22, Gary texted me and said he was on his tractor up near the panel at b…"
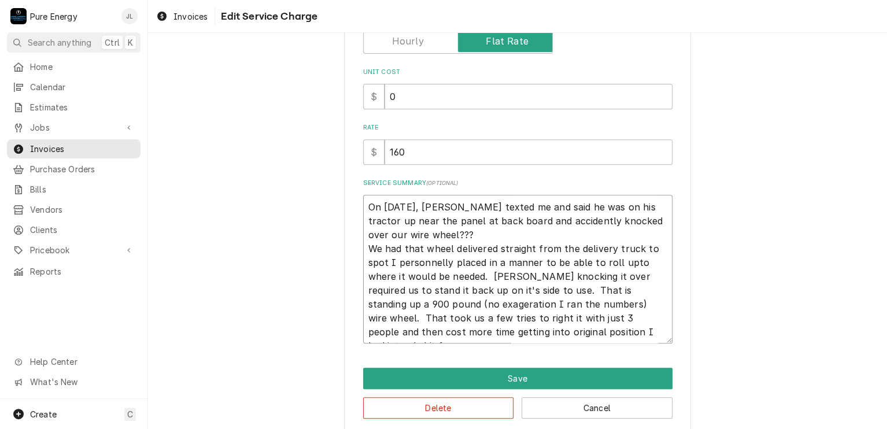
type textarea "x"
type textarea "On Aug 22, Gary texted me and said he was on his tractor up near the panel at b…"
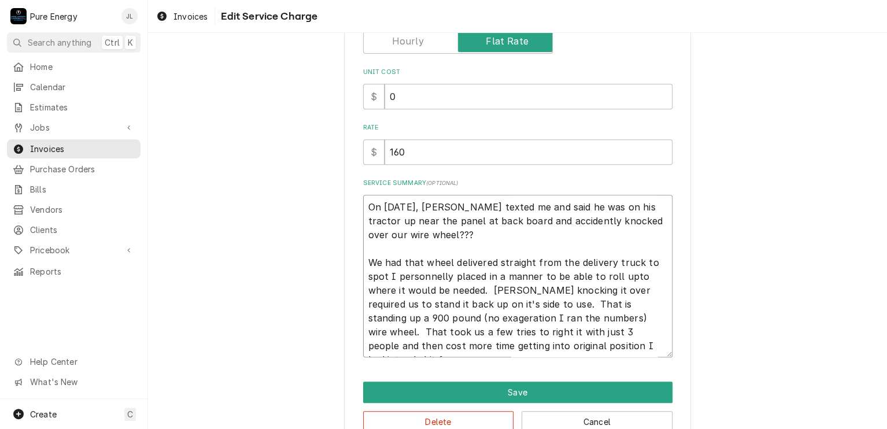
scroll to position [241, 0]
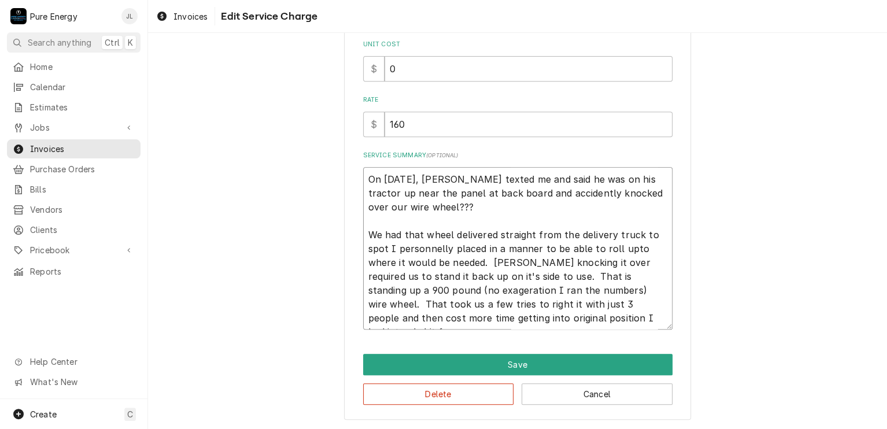
click at [606, 290] on textarea "On Aug 22, Gary texted me and said he was on his tractor up near the panel at b…" at bounding box center [517, 248] width 309 height 163
type textarea "x"
type textarea "On Aug 22, Gary texted me and said he was on his tractor up near the panel at b…"
type textarea "x"
type textarea "On Aug 22, Gary texted me and said he was on his tractor up near the panel at b…"
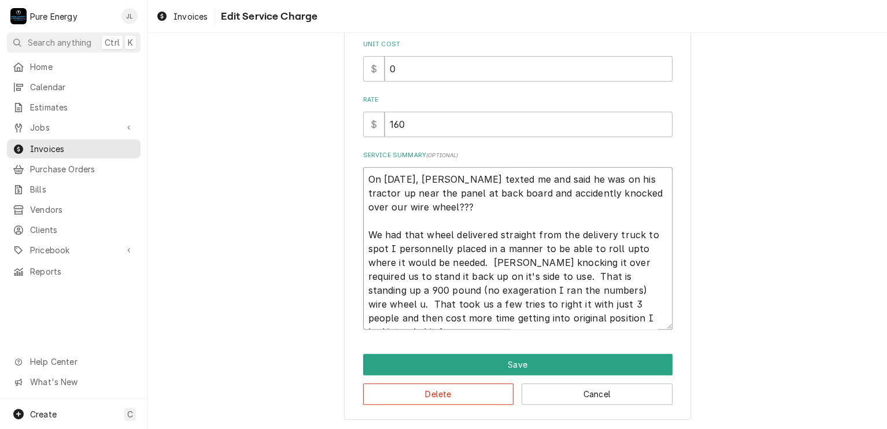
type textarea "x"
type textarea "On Aug 22, Gary texted me and said he was on his tractor up near the panel at b…"
type textarea "x"
type textarea "On Aug 22, Gary texted me and said he was on his tractor up near the panel at b…"
type textarea "x"
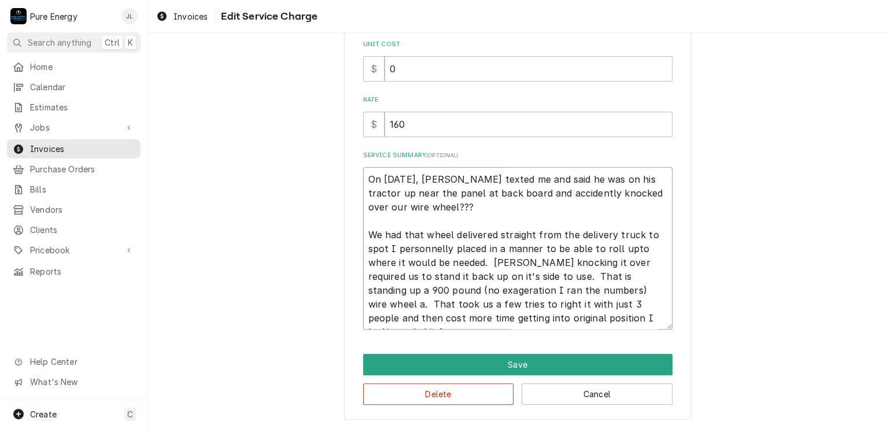
type textarea "On Aug 22, Gary texted me and said he was on his tractor up near the panel at b…"
type textarea "x"
type textarea "On Aug 22, Gary texted me and said he was on his tractor up near the panel at b…"
type textarea "x"
type textarea "On Aug 22, Gary texted me and said he was on his tractor up near the panel at b…"
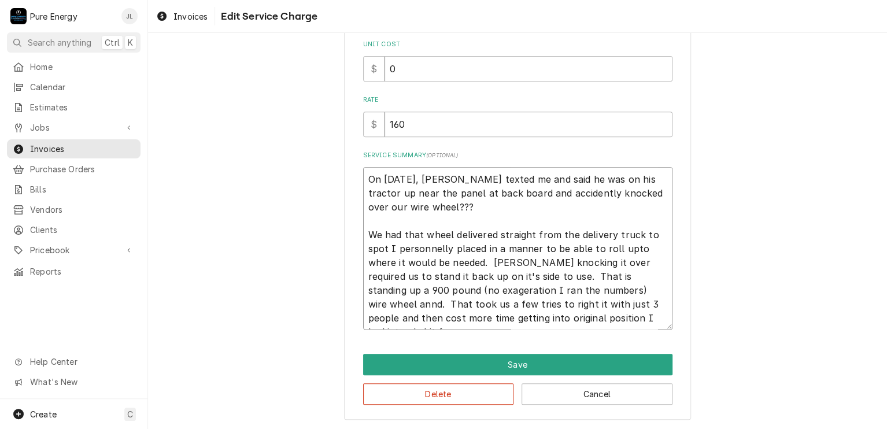
type textarea "x"
type textarea "On Aug 22, Gary texted me and said he was on his tractor up near the panel at b…"
type textarea "x"
type textarea "On Aug 22, Gary texted me and said he was on his tractor up near the panel at b…"
type textarea "x"
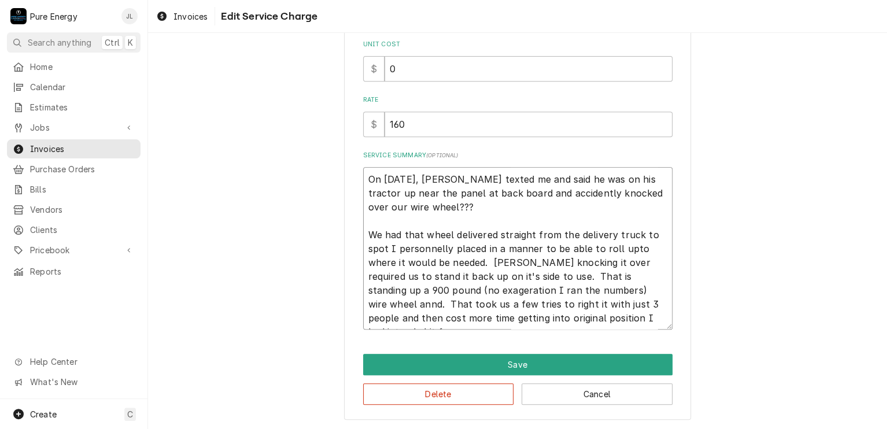
type textarea "On Aug 22, Gary texted me and said he was on his tractor up near the panel at b…"
type textarea "x"
type textarea "On Aug 22, Gary texted me and said he was on his tractor up near the panel at b…"
type textarea "x"
type textarea "On Aug 22, Gary texted me and said he was on his tractor up near the panel at b…"
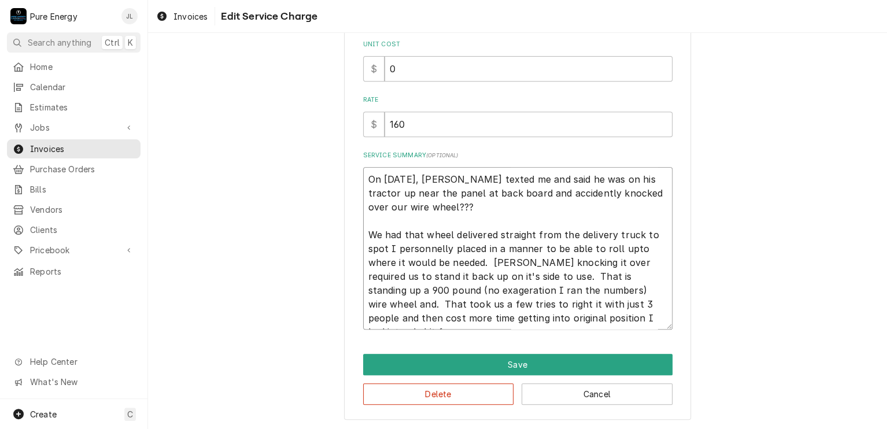
type textarea "x"
type textarea "On Aug 22, Gary texted me and said he was on his tractor up near the panel at b…"
type textarea "x"
type textarea "On Aug 22, Gary texted me and said he was on his tractor up near the panel at b…"
type textarea "x"
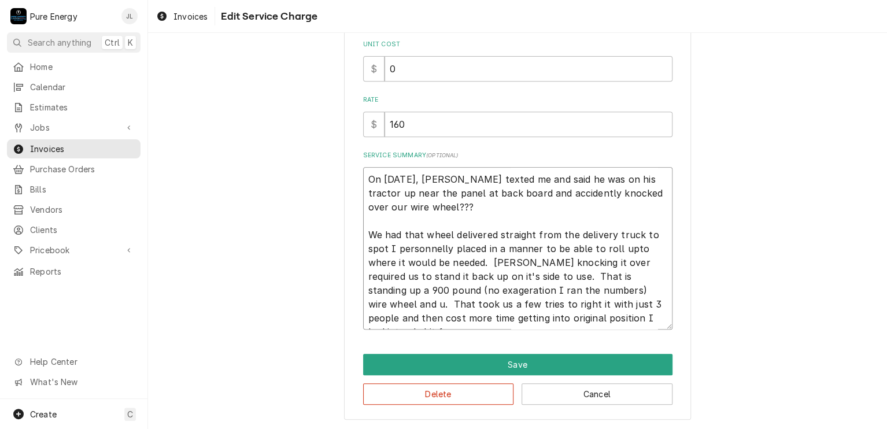
type textarea "On Aug 22, Gary texted me and said he was on his tractor up near the panel at b…"
type textarea "x"
type textarea "On Aug 22, Gary texted me and said he was on his tractor up near the panel at b…"
type textarea "x"
type textarea "On Aug 22, Gary texted me and said he was on his tractor up near the panel at b…"
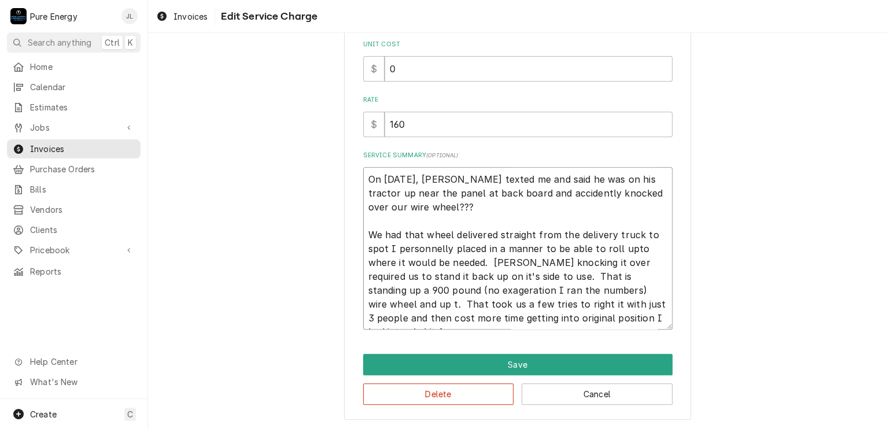
type textarea "x"
type textarea "On Aug 22, Gary texted me and said he was on his tractor up near the panel at b…"
type textarea "x"
type textarea "On Aug 22, Gary texted me and said he was on his tractor up near the panel at b…"
type textarea "x"
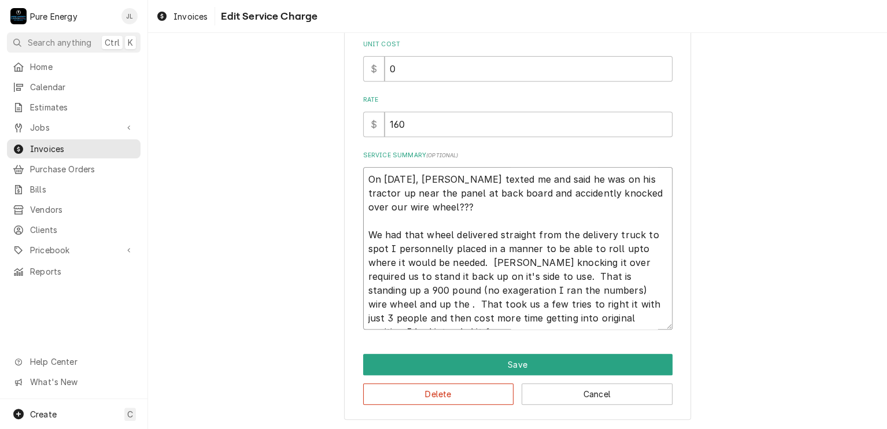
type textarea "On Aug 22, Gary texted me and said he was on his tractor up near the panel at b…"
type textarea "x"
type textarea "On Aug 22, Gary texted me and said he was on his tractor up near the panel at b…"
type textarea "x"
type textarea "On Aug 22, Gary texted me and said he was on his tractor up near the panel at b…"
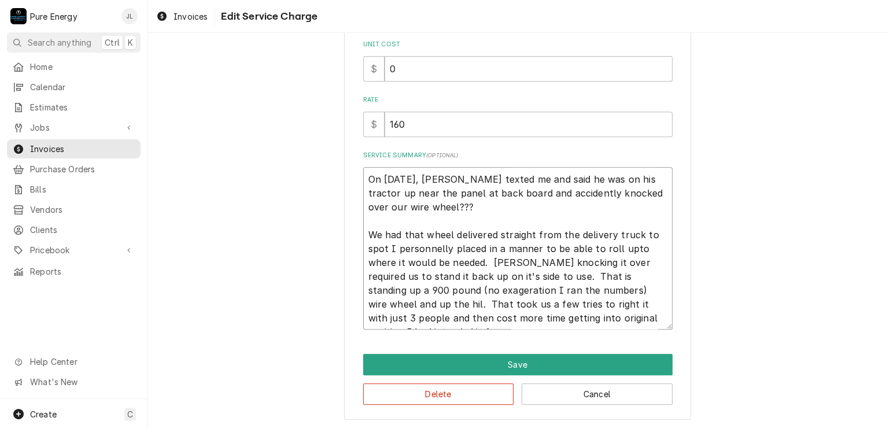
type textarea "x"
type textarea "On Aug 22, Gary texted me and said he was on his tractor up near the panel at b…"
type textarea "x"
type textarea "On Aug 22, Gary texted me and said he was on his tractor up near the panel at b…"
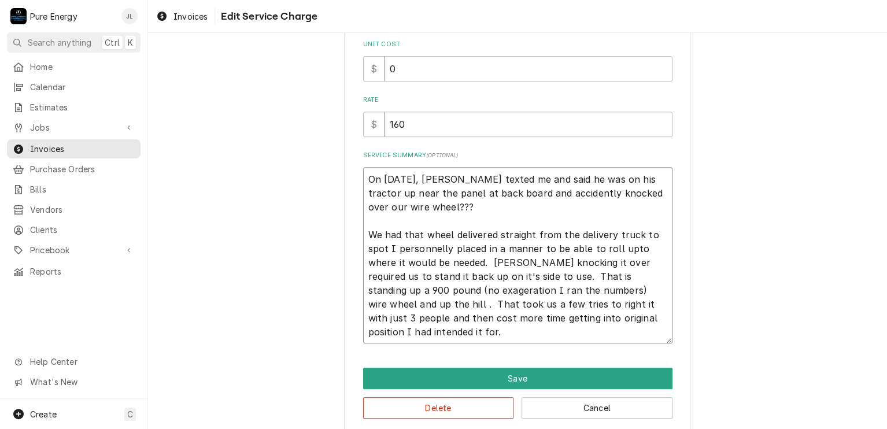
type textarea "x"
type textarea "On Aug 22, Gary texted me and said he was on his tractor up near the panel at b…"
type textarea "x"
type textarea "On Aug 22, Gary texted me and said he was on his tractor up near the panel at b…"
type textarea "x"
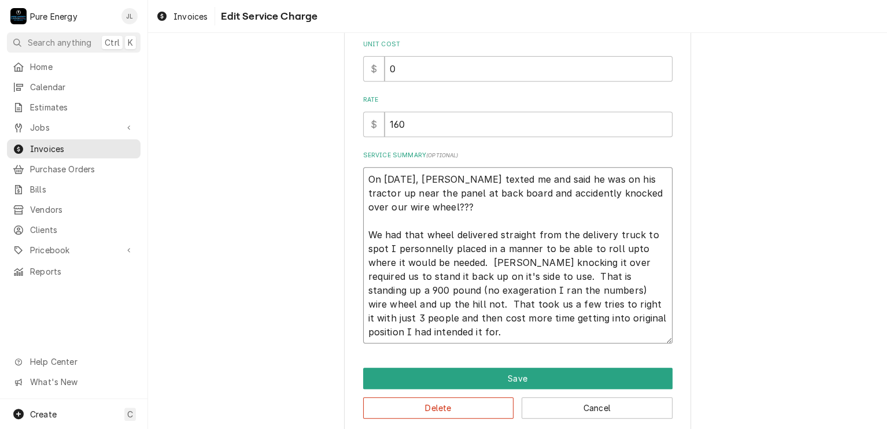
type textarea "On Aug 22, Gary texted me and said he was on his tractor up near the panel at b…"
type textarea "x"
type textarea "On Aug 22, Gary texted me and said he was on his tractor up near the panel at b…"
type textarea "x"
type textarea "On Aug 22, Gary texted me and said he was on his tractor up near the panel at b…"
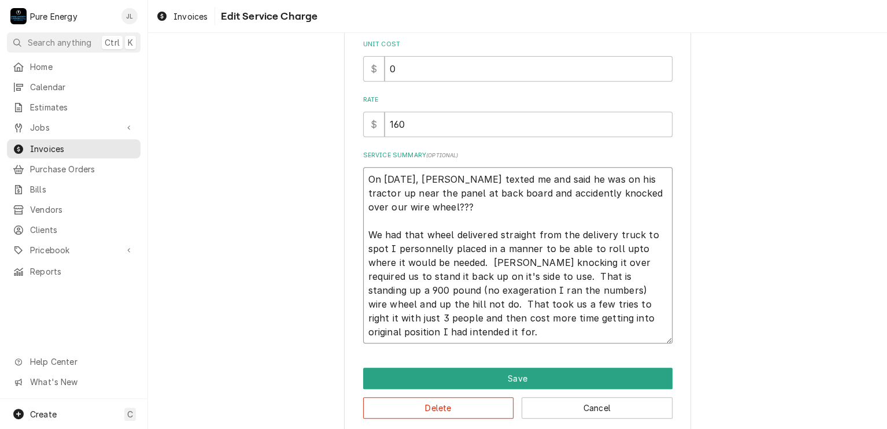
type textarea "x"
type textarea "On Aug 22, Gary texted me and said he was on his tractor up near the panel at b…"
type textarea "x"
type textarea "On Aug 22, Gary texted me and said he was on his tractor up near the panel at b…"
type textarea "x"
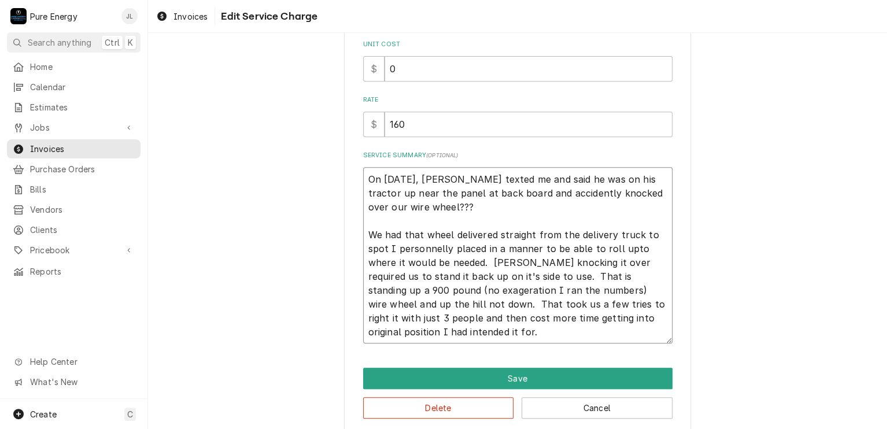
type textarea "On Aug 22, Gary texted me and said he was on his tractor up near the panel at b…"
type textarea "x"
type textarea "On Aug 22, Gary texted me and said he was on his tractor up near the panel at b…"
type textarea "x"
type textarea "On Aug 22, Gary texted me and said he was on his tractor up near the panel at b…"
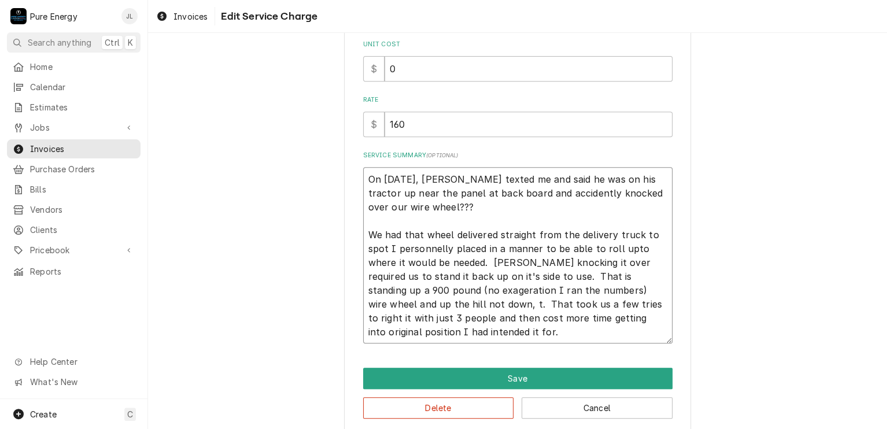
type textarea "x"
type textarea "On Aug 22, Gary texted me and said he was on his tractor up near the panel at b…"
type textarea "x"
type textarea "On Aug 22, Gary texted me and said he was on his tractor up near the panel at b…"
type textarea "x"
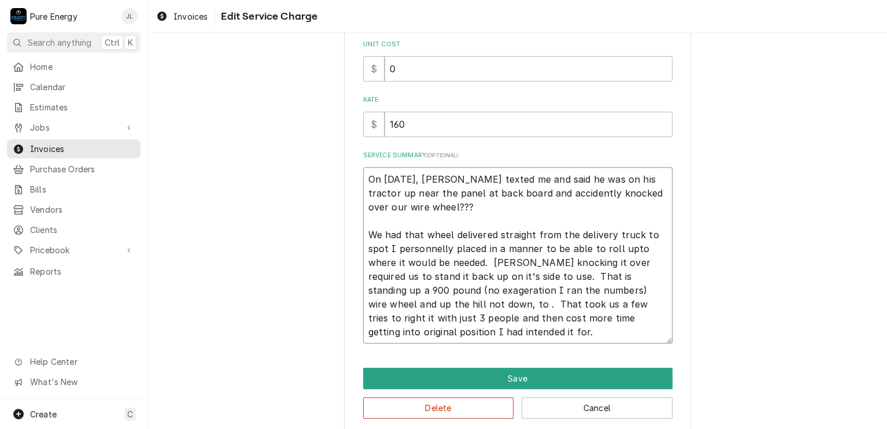
type textarea "On Aug 22, Gary texted me and said he was on his tractor up near the panel at b…"
type textarea "x"
type textarea "On Aug 22, Gary texted me and said he was on his tractor up near the panel at b…"
type textarea "x"
type textarea "On Aug 22, Gary texted me and said he was on his tractor up near the panel at b…"
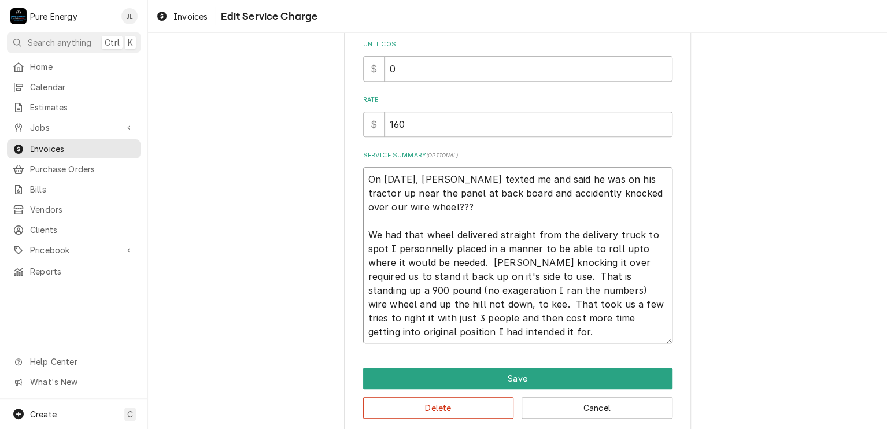
type textarea "x"
type textarea "On Aug 22, Gary texted me and said he was on his tractor up near the panel at b…"
type textarea "x"
type textarea "On Aug 22, Gary texted me and said he was on his tractor up near the panel at b…"
type textarea "x"
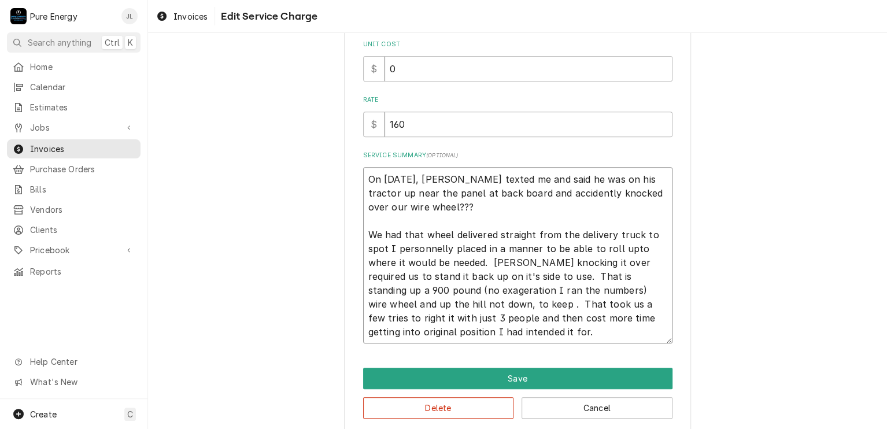
type textarea "On Aug 22, Gary texted me and said he was on his tractor up near the panel at b…"
type textarea "x"
type textarea "On Aug 22, Gary texted me and said he was on his tractor up near the panel at b…"
type textarea "x"
type textarea "On Aug 22, Gary texted me and said he was on his tractor up near the panel at b…"
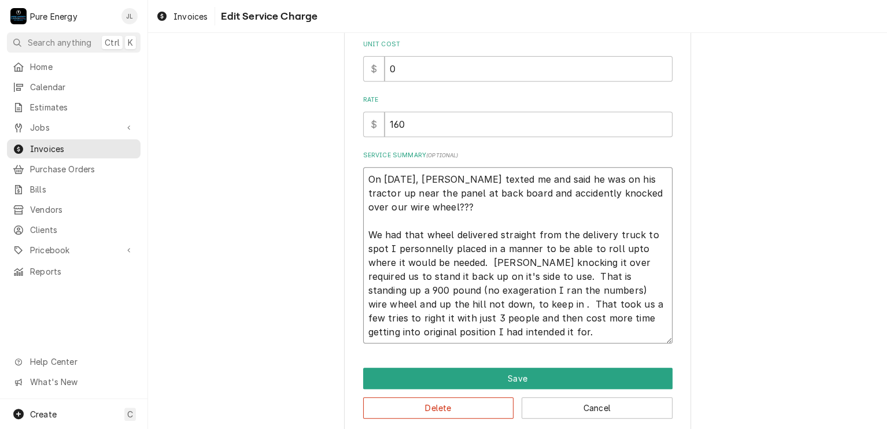
type textarea "x"
type textarea "On Aug 22, Gary texted me and said he was on his tractor up near the panel at b…"
type textarea "x"
type textarea "On Aug 22, Gary texted me and said he was on his tractor up near the panel at b…"
type textarea "x"
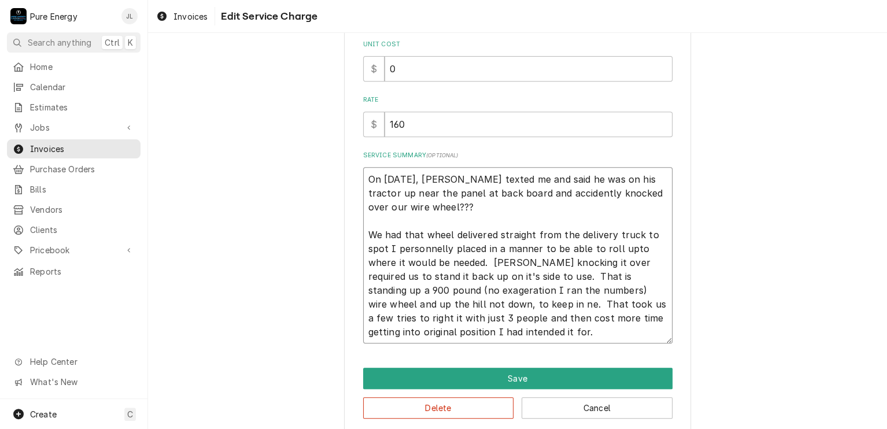
type textarea "On Aug 22, Gary texted me and said he was on his tractor up near the panel at b…"
type textarea "x"
type textarea "On Aug 22, Gary texted me and said he was on his tractor up near the panel at b…"
type textarea "x"
type textarea "On Aug 22, Gary texted me and said he was on his tractor up near the panel at b…"
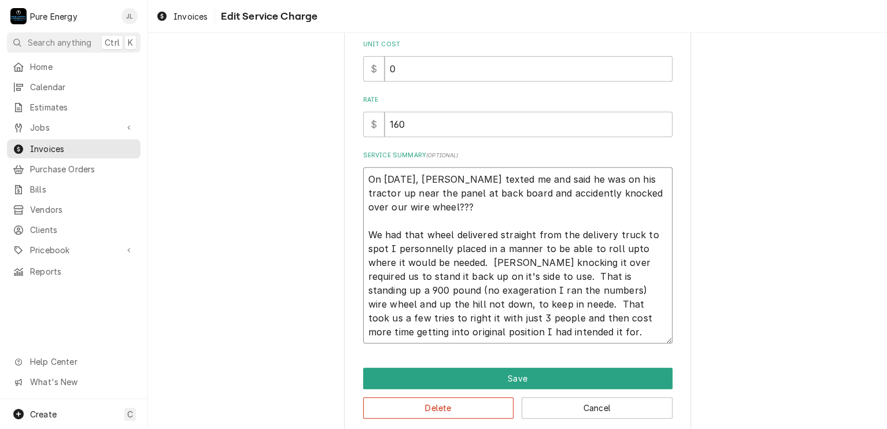
type textarea "x"
type textarea "On Aug 22, Gary texted me and said he was on his tractor up near the panel at b…"
type textarea "x"
type textarea "On Aug 22, Gary texted me and said he was on his tractor up near the panel at b…"
type textarea "x"
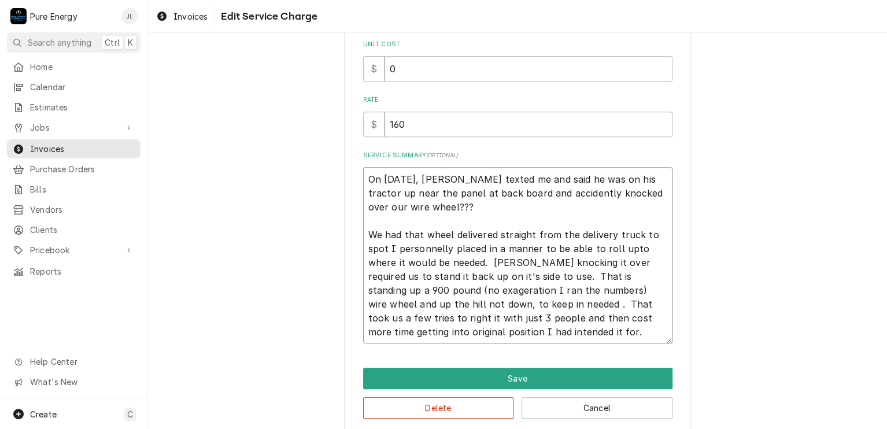
type textarea "On Aug 22, Gary texted me and said he was on his tractor up near the panel at b…"
type textarea "x"
type textarea "On Aug 22, Gary texted me and said he was on his tractor up near the panel at b…"
type textarea "x"
type textarea "On Aug 22, Gary texted me and said he was on his tractor up near the panel at b…"
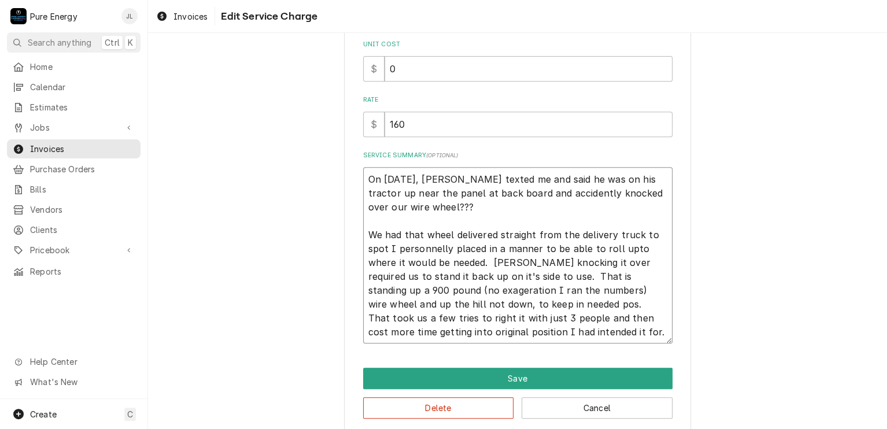
type textarea "x"
type textarea "On Aug 22, Gary texted me and said he was on his tractor up near the panel at b…"
type textarea "x"
type textarea "On Aug 22, Gary texted me and said he was on his tractor up near the panel at b…"
type textarea "x"
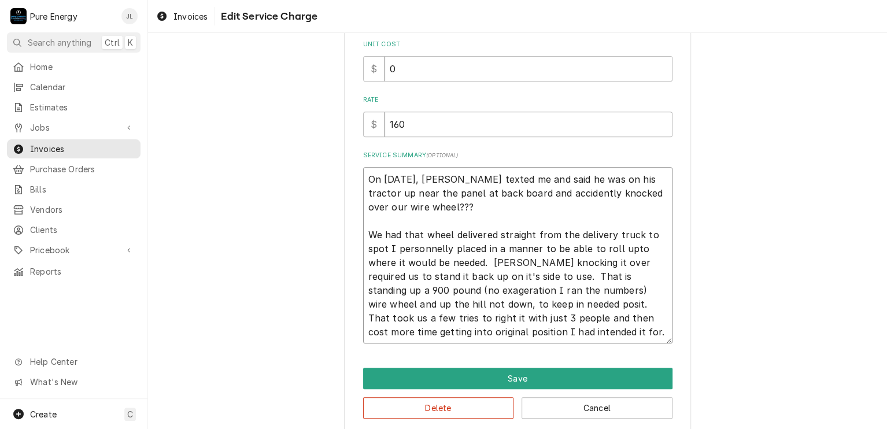
type textarea "On Aug 22, Gary texted me and said he was on his tractor up near the panel at b…"
type textarea "x"
type textarea "On Aug 22, Gary texted me and said he was on his tractor up near the panel at b…"
type textarea "x"
type textarea "On Aug 22, Gary texted me and said he was on his tractor up near the panel at b…"
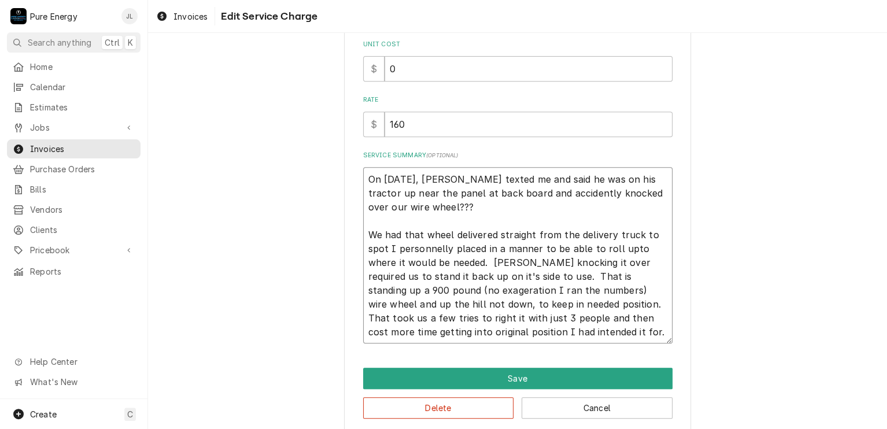
click at [626, 291] on textarea "On Aug 22, Gary texted me and said he was on his tractor up near the panel at b…" at bounding box center [517, 255] width 309 height 177
type textarea "x"
type textarea "On Aug 22, Gary texted me and said he was on his tractor up near the panel at b…"
type textarea "x"
type textarea "On Aug 22, Gary texted me and said he was on his tractor up near the panel at b…"
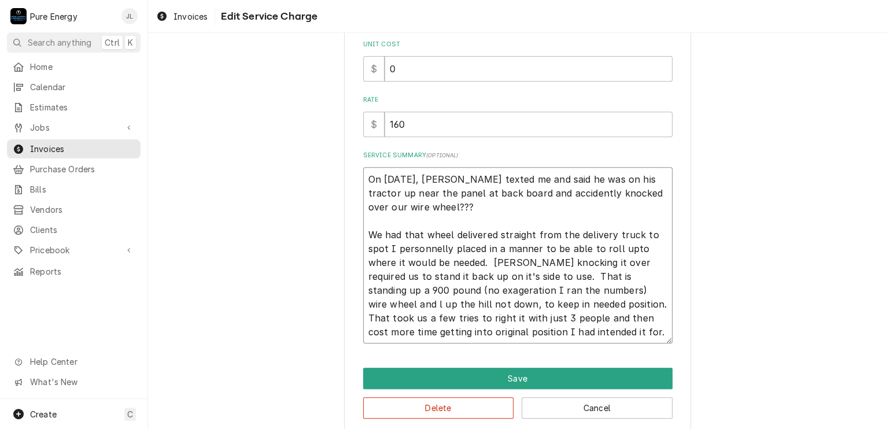
type textarea "x"
type textarea "On Aug 22, Gary texted me and said he was on his tractor up near the panel at b…"
type textarea "x"
type textarea "On Aug 22, Gary texted me and said he was on his tractor up near the panel at b…"
type textarea "x"
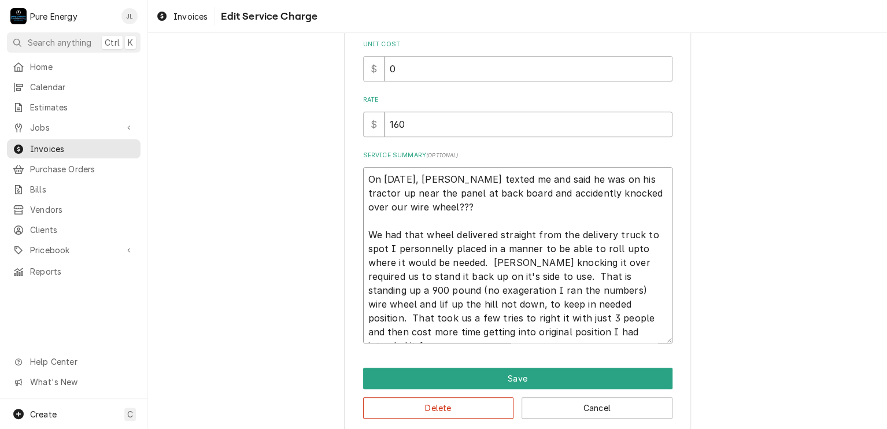
type textarea "On Aug 22, Gary texted me and said he was on his tractor up near the panel at b…"
type textarea "x"
type textarea "On Aug 22, Gary texted me and said he was on his tractor up near the panel at b…"
type textarea "x"
type textarea "On Aug 22, Gary texted me and said he was on his tractor up near the panel at b…"
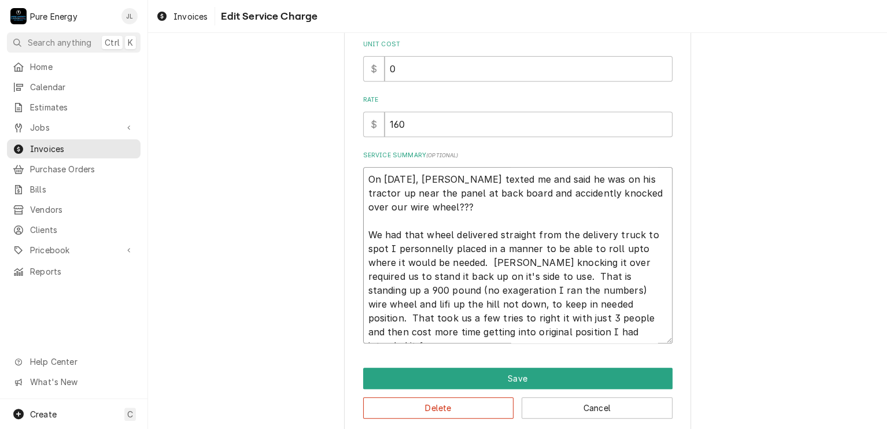
type textarea "x"
type textarea "On Aug 22, Gary texted me and said he was on his tractor up near the panel at b…"
type textarea "x"
type textarea "On Aug 22, Gary texted me and said he was on his tractor up near the panel at b…"
type textarea "x"
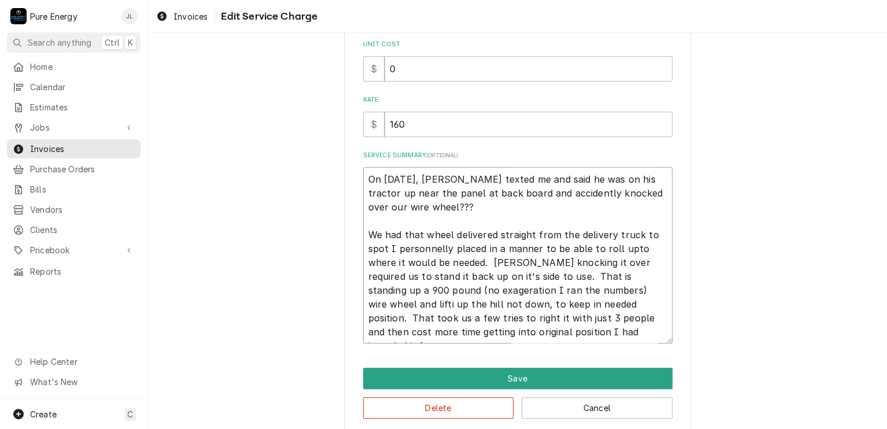
type textarea "On Aug 22, Gary texted me and said he was on his tractor up near the panel at b…"
type textarea "x"
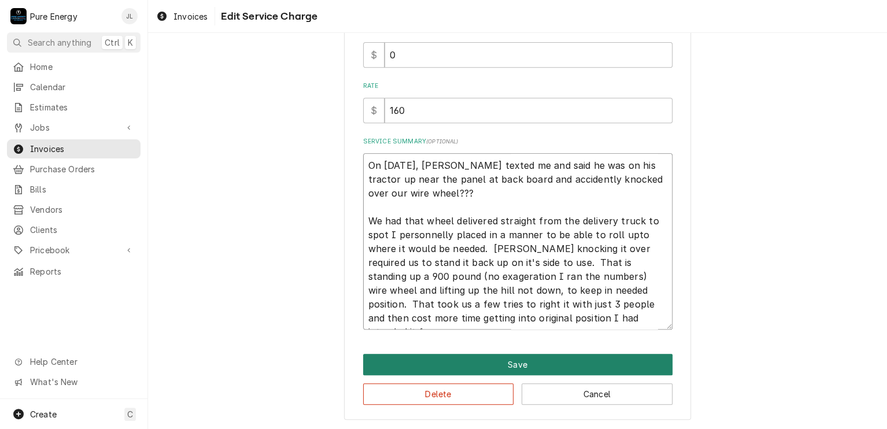
type textarea "On Aug 22, Gary texted me and said he was on his tractor up near the panel at b…"
click at [610, 366] on button "Save" at bounding box center [517, 364] width 309 height 21
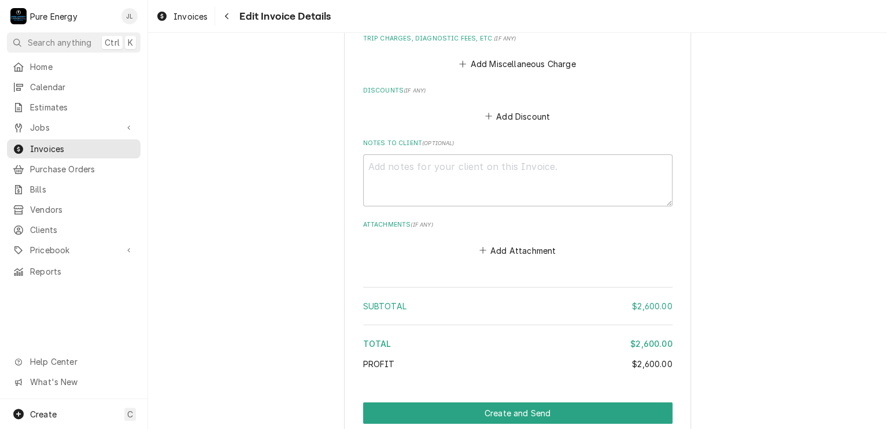
scroll to position [2149, 0]
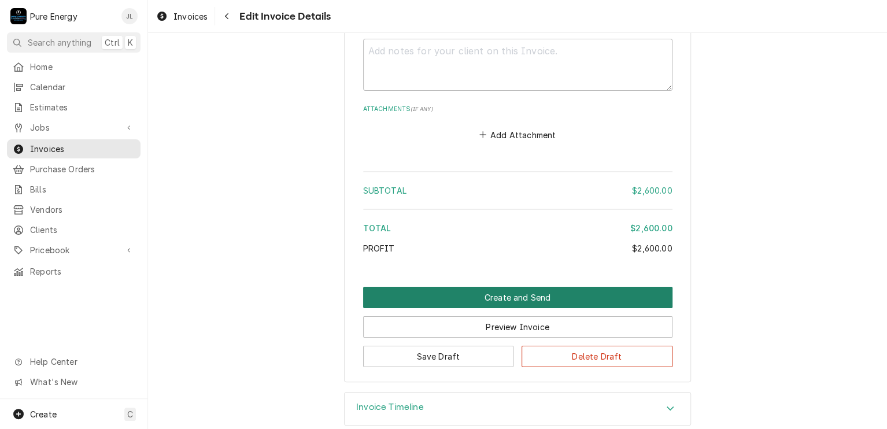
click at [522, 287] on button "Create and Send" at bounding box center [517, 297] width 309 height 21
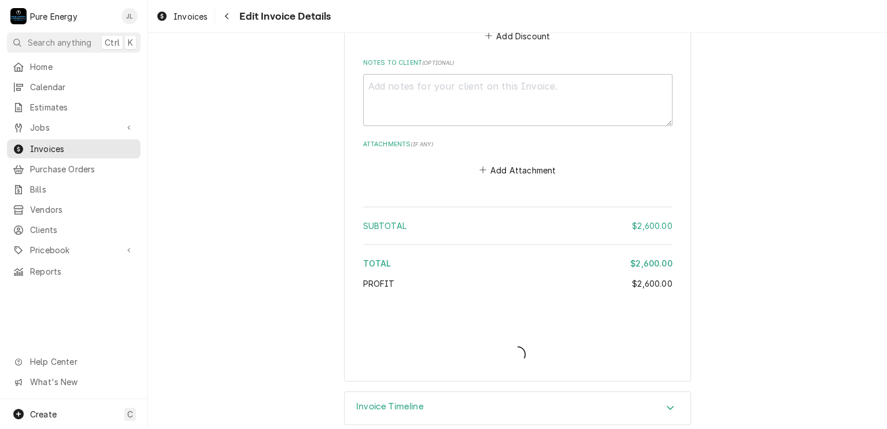
type textarea "x"
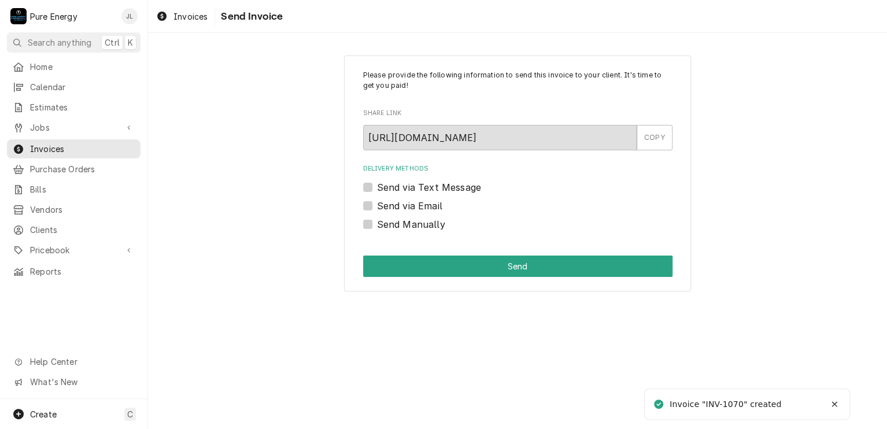
click at [377, 225] on label "Send Manually" at bounding box center [411, 224] width 68 height 14
click at [377, 225] on input "Send Manually" at bounding box center [531, 229] width 309 height 25
checkbox input "true"
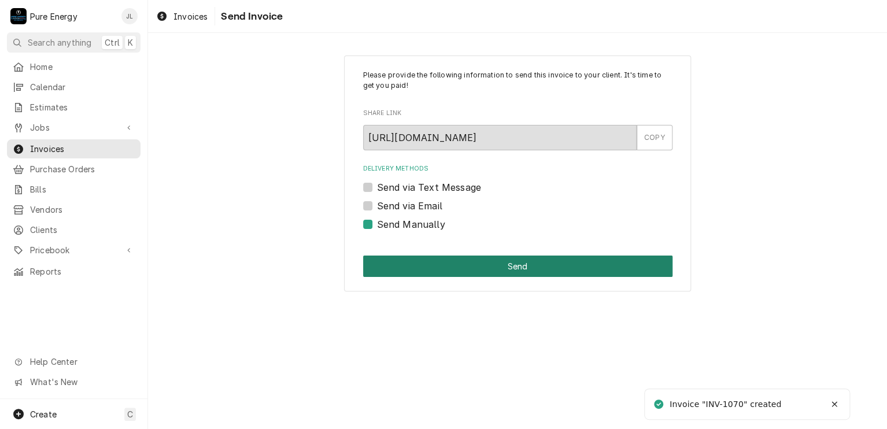
click at [477, 259] on button "Send" at bounding box center [517, 266] width 309 height 21
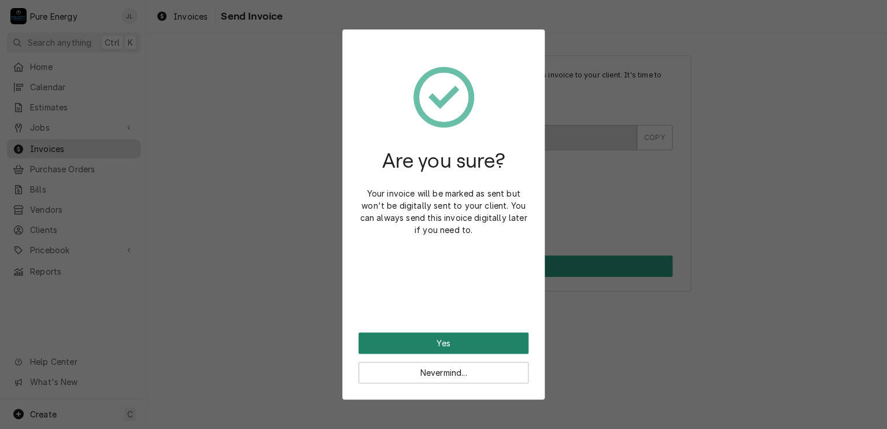
click at [480, 340] on button "Yes" at bounding box center [444, 343] width 170 height 21
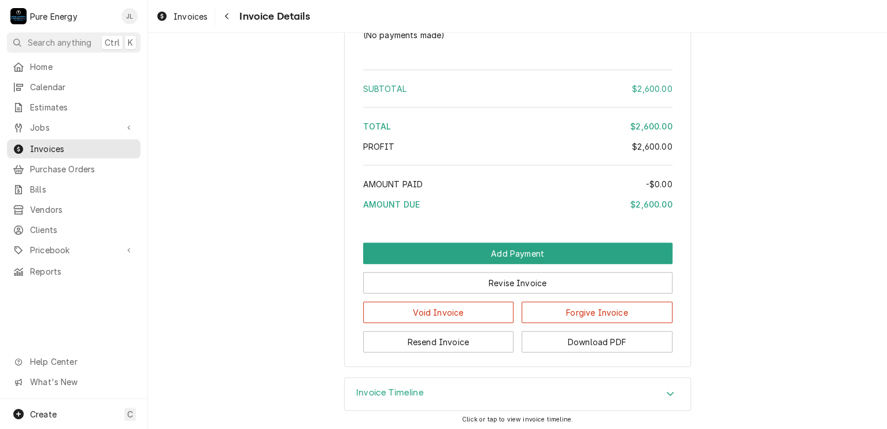
scroll to position [1577, 0]
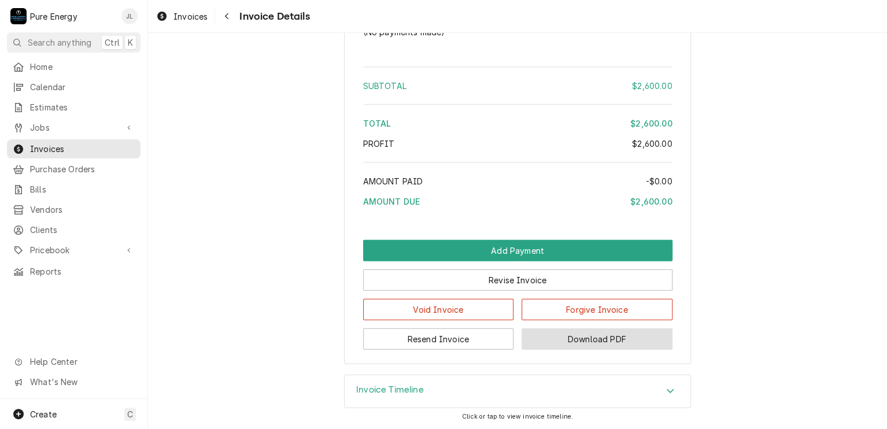
click at [600, 341] on button "Download PDF" at bounding box center [597, 339] width 151 height 21
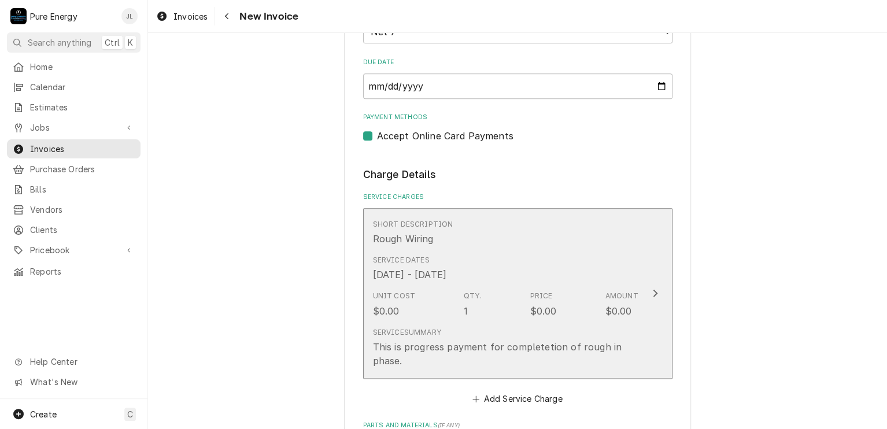
scroll to position [578, 0]
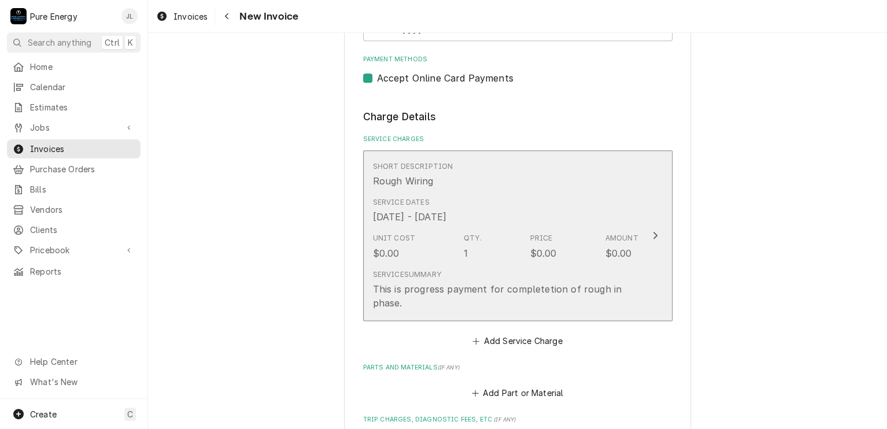
click at [604, 176] on div "Short Description Rough Wiring" at bounding box center [506, 175] width 266 height 36
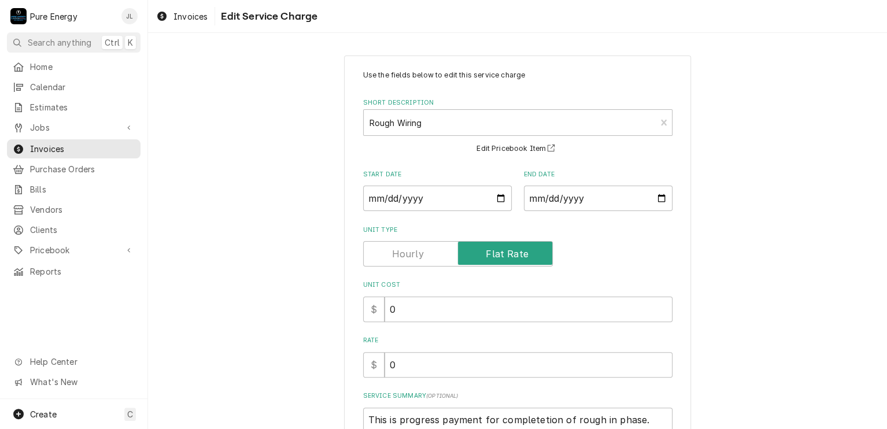
scroll to position [116, 0]
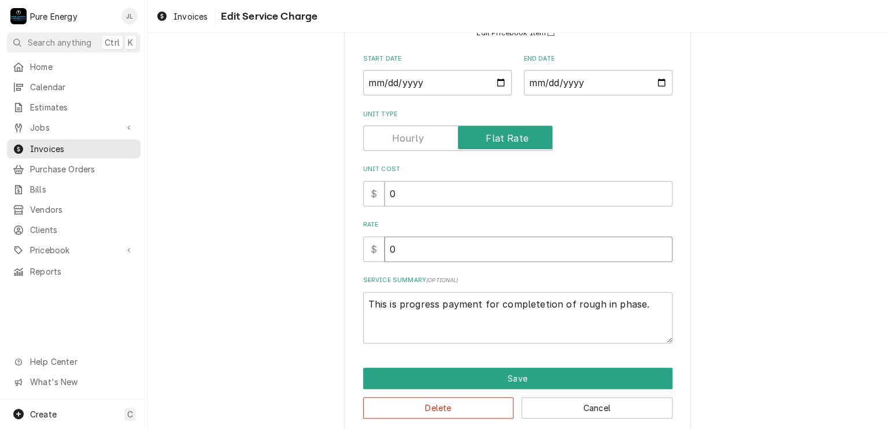
click at [425, 248] on input "0" at bounding box center [529, 249] width 288 height 25
type textarea "x"
type input "1"
type textarea "x"
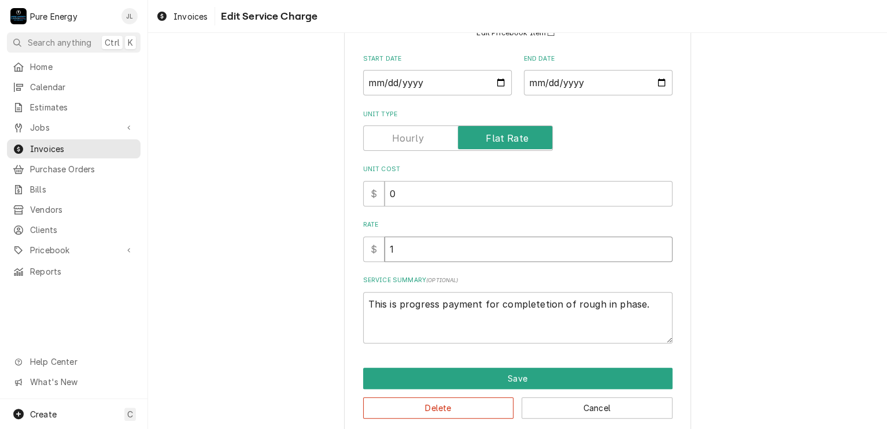
type input "15"
type textarea "x"
type input "158"
type textarea "x"
type input "1586"
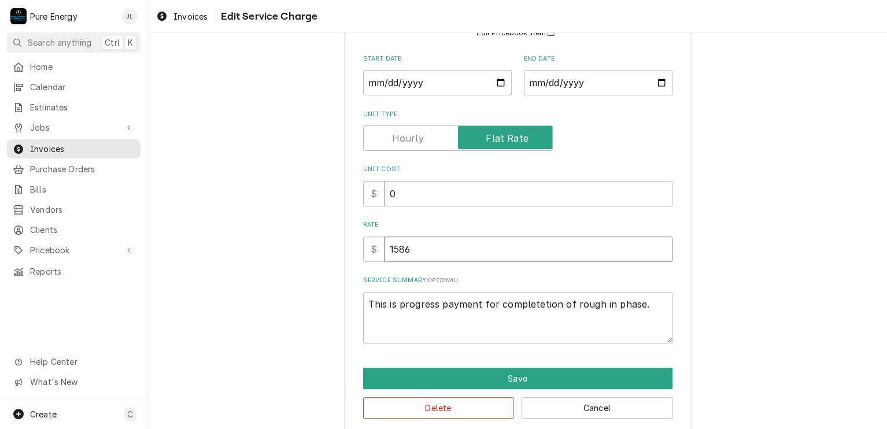
type textarea "x"
type input "15861"
type textarea "x"
type input "15861.8"
type textarea "x"
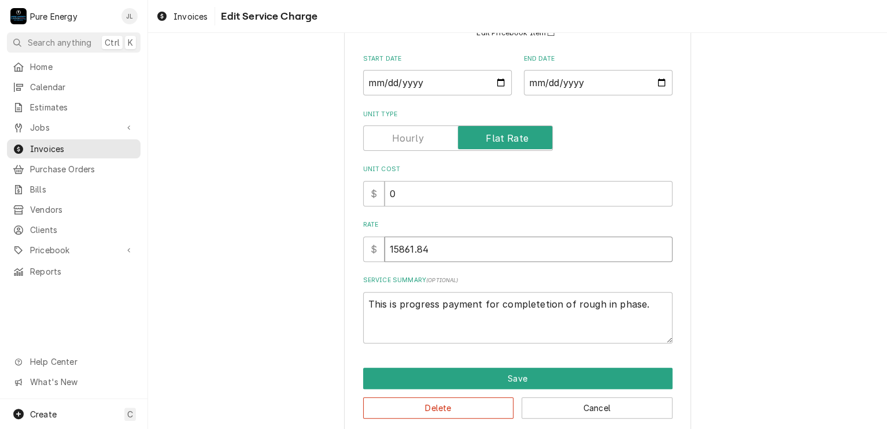
type input "15861.84"
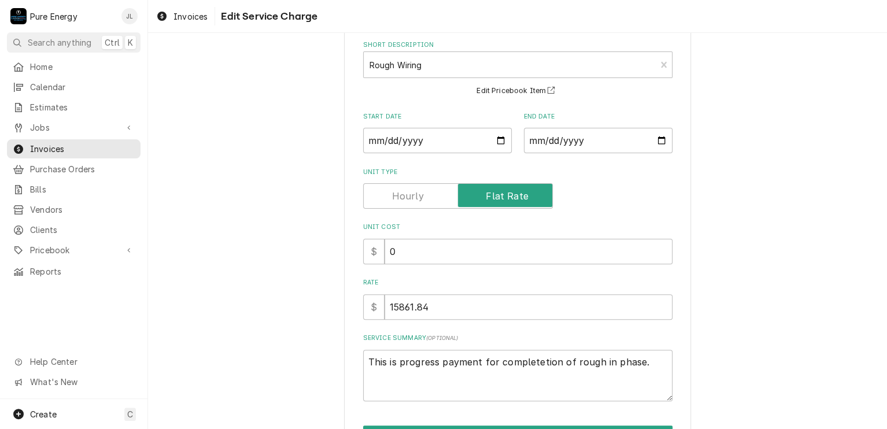
scroll to position [130, 0]
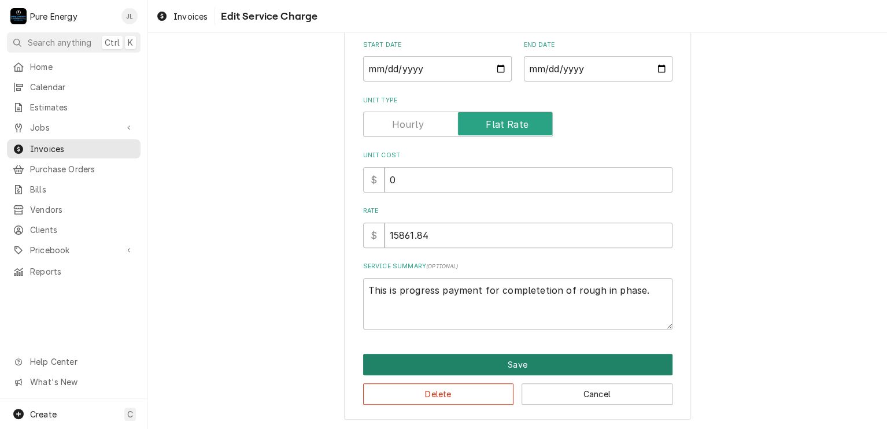
click at [543, 366] on button "Save" at bounding box center [517, 364] width 309 height 21
type textarea "x"
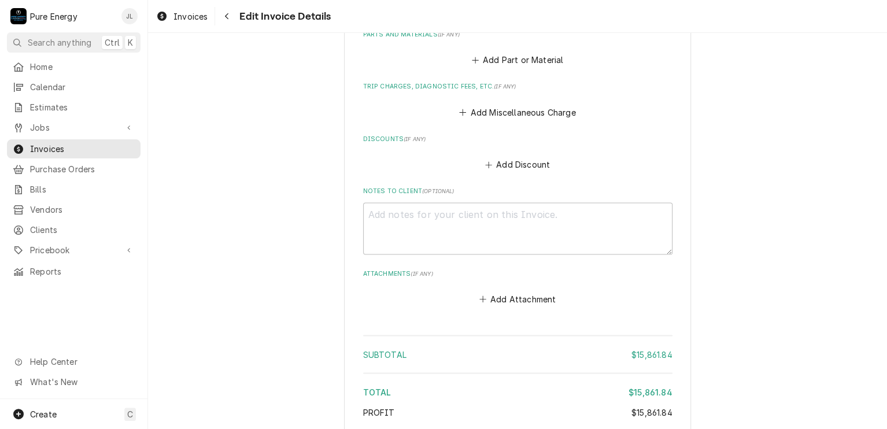
scroll to position [738, 0]
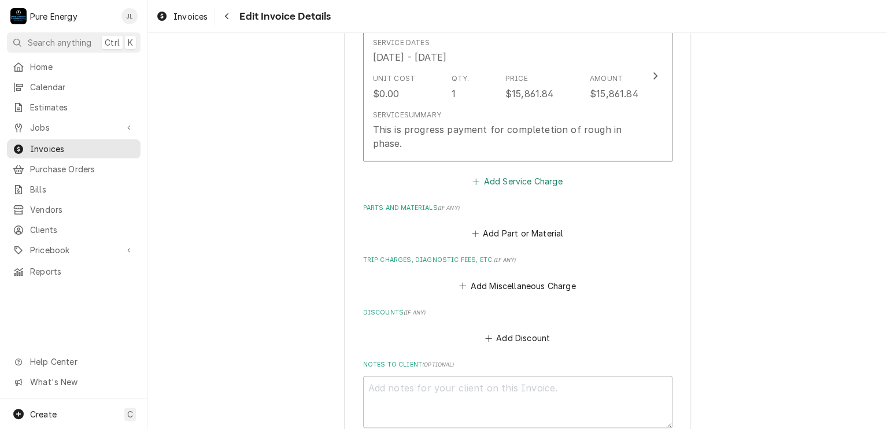
click at [522, 183] on button "Add Service Charge" at bounding box center [518, 181] width 94 height 16
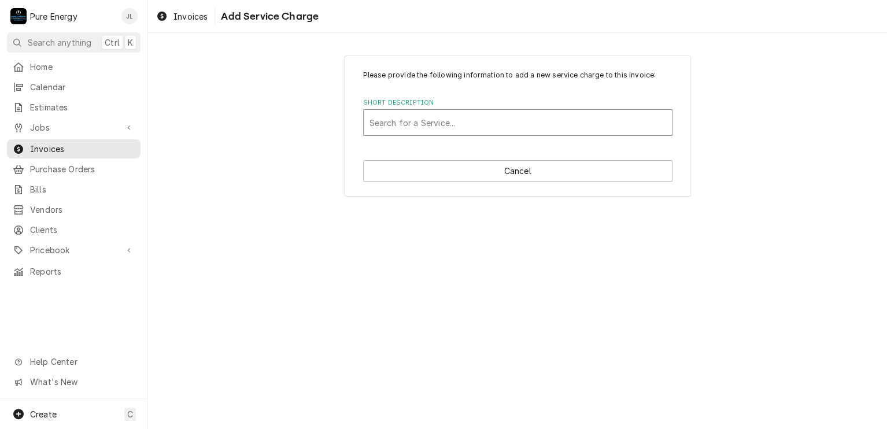
click at [423, 117] on div "Short Description" at bounding box center [518, 122] width 297 height 21
type input "Change order"
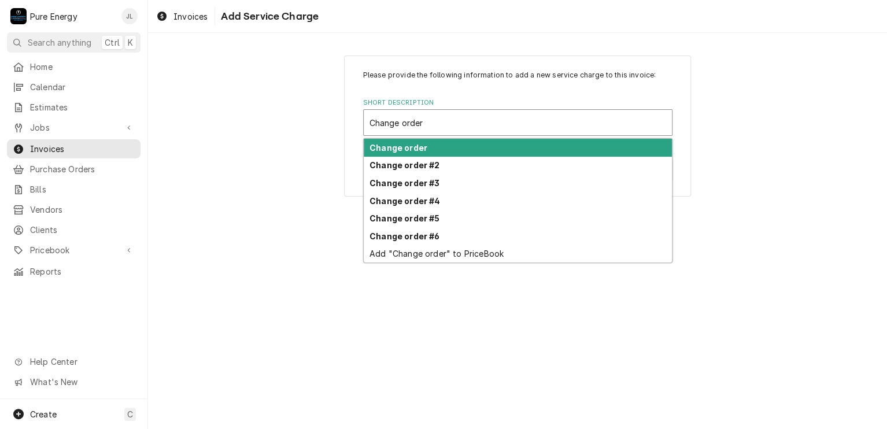
click at [425, 145] on strong "Change order" at bounding box center [399, 148] width 58 height 10
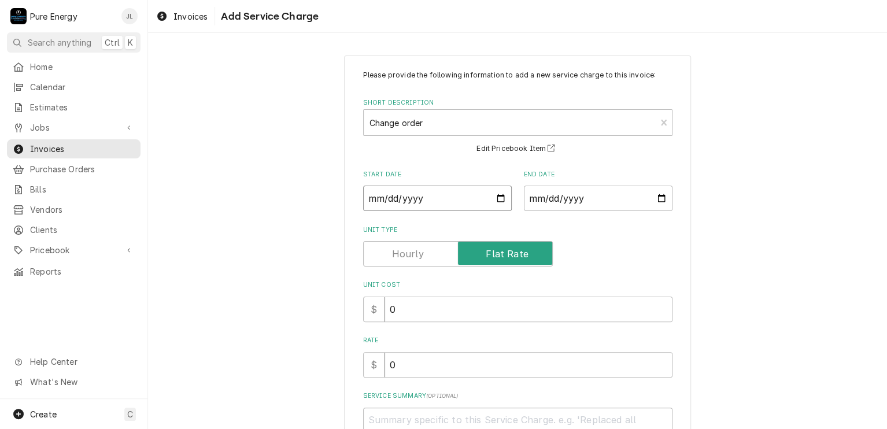
click at [495, 198] on input "Start Date" at bounding box center [437, 198] width 149 height 25
type textarea "x"
type input "[DATE]"
type textarea "x"
type input "[DATE]"
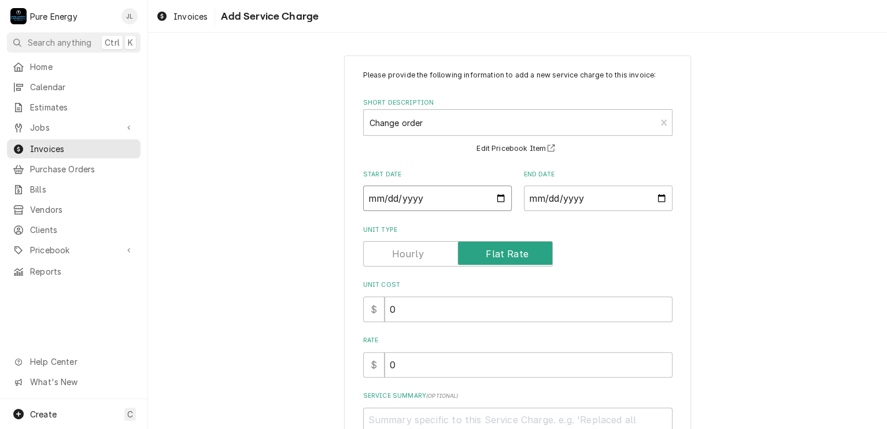
type textarea "x"
type input "[DATE]"
click at [658, 197] on input "End Date" at bounding box center [598, 198] width 149 height 25
type textarea "x"
type input "[DATE]"
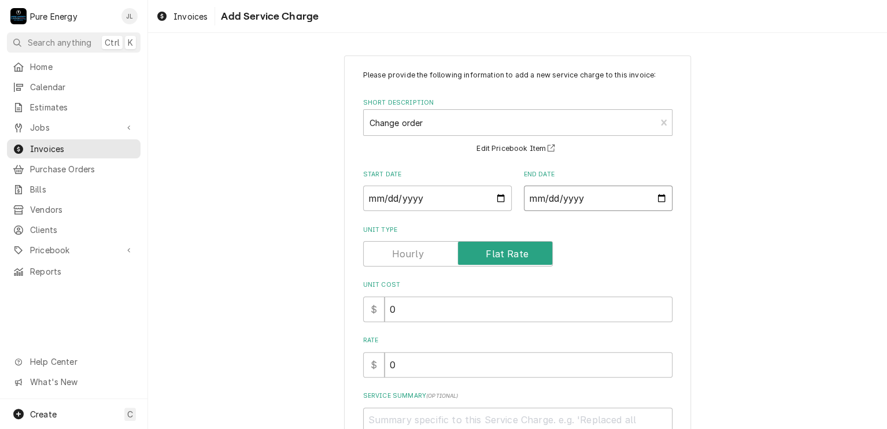
type textarea "x"
type input "[DATE]"
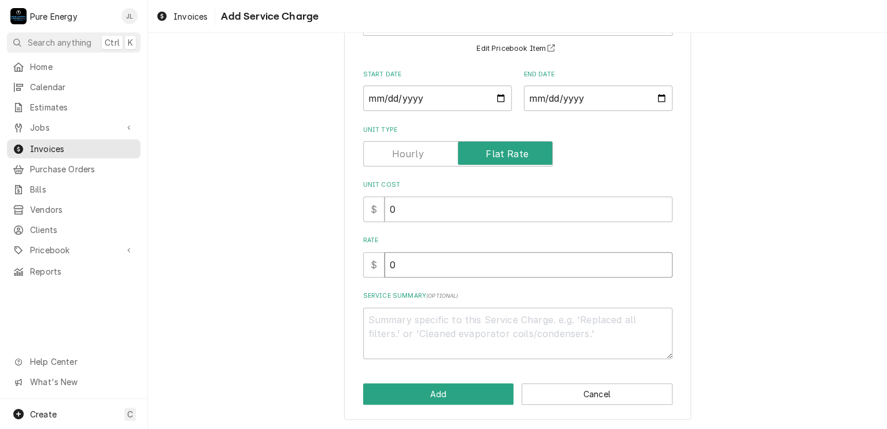
click at [426, 268] on input "0" at bounding box center [529, 264] width 288 height 25
type textarea "x"
type input "6"
type textarea "x"
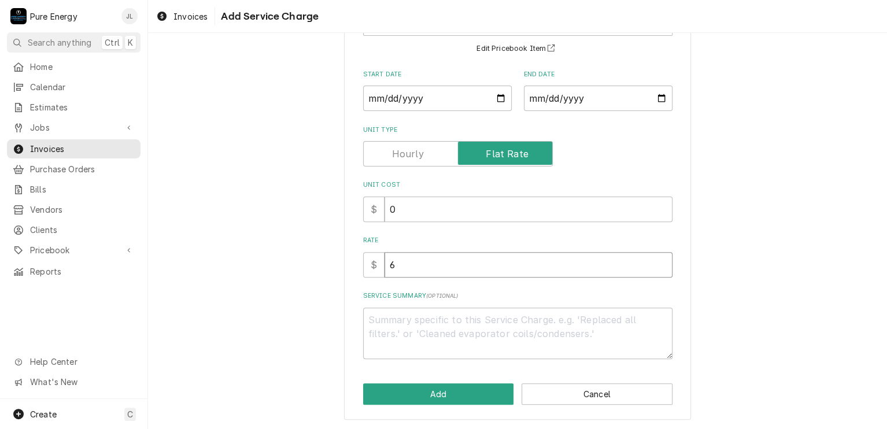
type input "66"
type textarea "x"
type input "667"
type textarea "x"
type input "667.1"
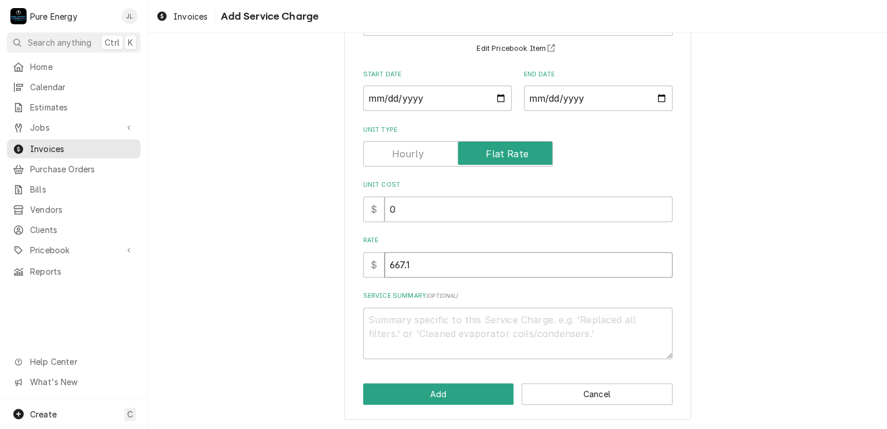
type textarea "x"
type input "667.12"
click at [429, 325] on textarea "Service Summary ( optional )" at bounding box center [517, 334] width 309 height 52
type textarea "x"
type textarea "Th"
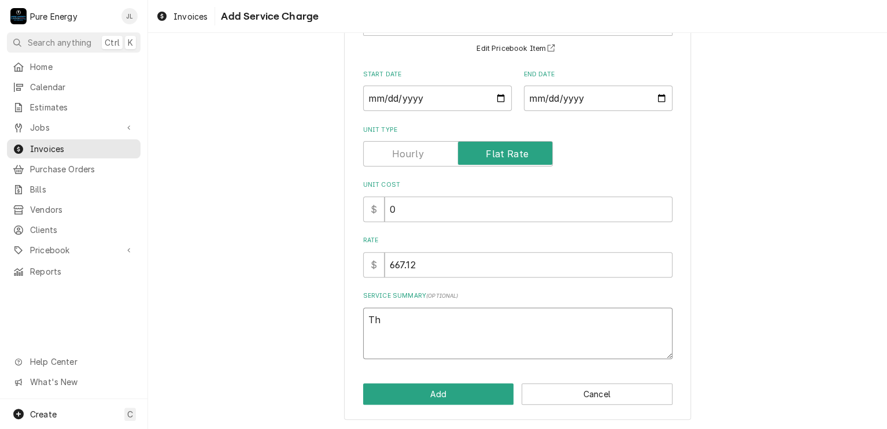
type textarea "x"
type textarea "Thi"
type textarea "x"
type textarea "This"
type textarea "x"
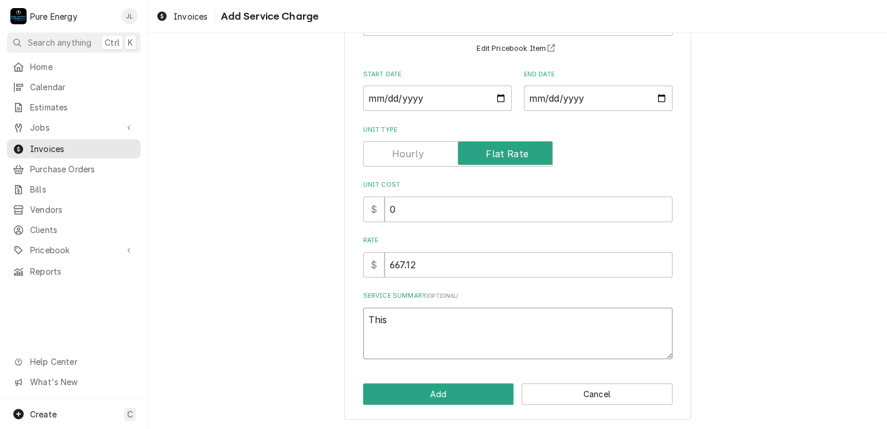
type textarea "This i"
type textarea "x"
type textarea "This is"
type textarea "x"
type textarea "This is a"
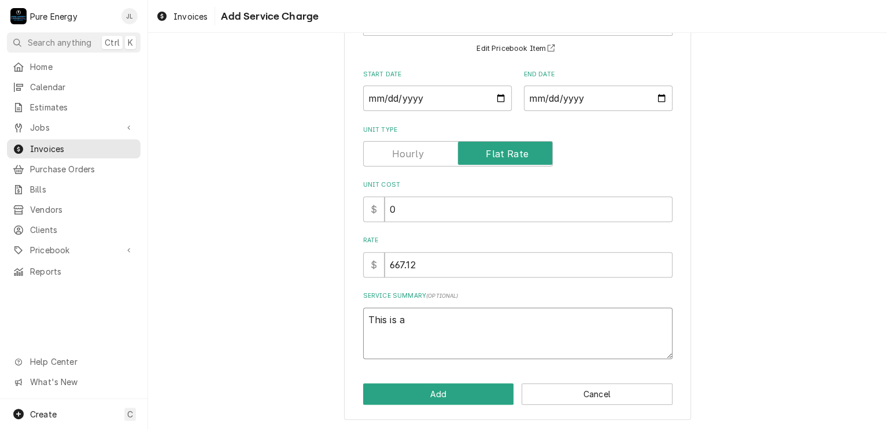
type textarea "x"
type textarea "This is a"
type textarea "x"
type textarea "This is a m"
type textarea "x"
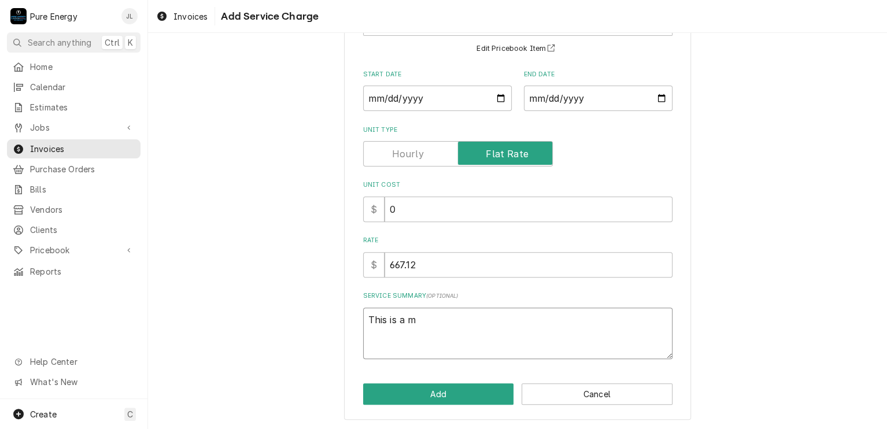
type textarea "This is a ma"
type textarea "x"
type textarea "This is a mat"
type textarea "x"
type textarea "This is a mate"
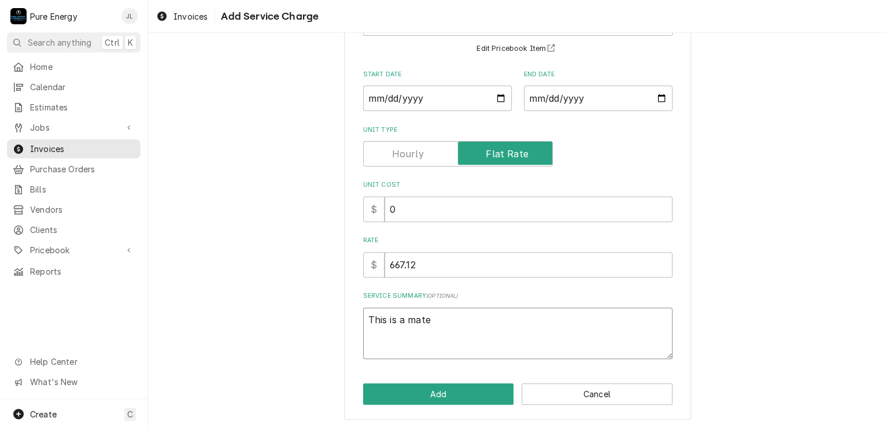
type textarea "x"
type textarea "This is a mater"
type textarea "x"
type textarea "This is a materi"
type textarea "x"
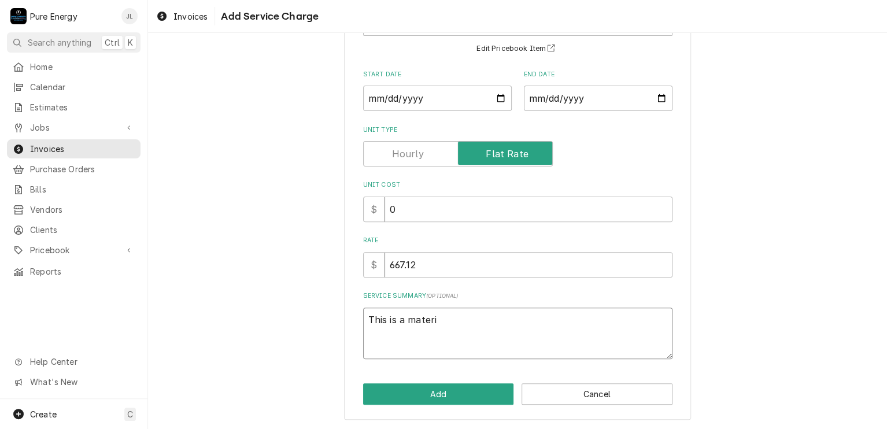
type textarea "This is a materia"
type textarea "x"
type textarea "This is a material"
type textarea "x"
type textarea "This is a material"
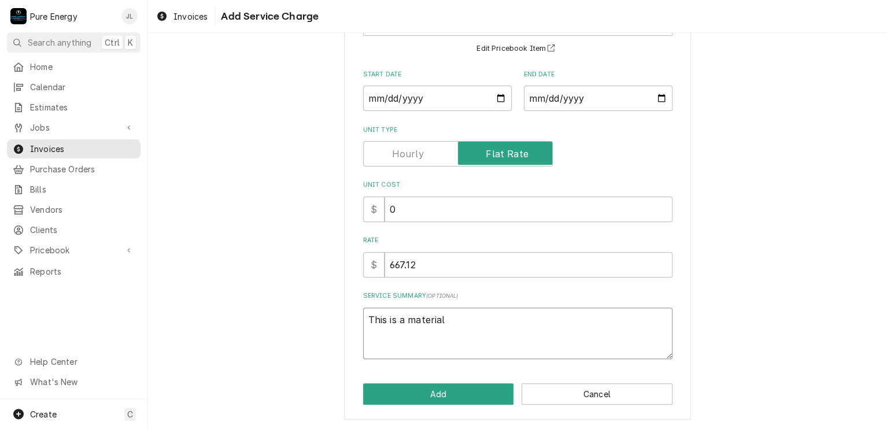
type textarea "x"
type textarea "This is a material c"
type textarea "x"
type textarea "This is a material ch"
type textarea "x"
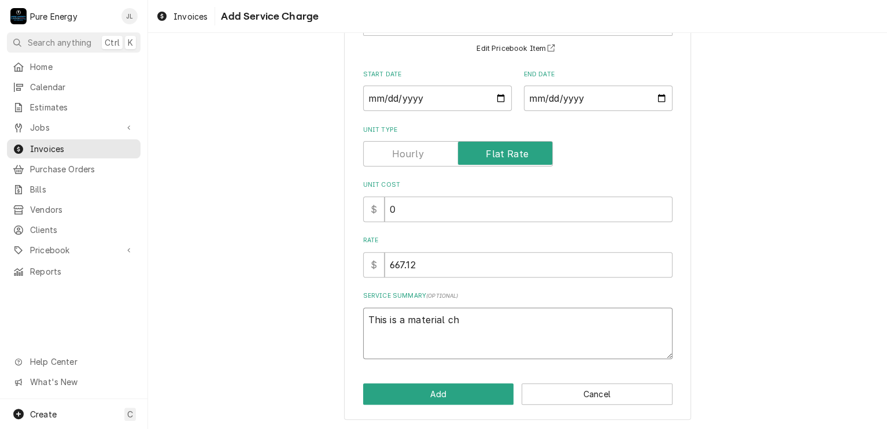
type textarea "This is a material cha"
type textarea "x"
type textarea "This is a material chan"
type textarea "x"
type textarea "This is a material [PERSON_NAME]"
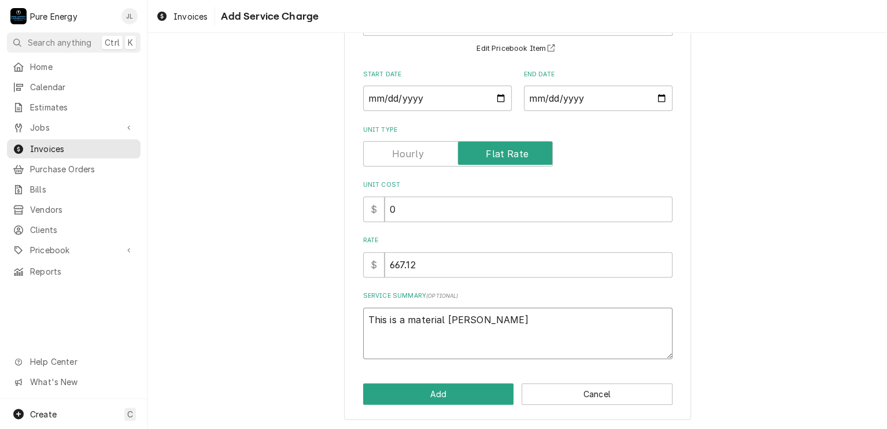
type textarea "x"
type textarea "This is a material change"
type textarea "x"
type textarea "This is a material change"
type textarea "x"
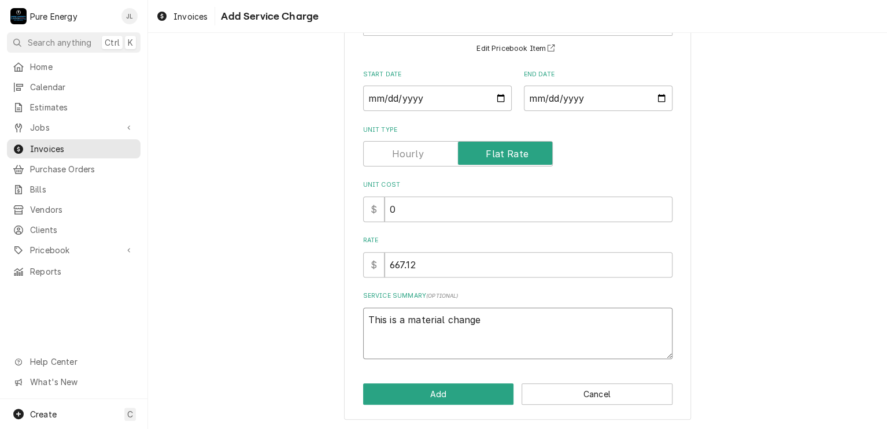
type textarea "This is a material change u"
type textarea "x"
type textarea "This is a material change up"
type textarea "x"
type textarea "This is a material change upg"
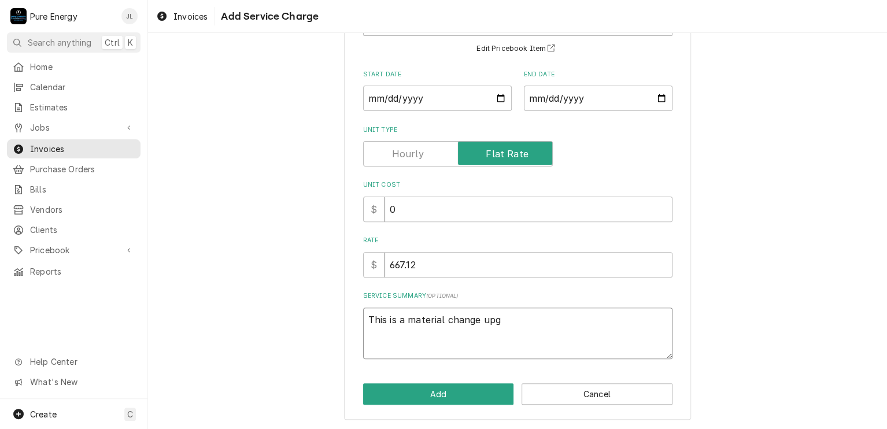
type textarea "x"
type textarea "This is a material change upgr"
type textarea "x"
type textarea "This is a material change upgra"
type textarea "x"
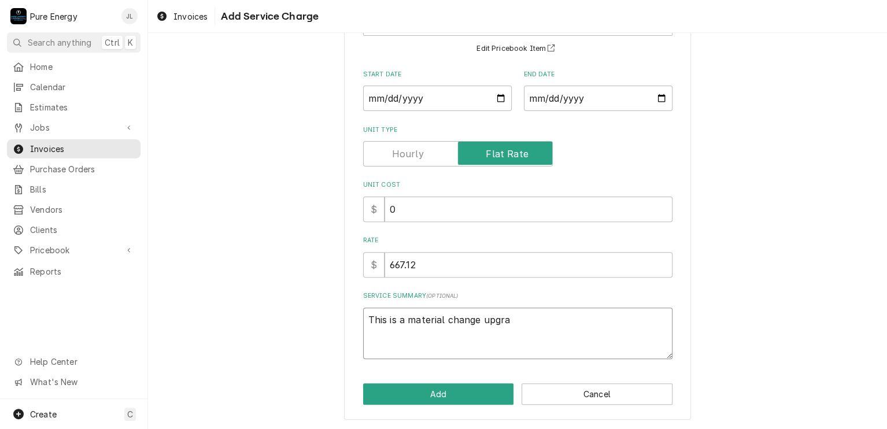
type textarea "This is a material change upgrad"
type textarea "x"
type textarea "This is a material change upgrade"
type textarea "x"
type textarea "This is a material change upgrade."
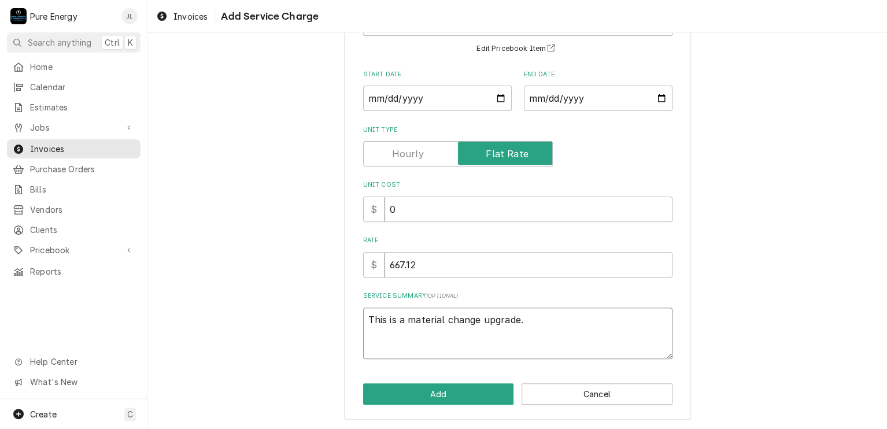
type textarea "x"
type textarea "This is a material change upgrade."
type textarea "x"
type textarea "This is a material change upgrade."
type textarea "x"
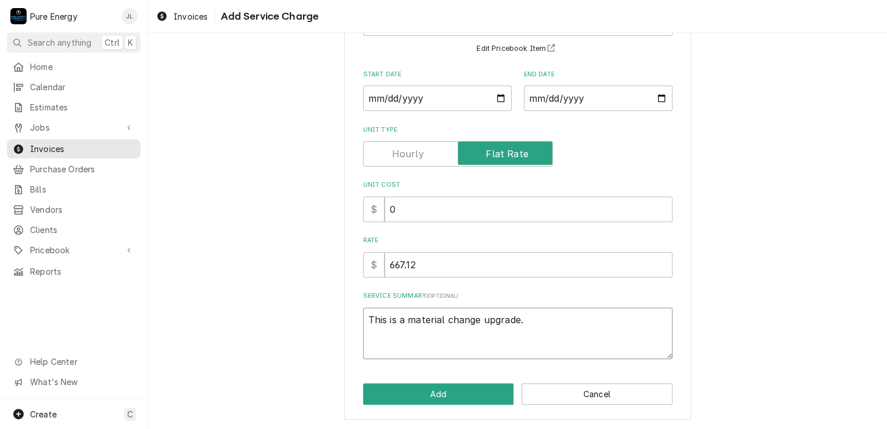
type textarea "This is a material change upgrade."
type textarea "x"
type textarea "This is a material change upgrade"
type textarea "x"
type textarea "This is a material change upgrade"
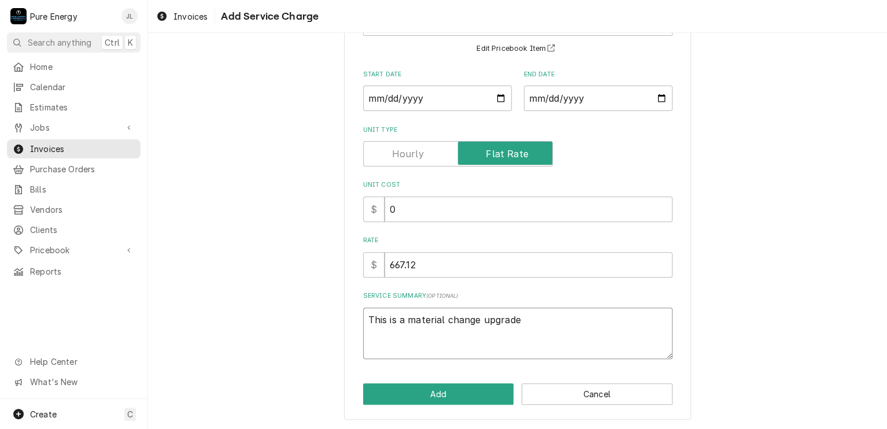
type textarea "x"
type textarea "This is a material change upgrade f"
type textarea "x"
type textarea "This is a material change upgrade fo"
type textarea "x"
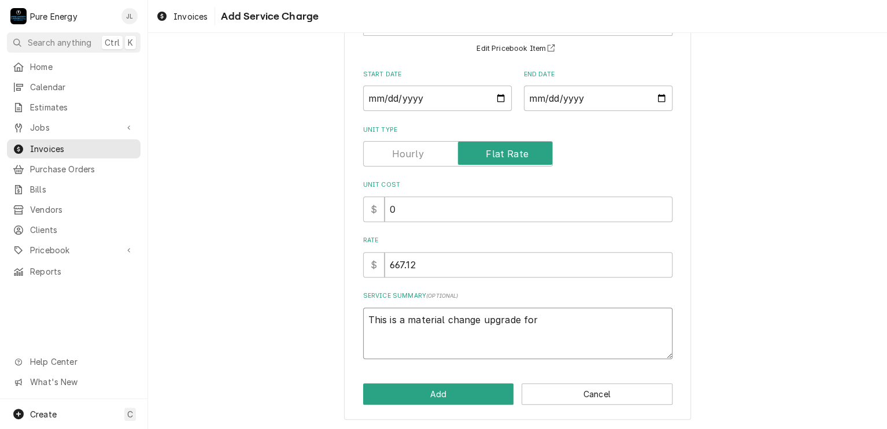
type textarea "This is a material change upgrade for"
type textarea "x"
type textarea "This is a material change upgrade for th"
type textarea "x"
type textarea "This is a material change upgrade for the"
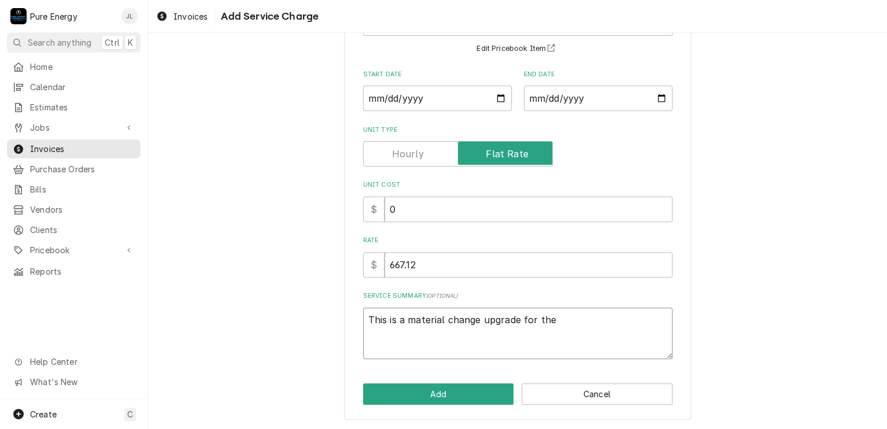
type textarea "x"
type textarea "This is a material change upgrade for the"
type textarea "x"
type textarea "This is a material change upgrade for the a"
type textarea "x"
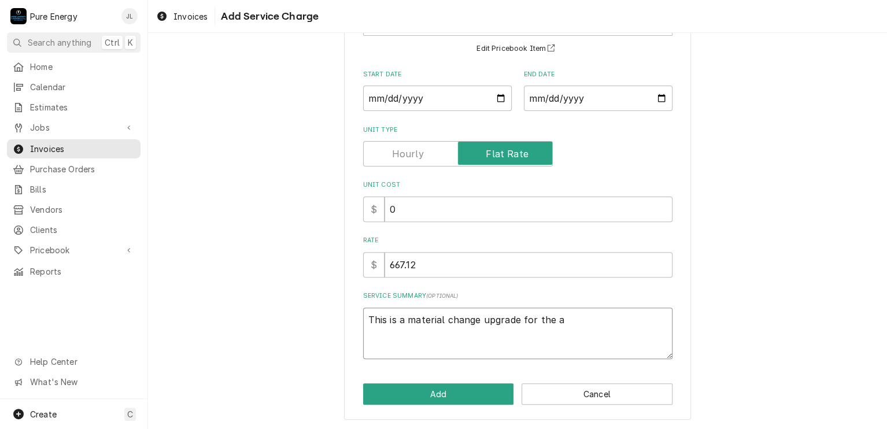
type textarea "This is a material change upgrade for the a."
type textarea "x"
type textarea "This is a material change upgrade for the a.c"
type textarea "x"
type textarea "This is a material change upgrade for the a.c."
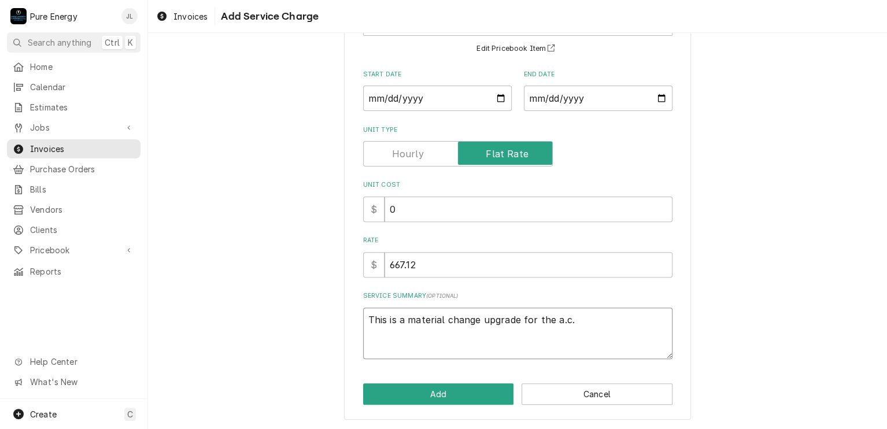
type textarea "x"
type textarea "This is a material change upgrade for the a.c."
type textarea "x"
type textarea "This is a material change upgrade for the a.c."
type textarea "x"
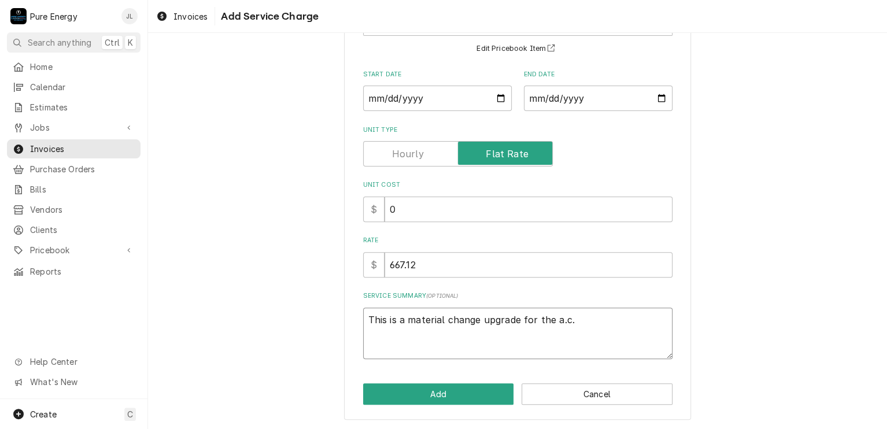
type textarea "This is a material change upgrade for the a.c. W"
type textarea "x"
type textarea "This is a material change upgrade for the a.c. We"
type textarea "x"
type textarea "This is a material change upgrade for the a.c. We"
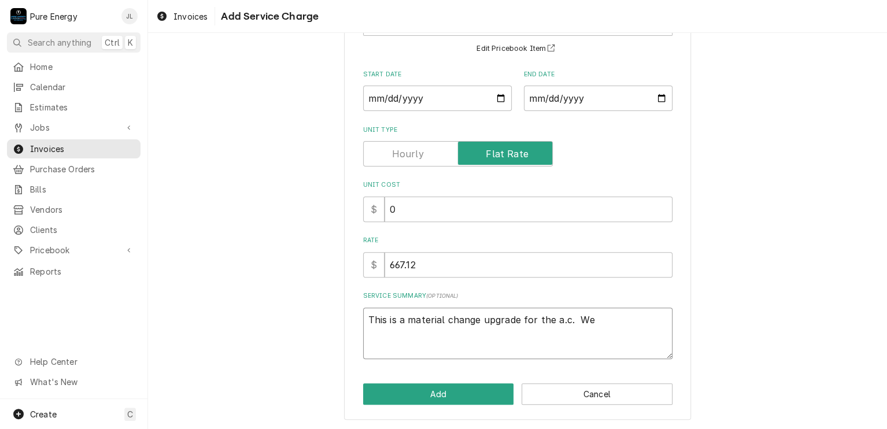
type textarea "x"
type textarea "This is a material change upgrade for the a.c. We i"
type textarea "x"
type textarea "This is a material change upgrade for the a.c. We"
type textarea "x"
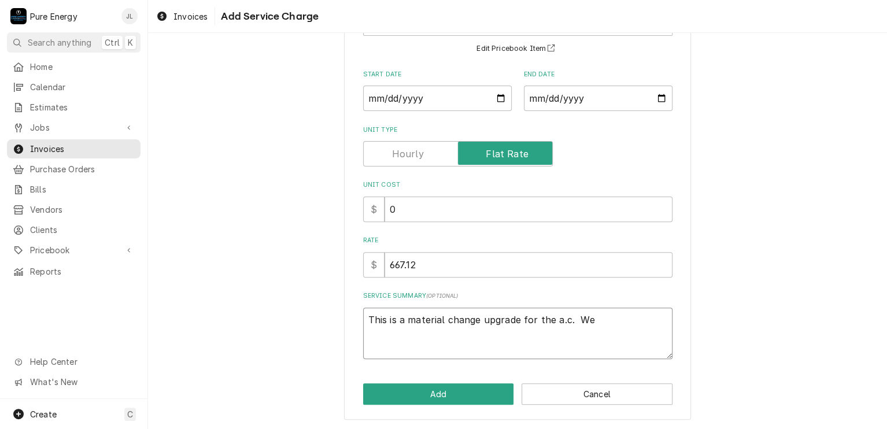
type textarea "This is a material change upgrade for the a.c. We b"
type textarea "x"
type textarea "This is a material change upgrade for the a.c. We bi"
type textarea "x"
type textarea "This is a material change upgrade for the a.c. We bid"
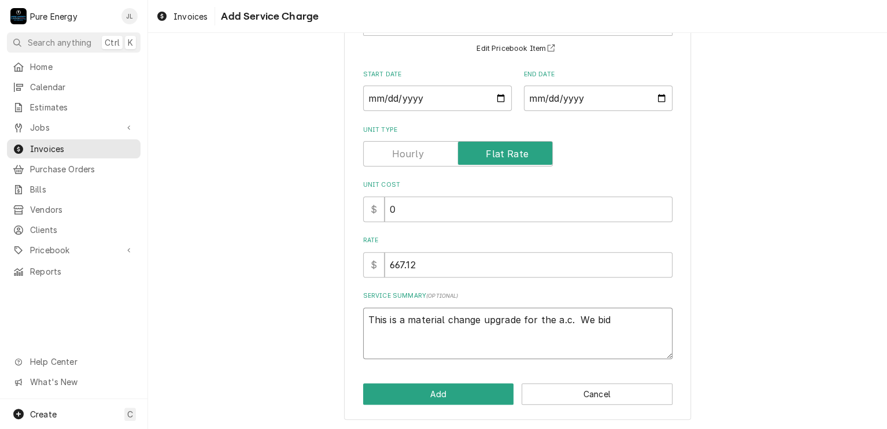
type textarea "x"
type textarea "This is a material change upgrade for the a.c. We bid"
type textarea "x"
type textarea "This is a material change upgrade for the a.c. We bid i"
type textarea "x"
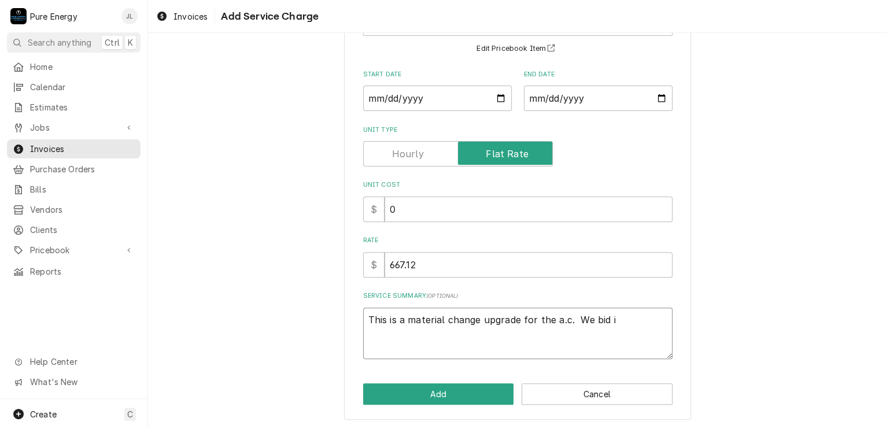
type textarea "This is a material change upgrade for the a.c. We bid it"
type textarea "x"
type textarea "This is a material change upgrade for the a.c. We bid it"
type textarea "x"
type textarea "This is a material change upgrade for the a.c. We bid it f"
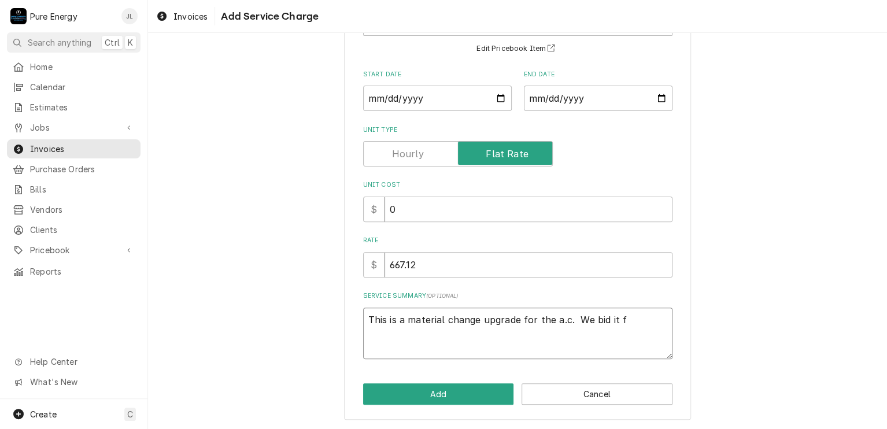
type textarea "x"
type textarea "This is a material change upgrade for the a.c. We bid it fo"
type textarea "x"
type textarea "This is a material change upgrade for the a.c. We bid it for"
type textarea "x"
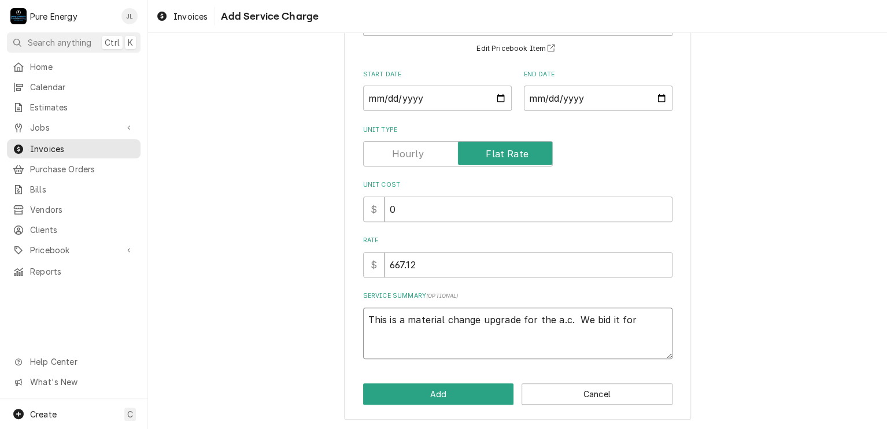
type textarea "This is a material change upgrade for the a.c. We bid it for"
type textarea "x"
type textarea "This is a material change upgrade for the a.c. We bid it for 3"
type textarea "x"
type textarea "This is a material change upgrade for the a.c. We bid it for 30"
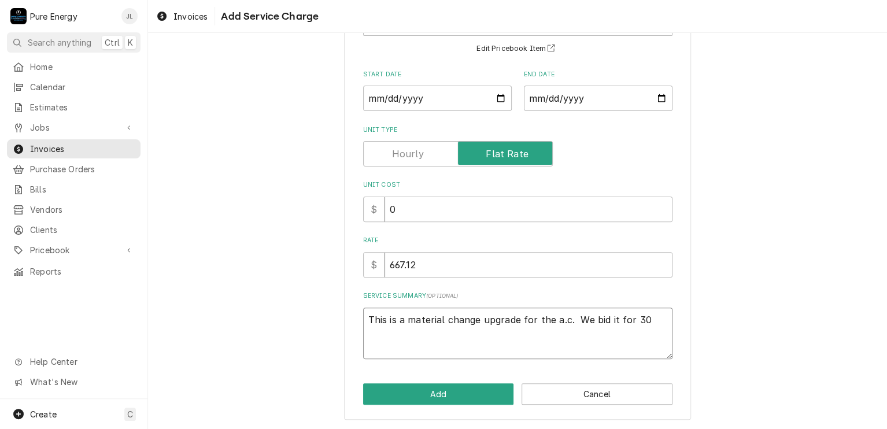
type textarea "x"
type textarea "This is a material change upgrade for the a.c. We bid it for 30"
type textarea "x"
type textarea "This is a material change upgrade for the a.c. We bid it for 30 a"
type textarea "x"
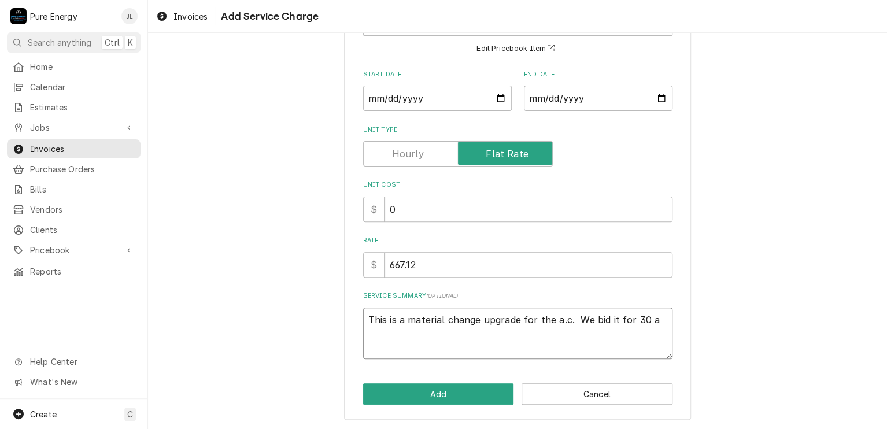
type textarea "This is a material change upgrade for the a.c. We bid it for 30 am"
type textarea "x"
type textarea "This is a material change upgrade for the a.c. We bid it for 30 amp"
type textarea "x"
type textarea "This is a material change upgrade for the a.c. We bid it for 30 amps"
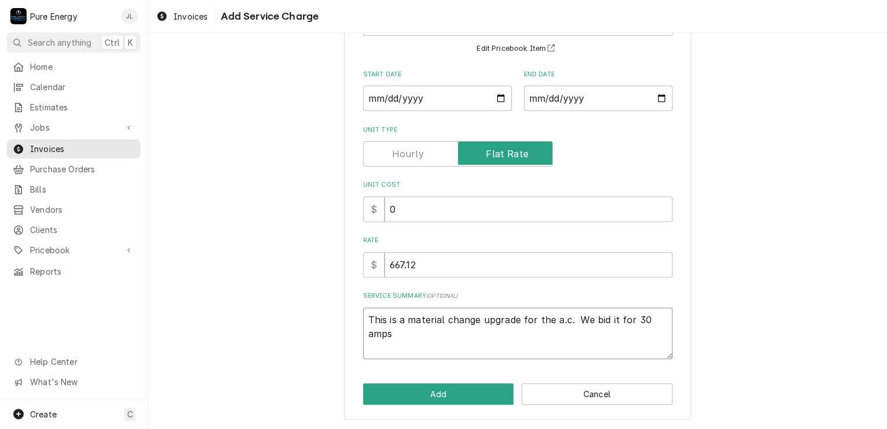
type textarea "x"
type textarea "This is a material change upgrade for the a.c. We bid it for 30 amps"
type textarea "x"
type textarea "This is a material change upgrade for the a.c. We bid it for 30 amps ("
type textarea "x"
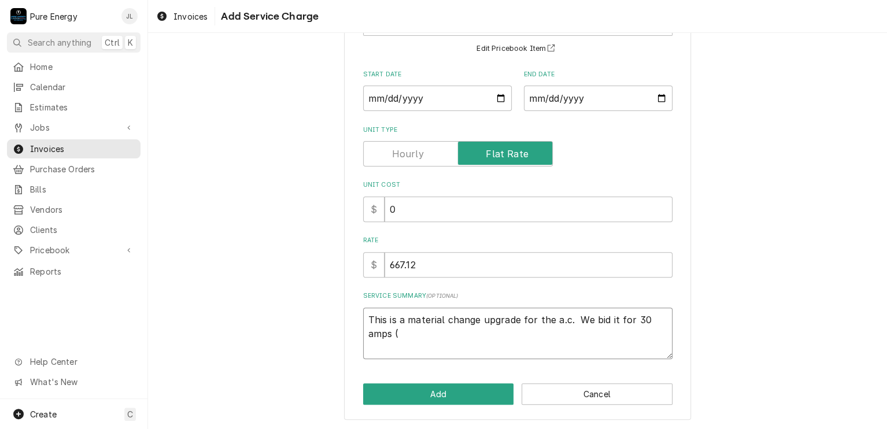
type textarea "This is a material change upgrade for the a.c. We bid it for 30 amps (n"
type textarea "x"
type textarea "This is a material change upgrade for the a.c. We bid it for 30 amps (no"
type textarea "x"
type textarea "This is a material change upgrade for the a.c. We bid it for 30 amps (not"
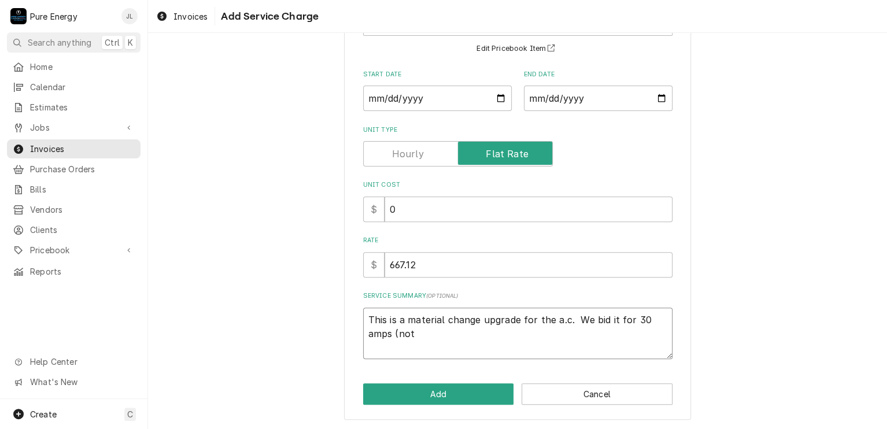
type textarea "x"
type textarea "This is a material change upgrade for the a.c. We bid it for 30 amps (note"
type textarea "x"
type textarea "This is a material change upgrade for the a.c. We bid it for 30 amps (noted"
type textarea "x"
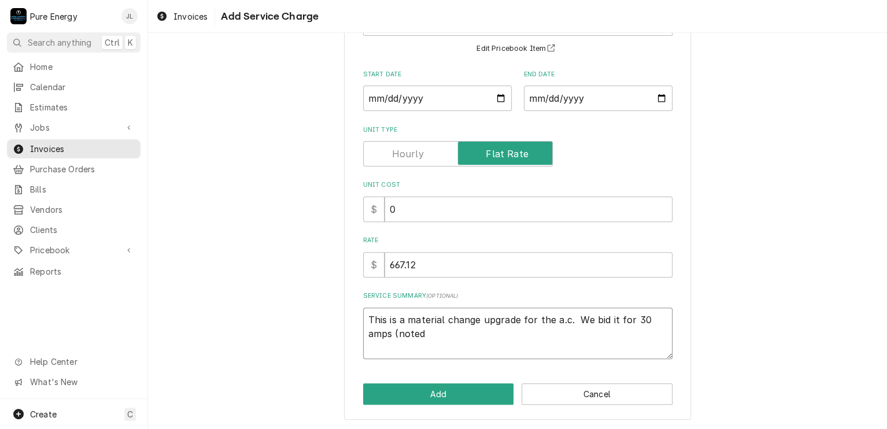
type textarea "This is a material change upgrade for the a.c. We bid it for 30 amps (noted i"
type textarea "x"
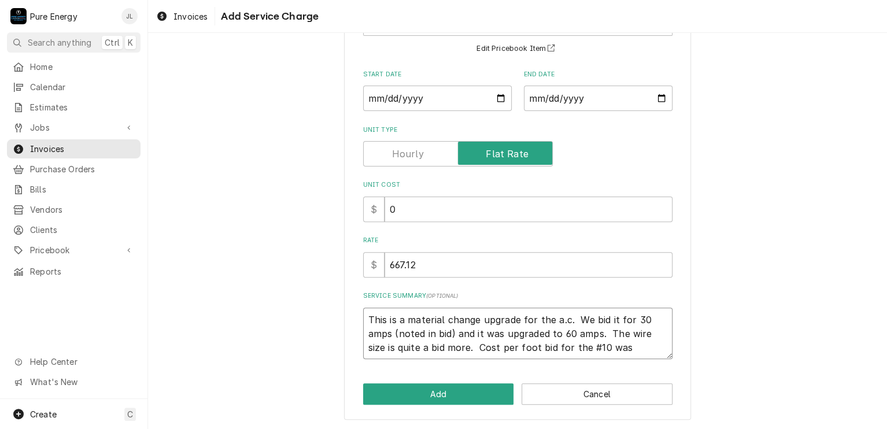
click at [635, 350] on textarea "This is a material change upgrade for the a.c. We bid it for 30 amps (noted in …" at bounding box center [517, 334] width 309 height 52
click at [634, 350] on textarea "This is a material change upgrade for the a.c. We bid it for 30 amps (noted in …" at bounding box center [517, 334] width 309 height 52
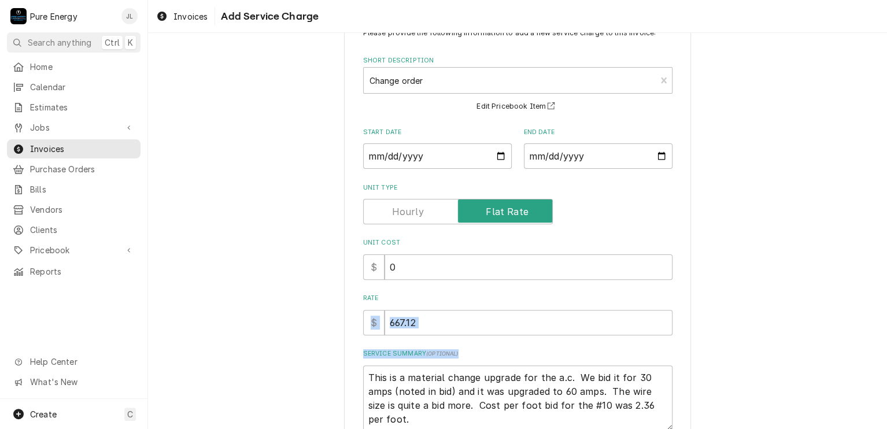
click at [640, 340] on div "Please provide the following information to add a new service charge to this in…" at bounding box center [517, 229] width 309 height 403
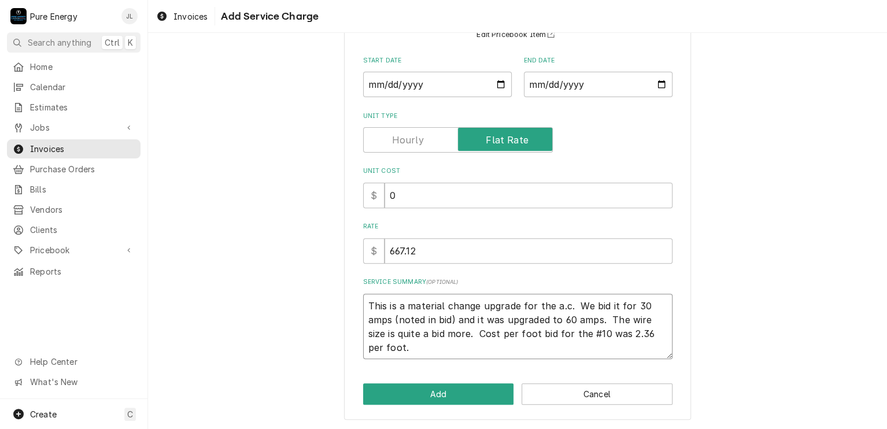
click at [630, 335] on textarea "This is a material change upgrade for the a.c. We bid it for 30 amps (noted in …" at bounding box center [517, 327] width 309 height 66
click at [626, 333] on textarea "This is a material change upgrade for the a.c. We bid it for 30 amps (noted in …" at bounding box center [517, 327] width 309 height 66
click at [424, 343] on textarea "This is a material change upgrade for the a.c. We bid it for 30 amps (noted in …" at bounding box center [517, 327] width 309 height 66
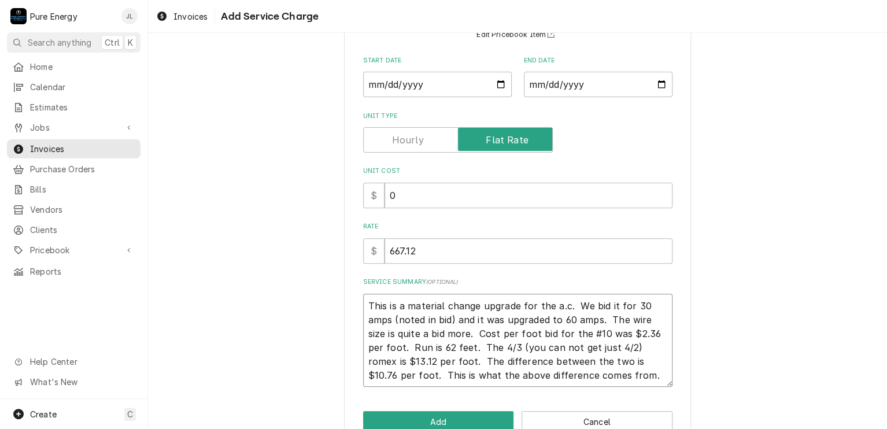
click at [445, 334] on textarea "This is a material change upgrade for the a.c. We bid it for 30 amps (noted in …" at bounding box center [517, 341] width 309 height 94
click at [593, 360] on textarea "This is a material change upgrade for the a.c. We bid it for 30 amps (noted in …" at bounding box center [517, 341] width 309 height 94
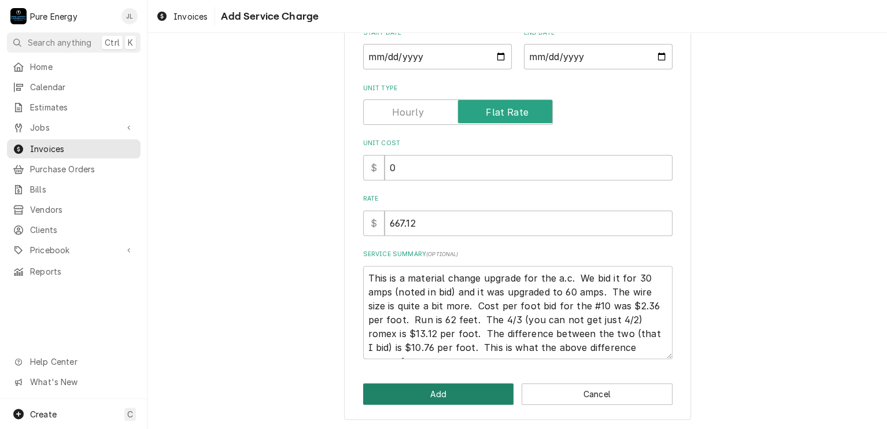
click at [489, 391] on button "Add" at bounding box center [438, 394] width 151 height 21
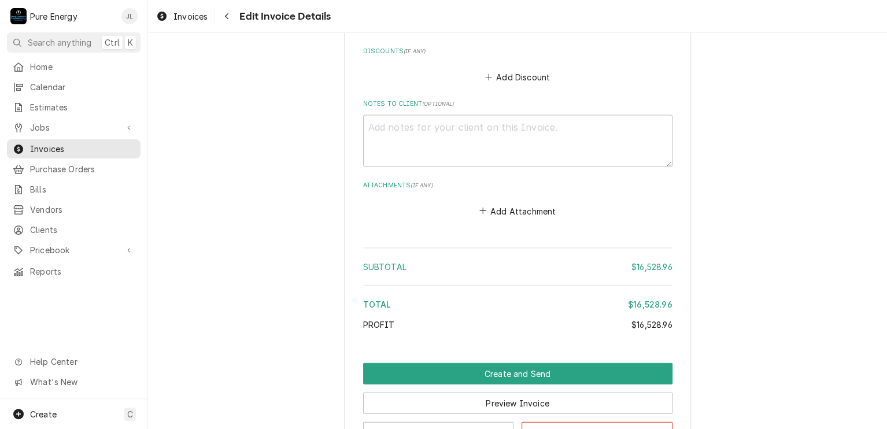
scroll to position [1303, 0]
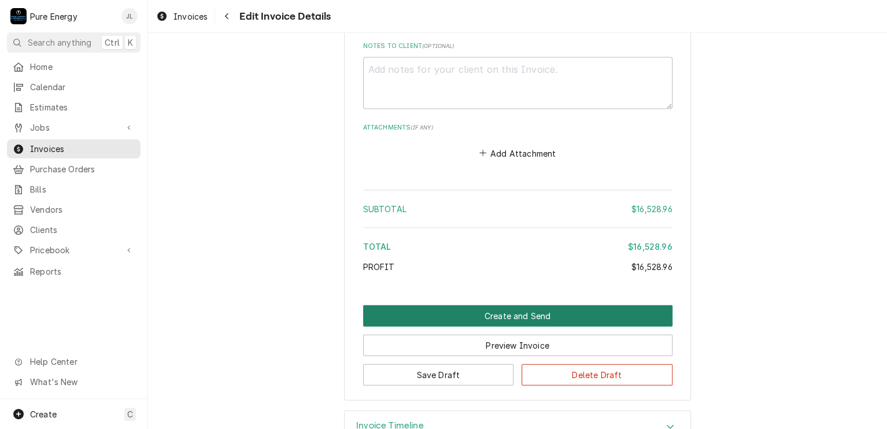
click at [565, 309] on button "Create and Send" at bounding box center [517, 315] width 309 height 21
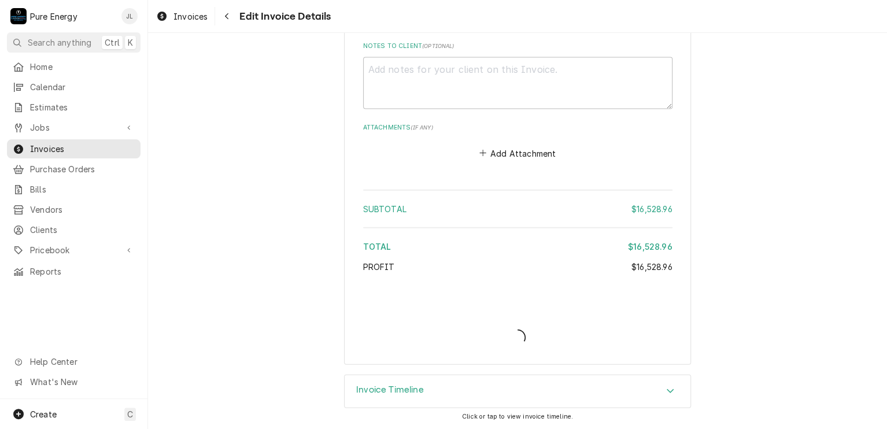
scroll to position [1300, 0]
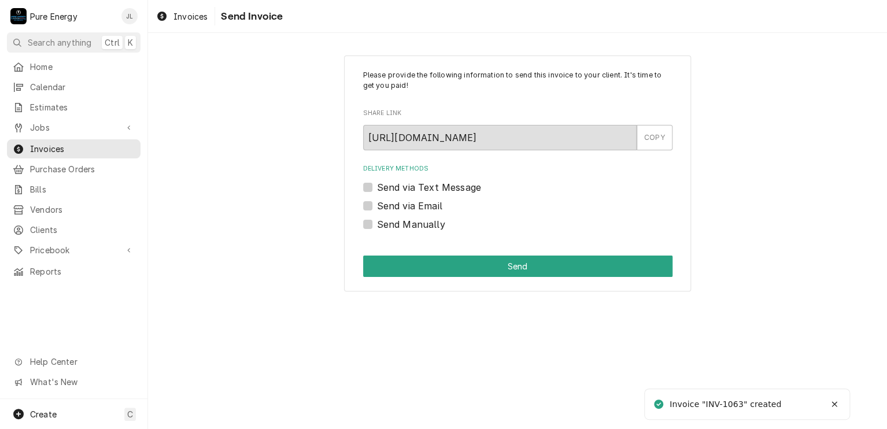
click at [377, 223] on label "Send Manually" at bounding box center [411, 224] width 68 height 14
click at [377, 223] on input "Send Manually" at bounding box center [531, 229] width 309 height 25
checkbox input "true"
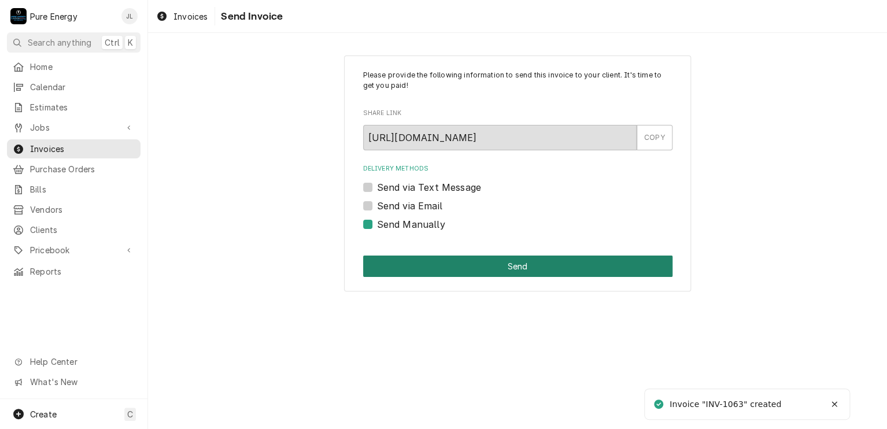
click at [451, 263] on button "Send" at bounding box center [517, 266] width 309 height 21
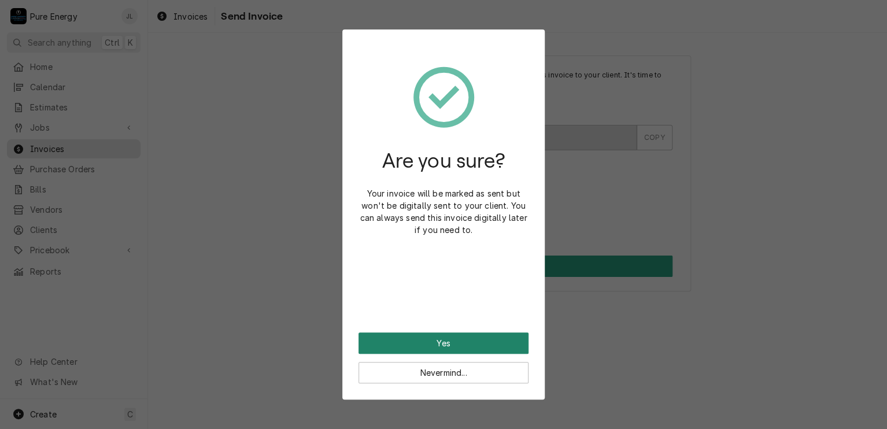
click at [451, 337] on button "Yes" at bounding box center [444, 343] width 170 height 21
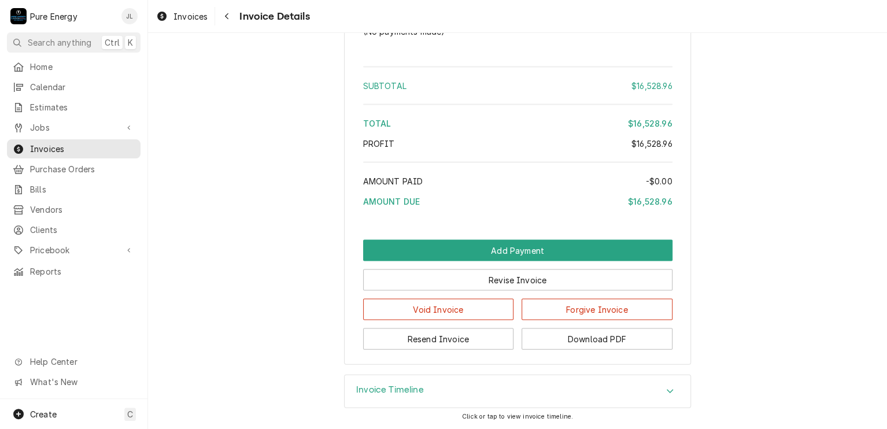
scroll to position [1123, 0]
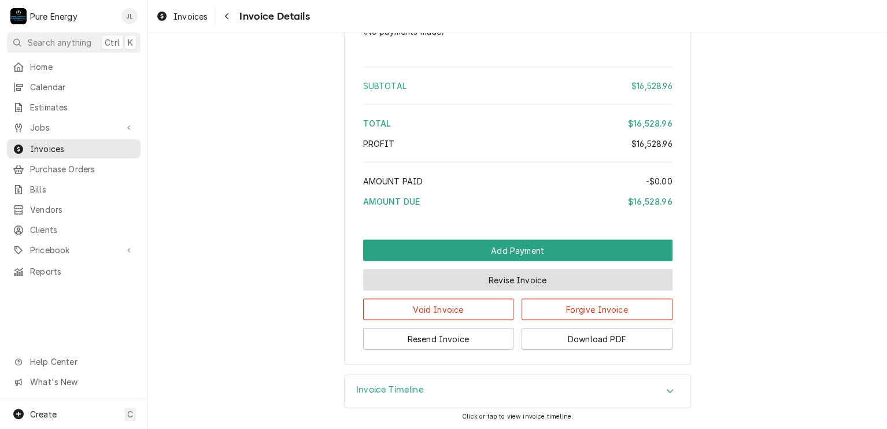
click at [507, 275] on button "Revise Invoice" at bounding box center [517, 279] width 309 height 21
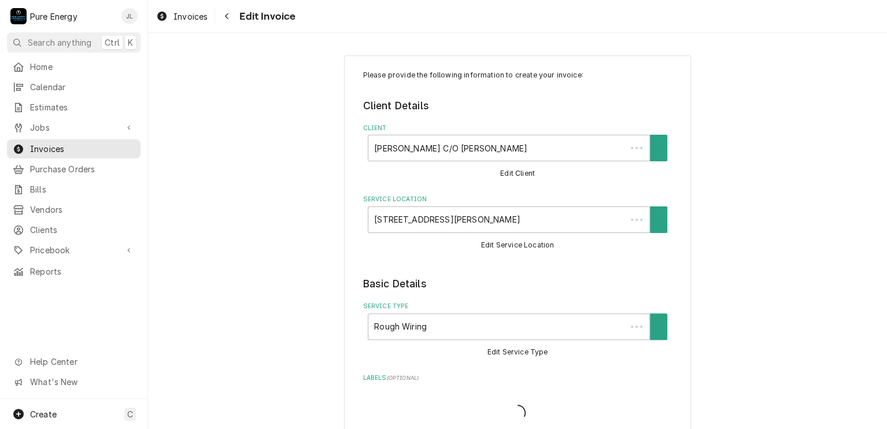
type textarea "x"
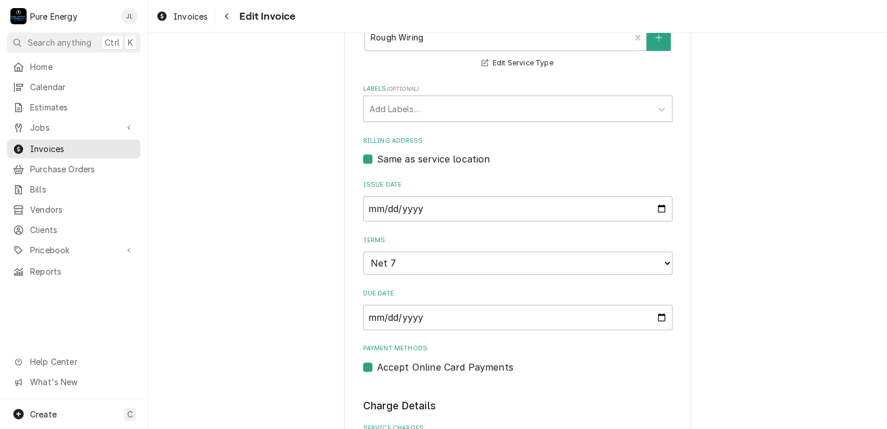
scroll to position [405, 0]
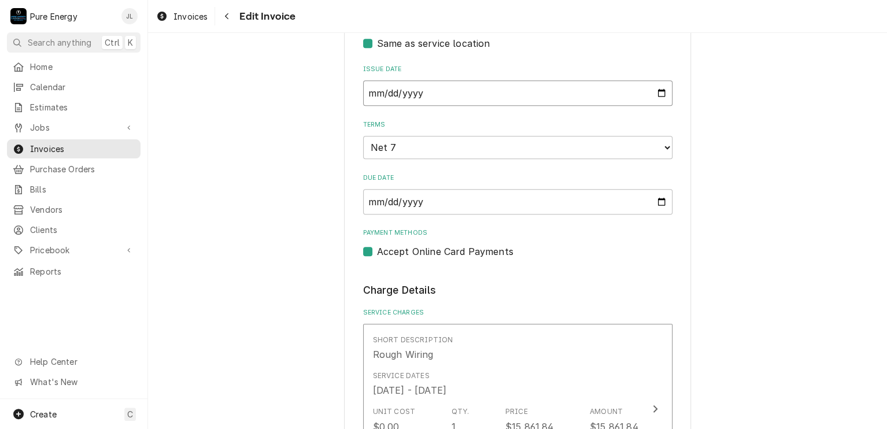
click at [659, 92] on input "2025-08-13" at bounding box center [517, 92] width 309 height 25
type input "2025-09-01"
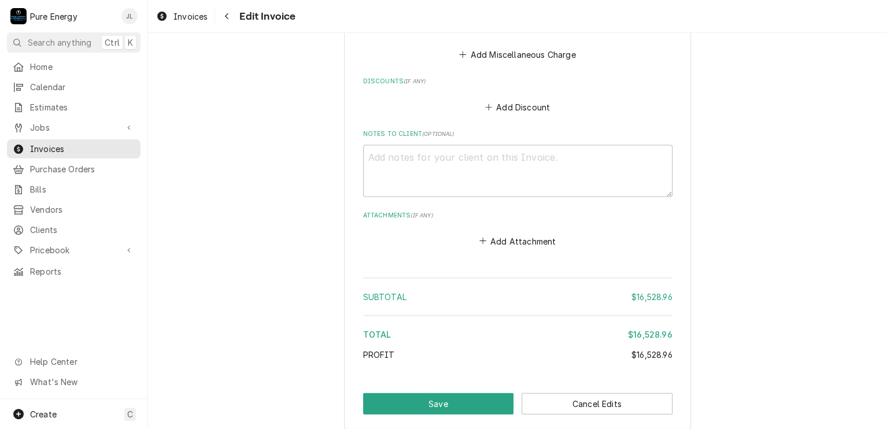
scroll to position [1277, 0]
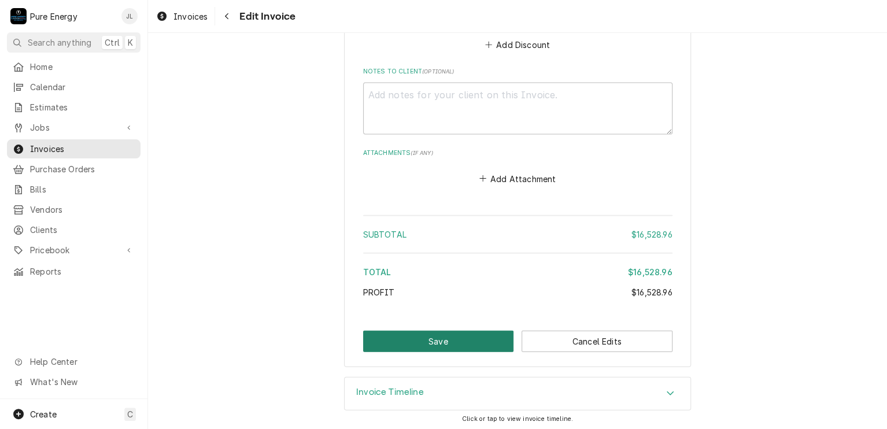
click at [455, 341] on button "Save" at bounding box center [438, 341] width 151 height 21
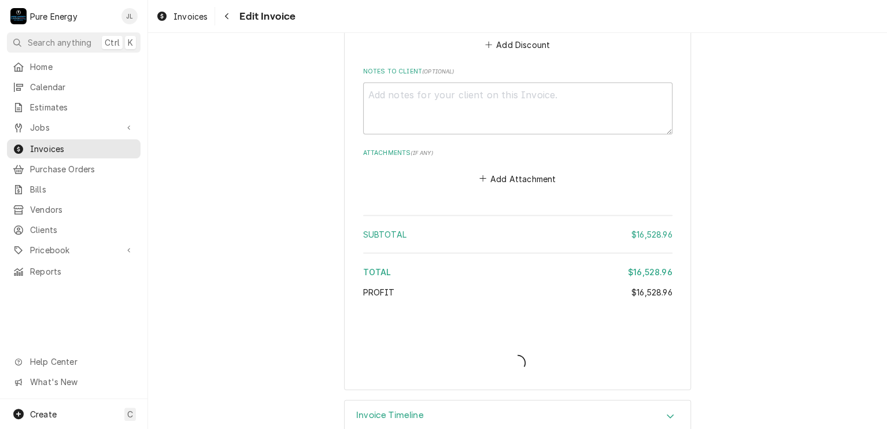
type textarea "x"
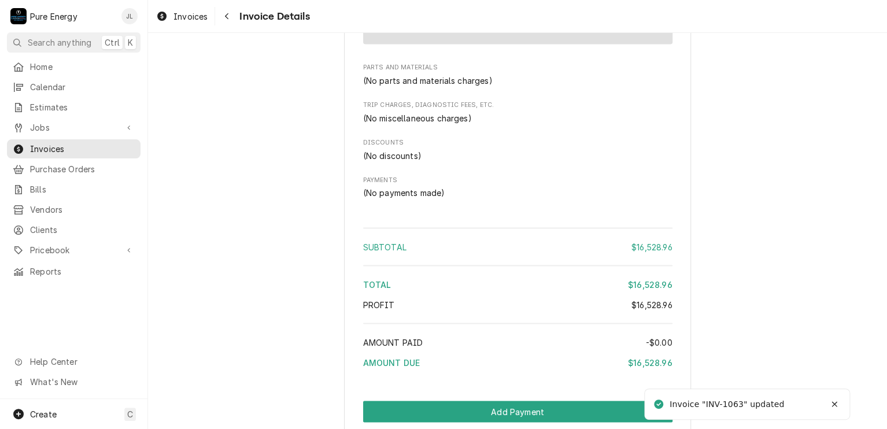
scroll to position [1123, 0]
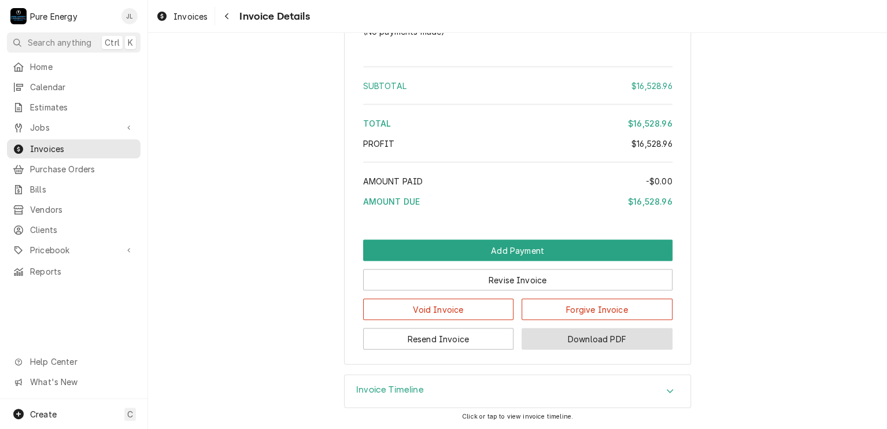
click at [635, 340] on button "Download PDF" at bounding box center [597, 338] width 151 height 21
